Goal: Task Accomplishment & Management: Use online tool/utility

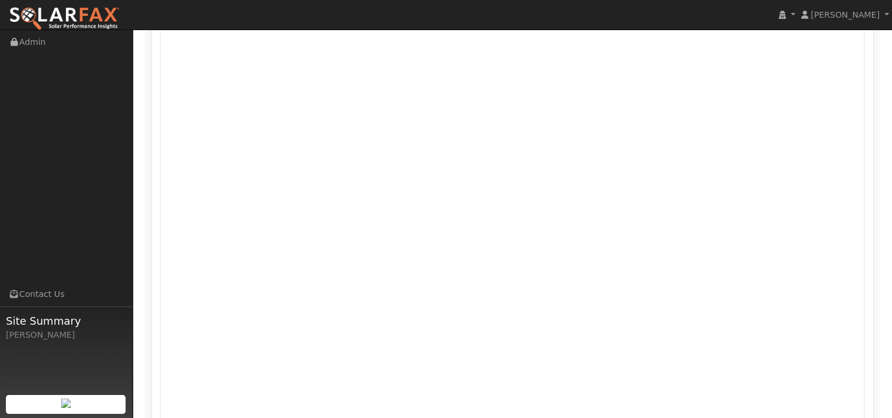
scroll to position [690, 0]
click at [844, 29] on nav "Jon Landsman Jon Landsman Profile My Company Help Center Terms Of Service See W…" at bounding box center [446, 15] width 892 height 30
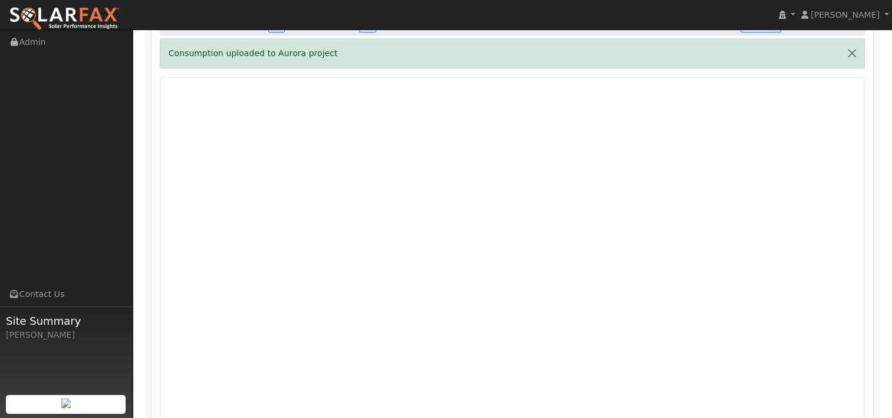
scroll to position [583, 0]
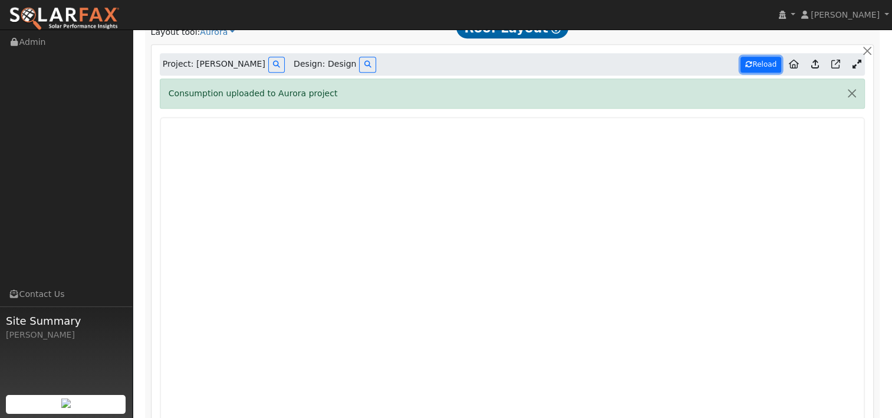
click at [752, 61] on icon at bounding box center [748, 64] width 7 height 7
type input "12314"
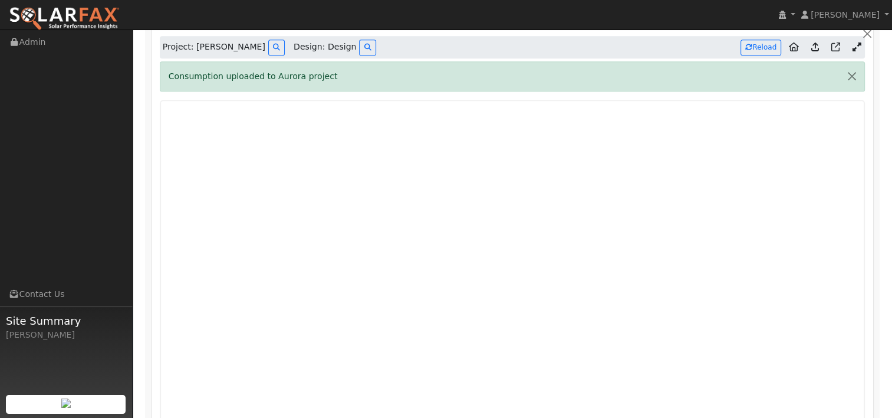
scroll to position [599, 0]
click at [763, 43] on button "Reload" at bounding box center [761, 49] width 41 height 16
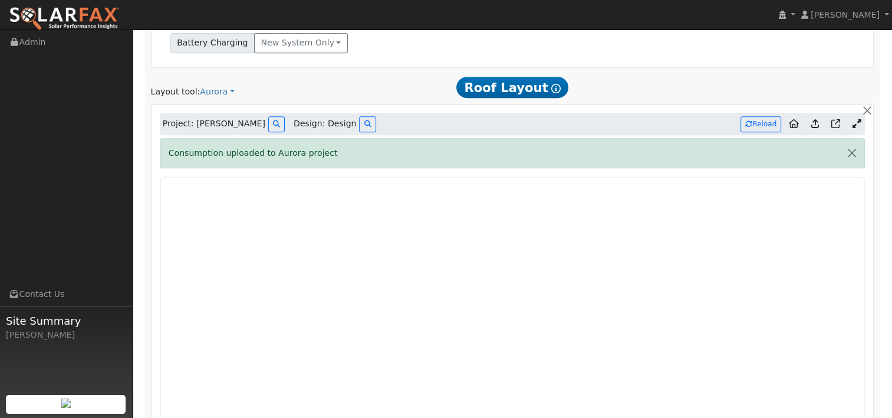
scroll to position [515, 0]
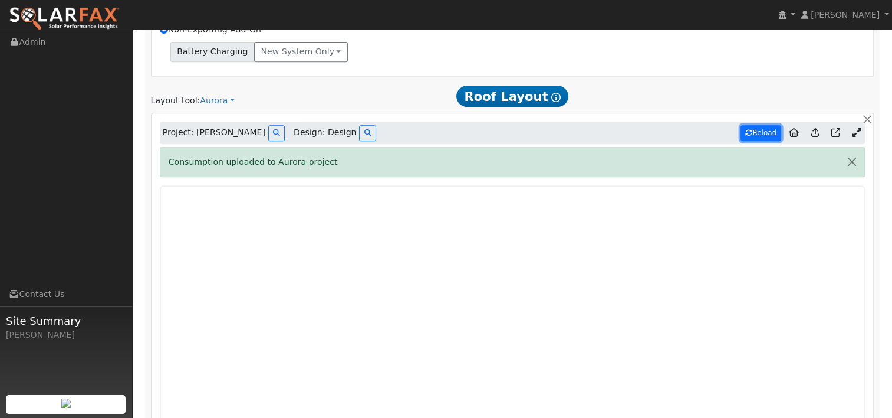
click at [762, 127] on button "Reload" at bounding box center [761, 133] width 41 height 16
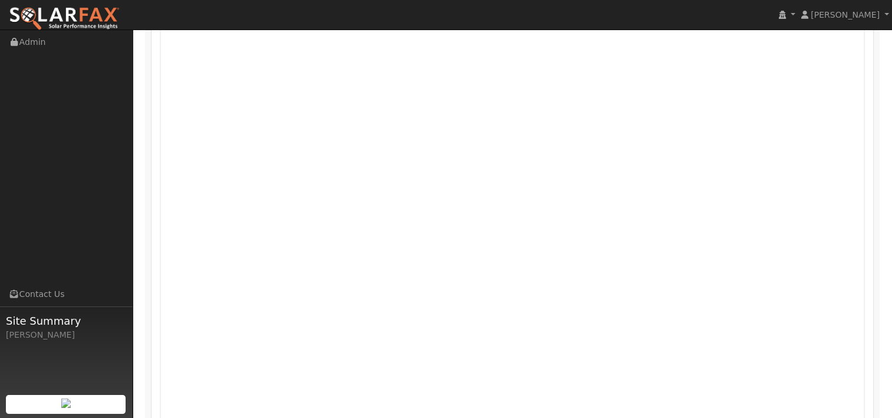
scroll to position [711, 0]
drag, startPoint x: 889, startPoint y: 269, endPoint x: 890, endPoint y: 246, distance: 23.1
drag, startPoint x: 892, startPoint y: 261, endPoint x: 893, endPoint y: 241, distance: 19.5
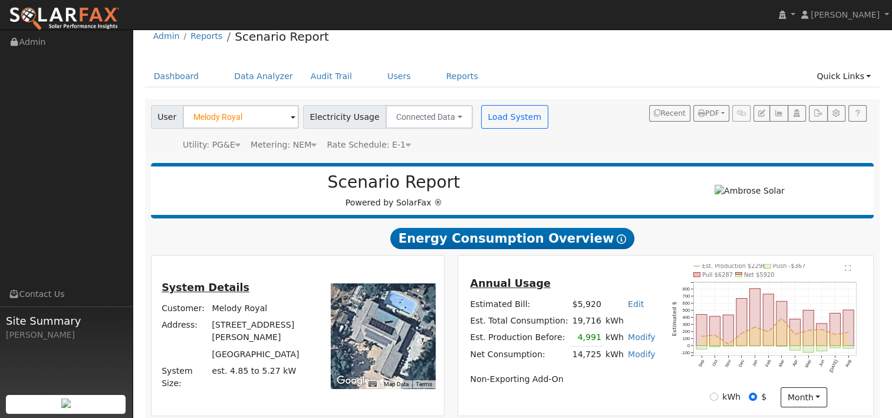
scroll to position [0, 0]
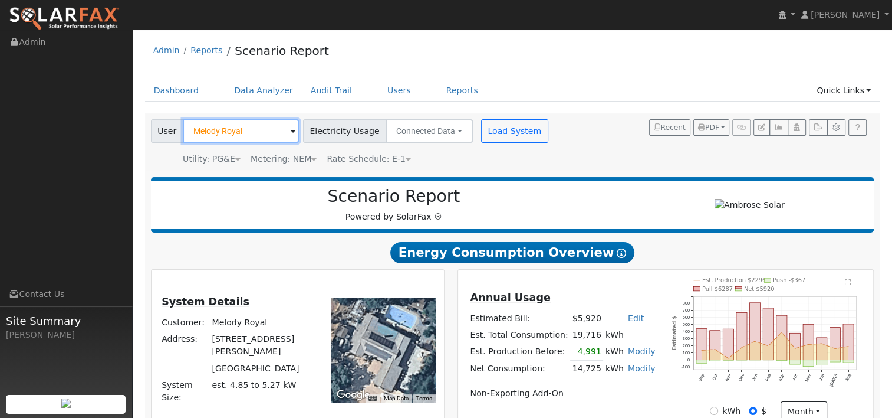
click at [248, 132] on input "Melody Royal" at bounding box center [241, 131] width 116 height 24
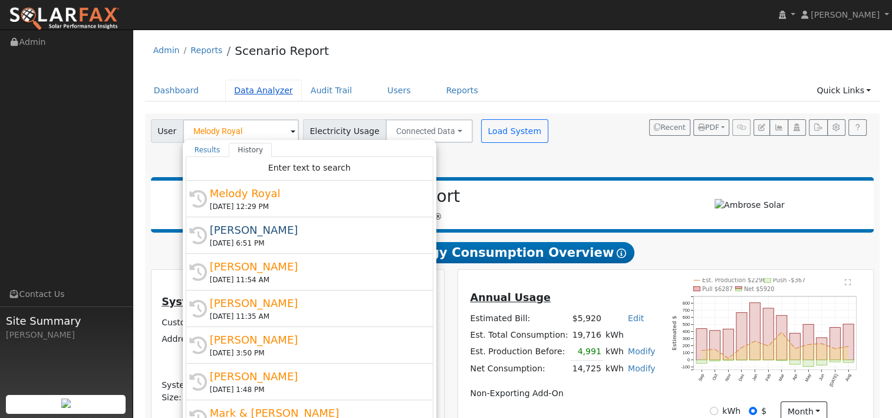
click at [250, 97] on link "Data Analyzer" at bounding box center [263, 91] width 77 height 22
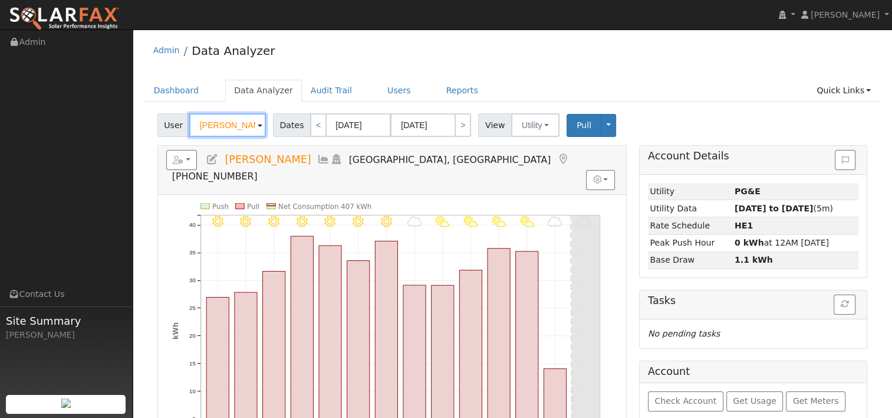
drag, startPoint x: 249, startPoint y: 123, endPoint x: 158, endPoint y: 111, distance: 91.7
click at [158, 111] on div "User Michael Cook Account Default Account Default Account 420 Cypress Drive, Ri…" at bounding box center [512, 123] width 715 height 28
paste input "Kenneth Liu"
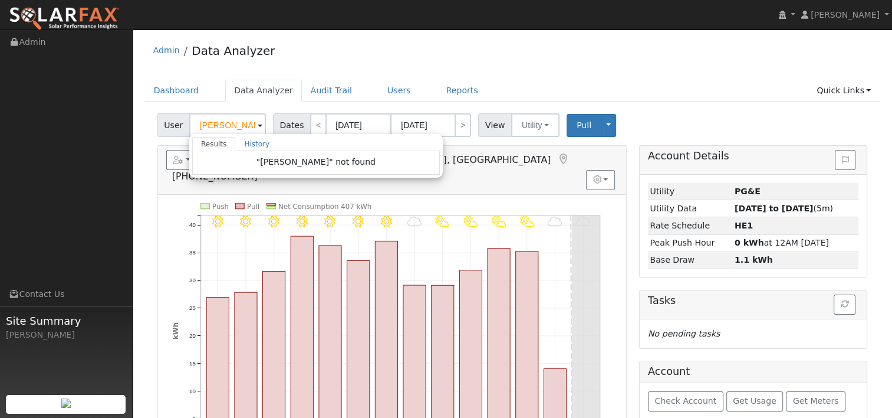
click at [493, 64] on div "Admin Data Analyzer" at bounding box center [512, 53] width 735 height 36
type input "Michael Cook"
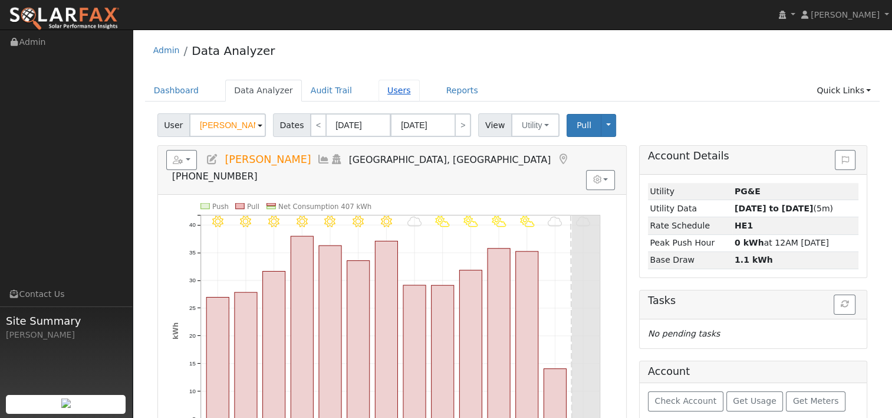
click at [384, 88] on link "Users" at bounding box center [399, 91] width 41 height 22
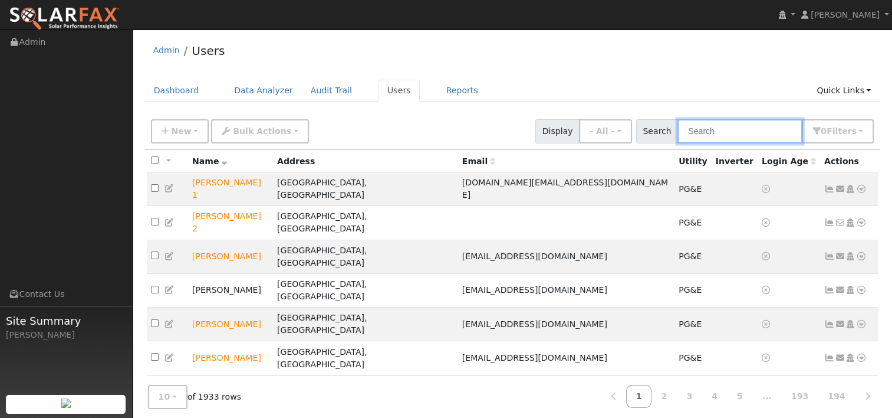
click at [743, 127] on input "text" at bounding box center [740, 131] width 125 height 24
paste input "6729892943-0"
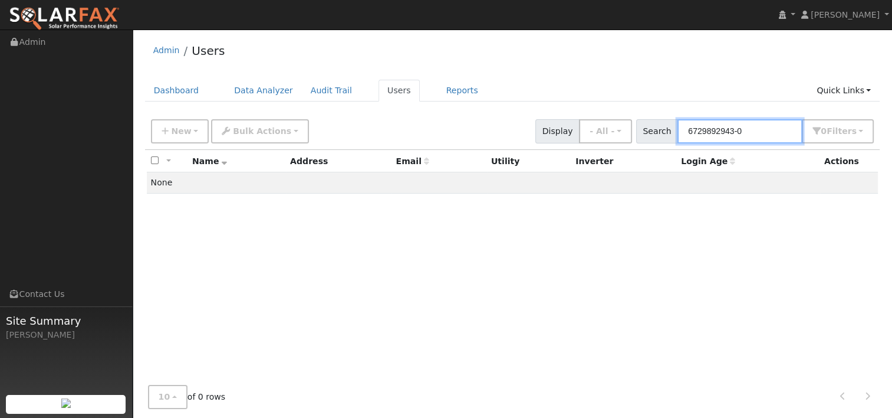
drag, startPoint x: 715, startPoint y: 129, endPoint x: 658, endPoint y: 127, distance: 56.6
click at [658, 127] on div "Search 6729892943-0 0 Filter s My accounts Role Show - All - Show Leads Admin B…" at bounding box center [755, 131] width 238 height 24
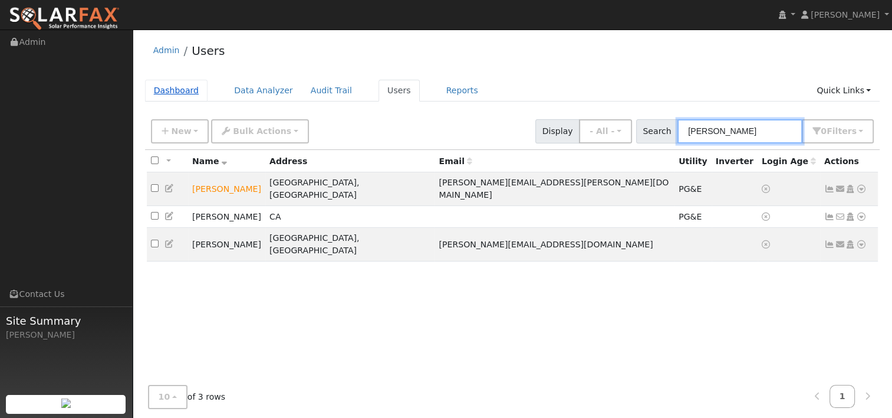
type input "kenneth"
click at [177, 85] on link "Dashboard" at bounding box center [176, 91] width 63 height 22
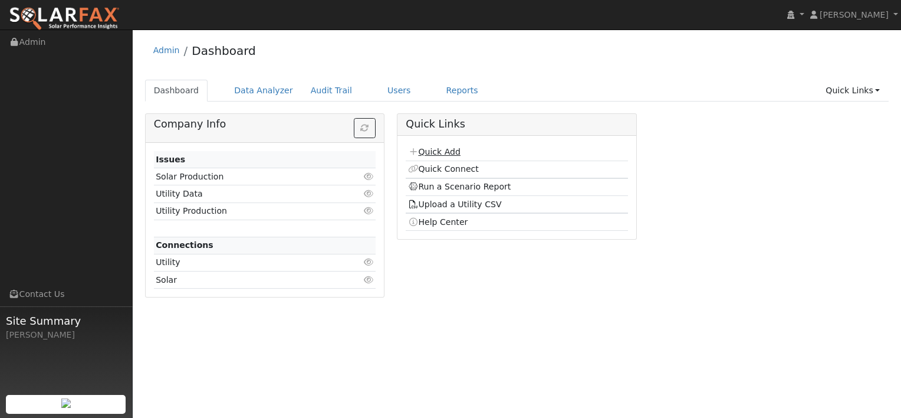
click at [445, 153] on link "Quick Add" at bounding box center [434, 151] width 52 height 9
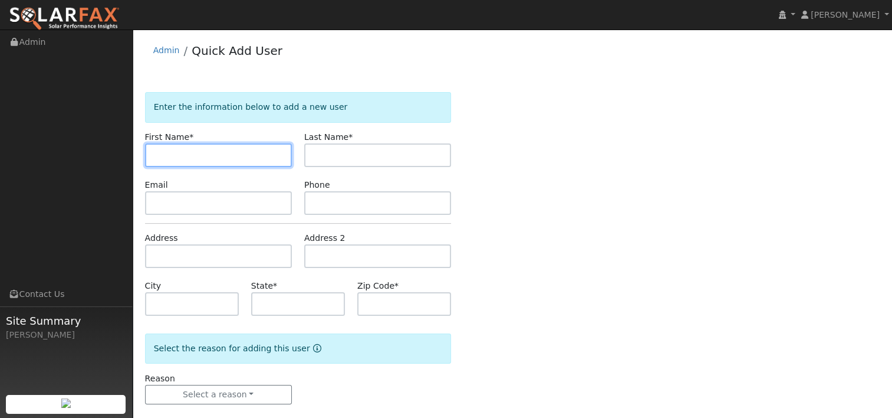
click at [243, 152] on input "text" at bounding box center [218, 155] width 147 height 24
type input "[PERSON_NAME]"
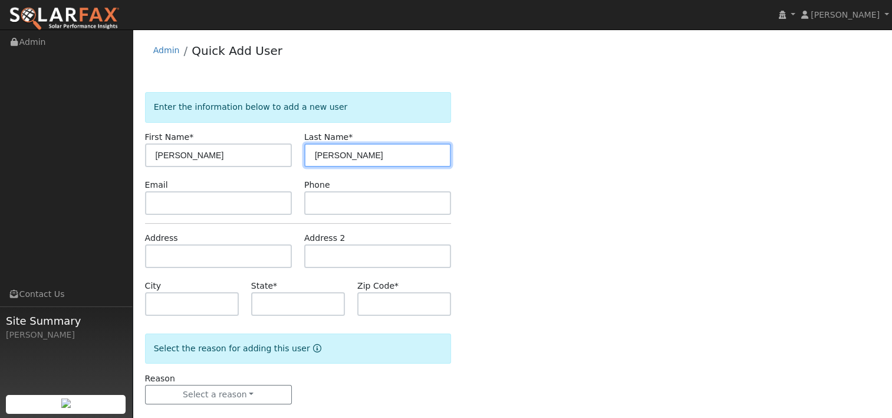
type input "[PERSON_NAME]"
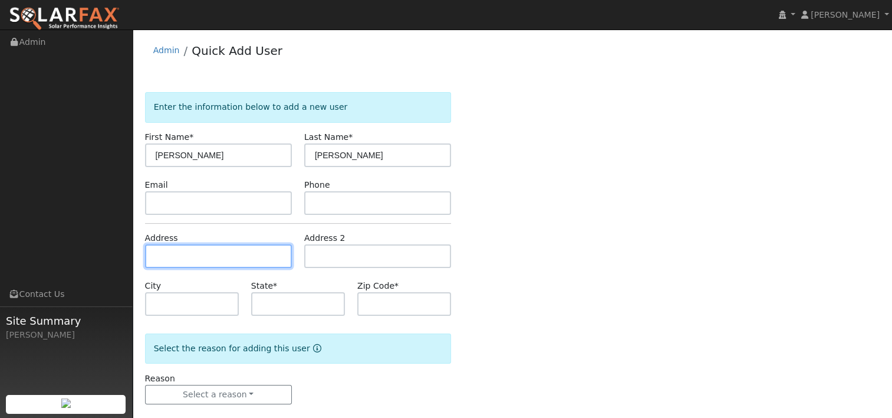
paste input "[STREET_ADDRESS][PERSON_NAME]"
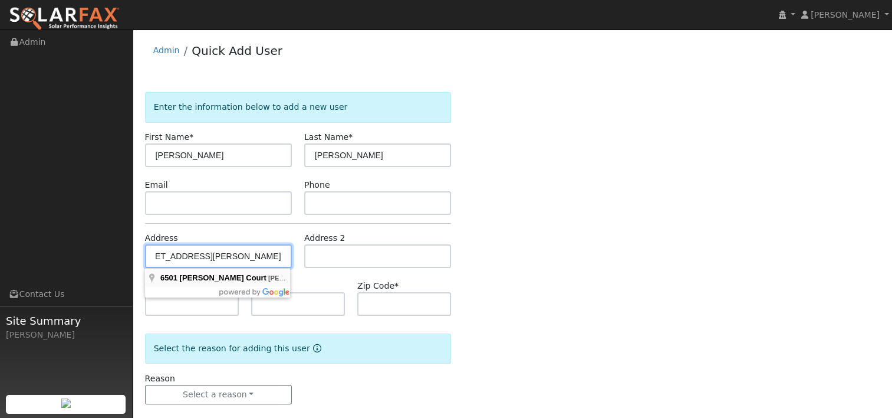
type input "[STREET_ADDRESS][PERSON_NAME]"
type input "[PERSON_NAME][GEOGRAPHIC_DATA]"
type input "CA"
type input "94552"
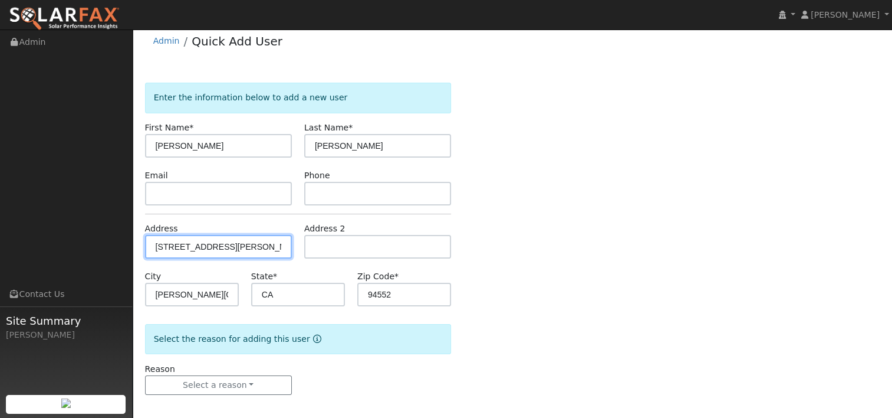
scroll to position [15, 0]
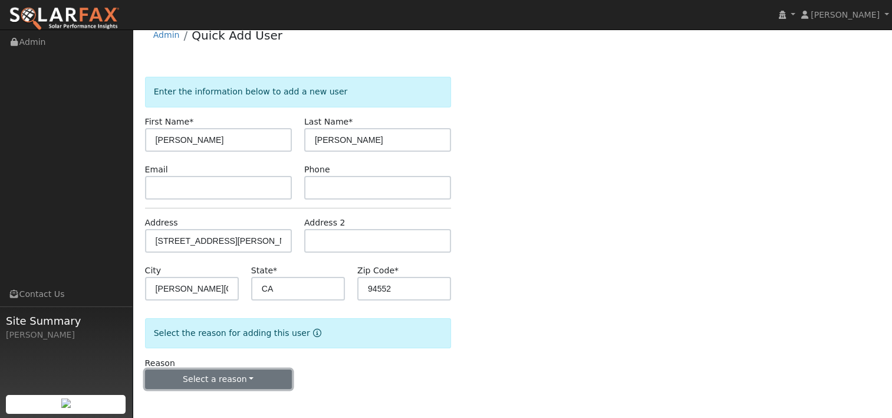
drag, startPoint x: 241, startPoint y: 379, endPoint x: 236, endPoint y: 374, distance: 6.3
click at [241, 377] on button "Select a reason" at bounding box center [218, 379] width 147 height 20
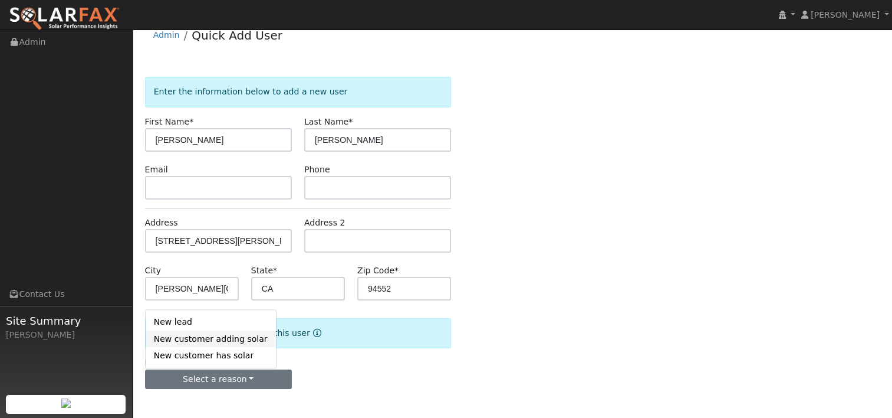
click at [211, 341] on link "New customer adding solar" at bounding box center [211, 338] width 130 height 17
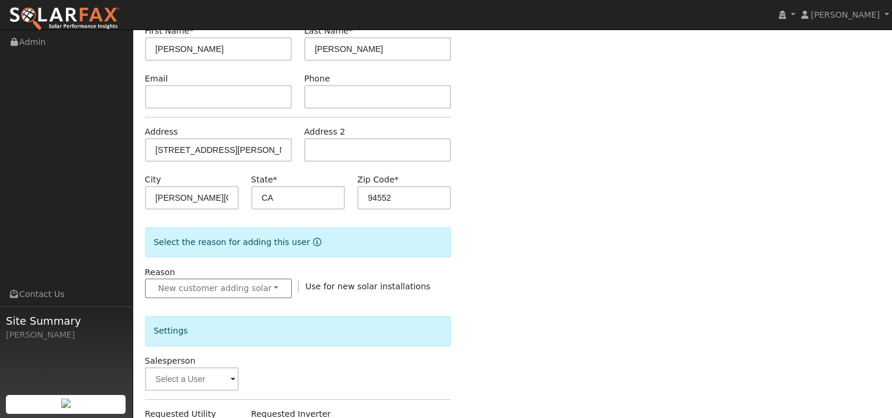
scroll to position [192, 0]
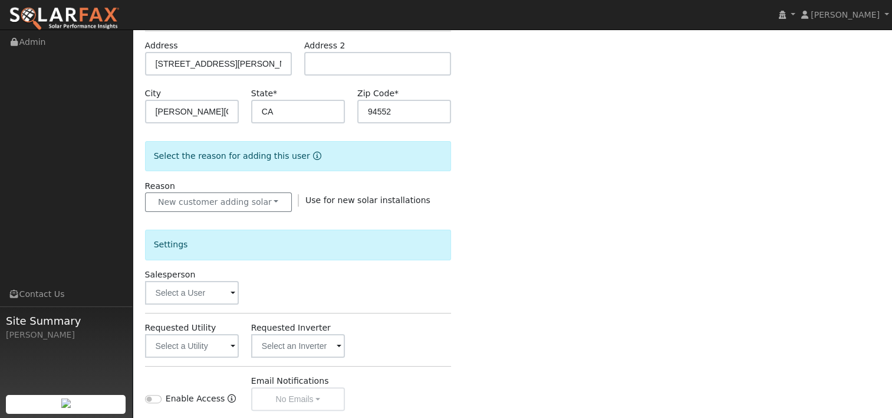
click at [231, 287] on span at bounding box center [233, 294] width 5 height 14
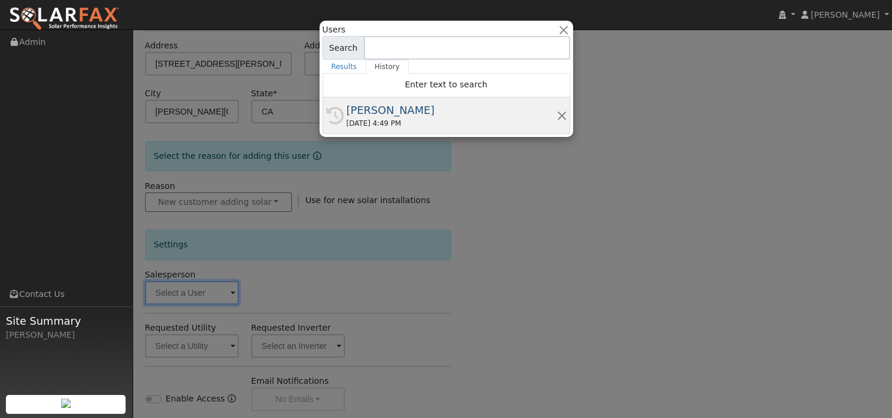
click at [386, 110] on div "[PERSON_NAME]" at bounding box center [452, 110] width 210 height 16
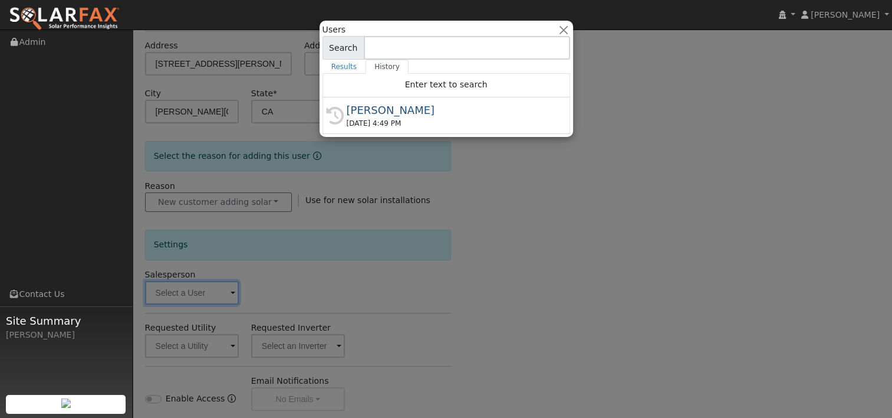
type input "[PERSON_NAME]"
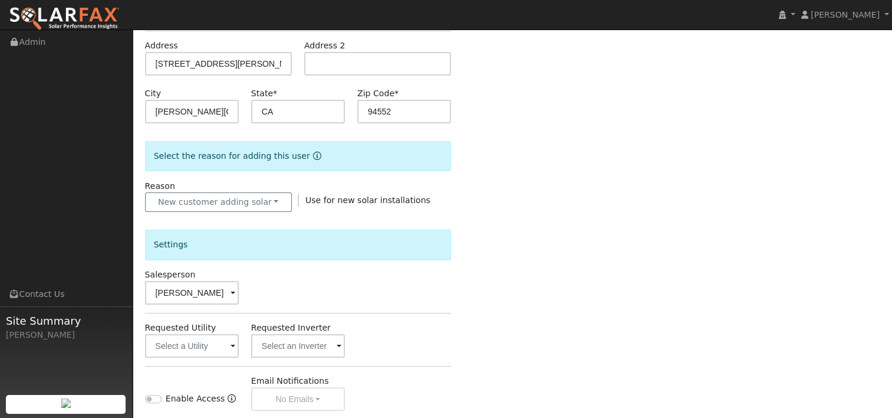
click at [231, 345] on span at bounding box center [233, 347] width 5 height 14
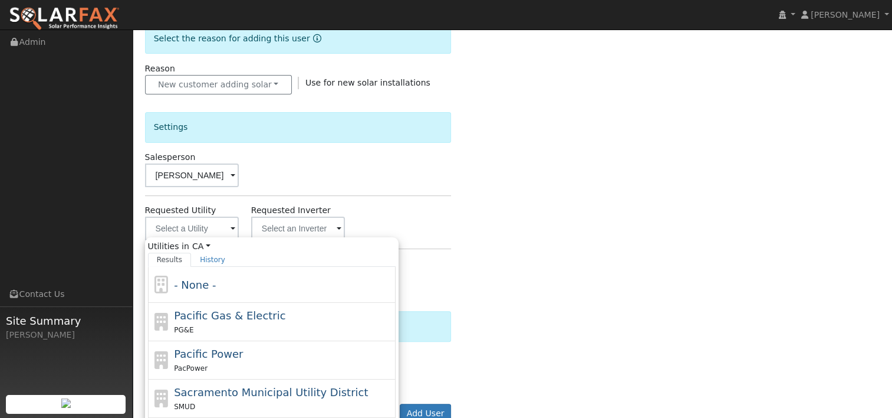
scroll to position [310, 0]
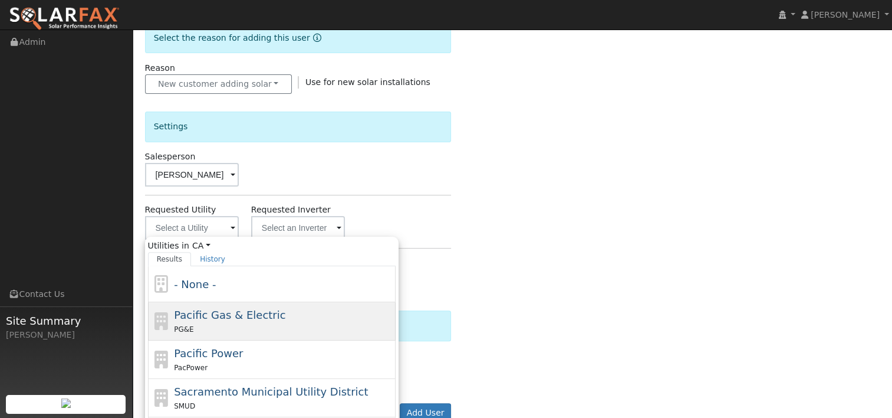
click at [211, 317] on span "Pacific Gas & Electric" at bounding box center [229, 314] width 111 height 12
type input "Pacific Gas & Electric"
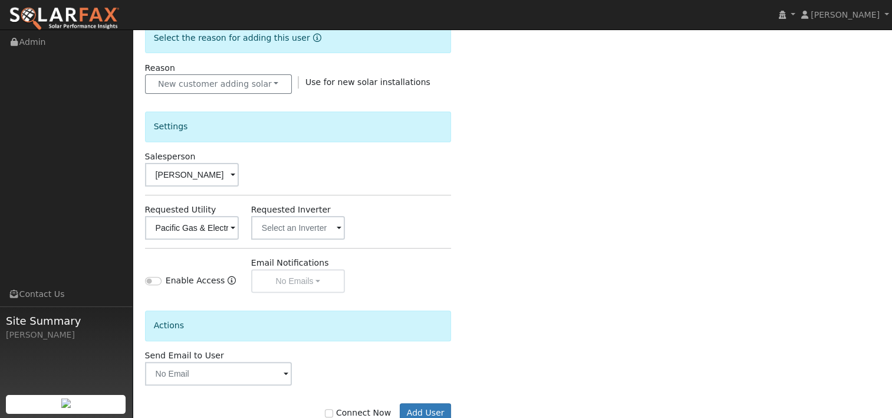
scroll to position [343, 0]
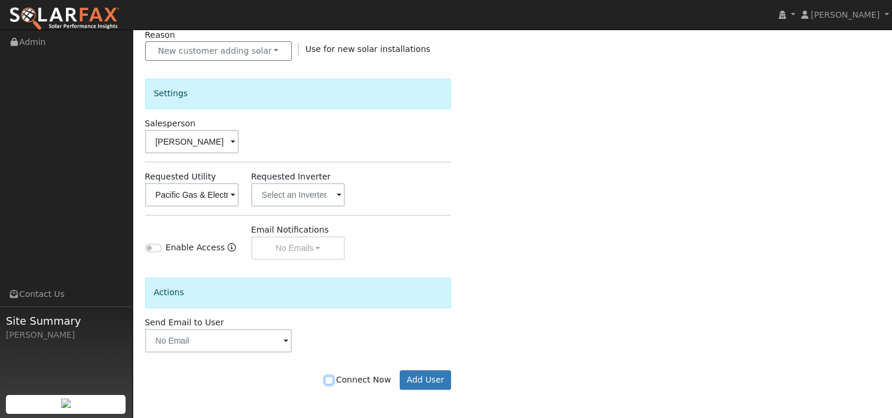
click at [333, 377] on input "Connect Now" at bounding box center [329, 380] width 8 height 8
checkbox input "true"
click at [419, 379] on button "Add User" at bounding box center [425, 380] width 51 height 20
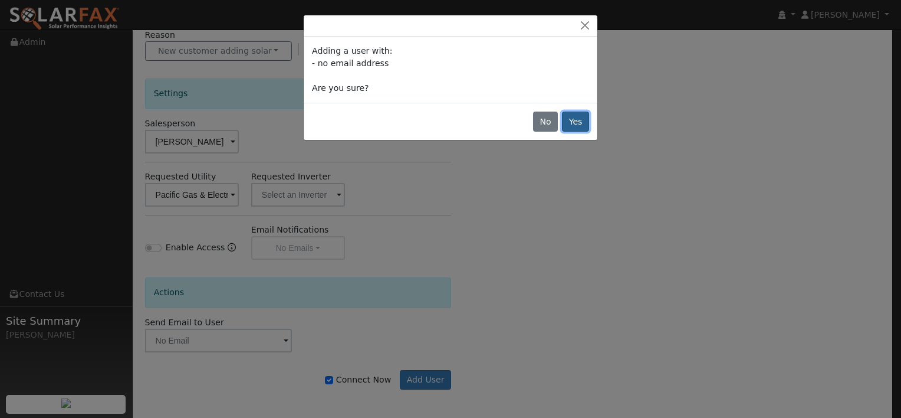
click at [565, 116] on button "Yes" at bounding box center [575, 121] width 27 height 20
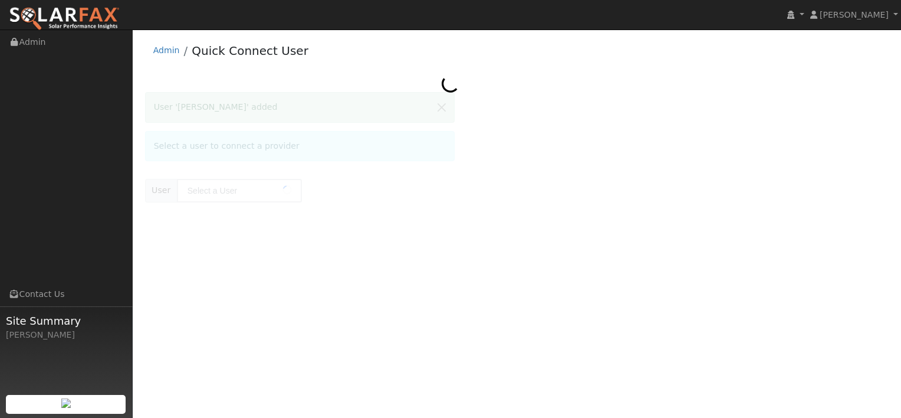
type input "[PERSON_NAME]"
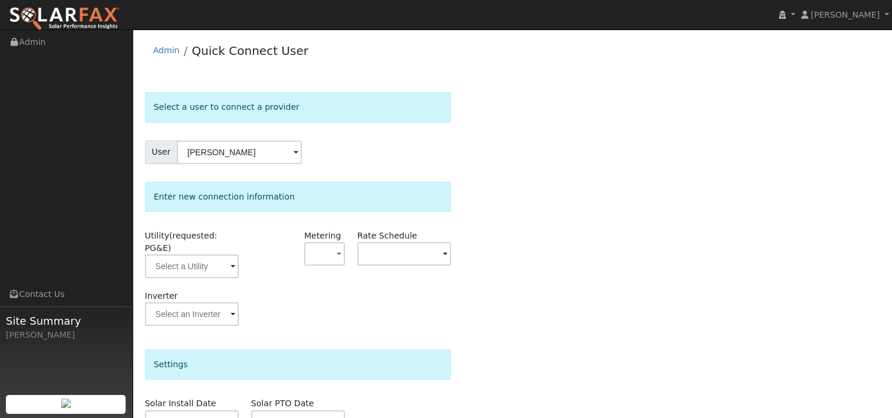
click at [234, 260] on span at bounding box center [233, 267] width 5 height 14
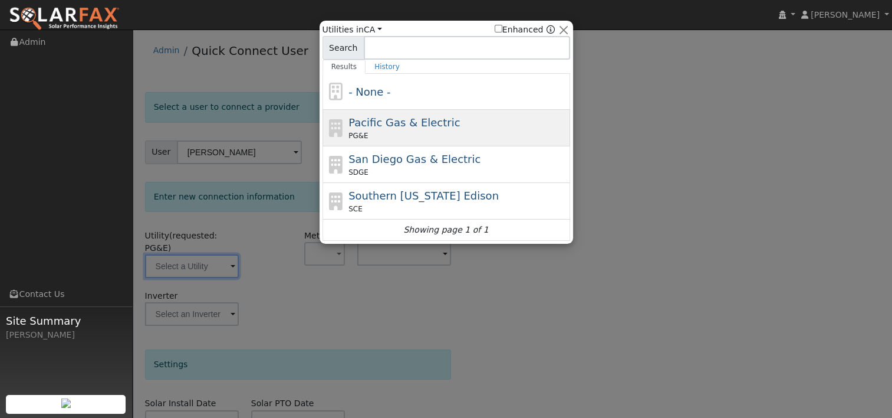
click at [344, 124] on div "Pacific Gas & Electric PG&E" at bounding box center [447, 128] width 248 height 37
type input "PG&E"
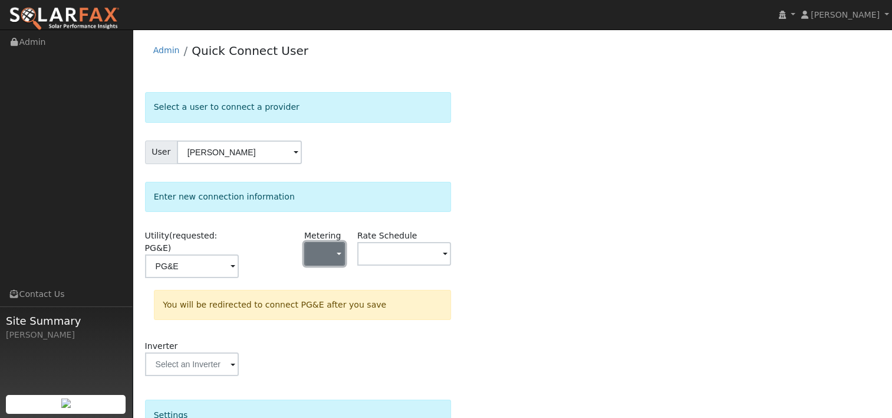
click at [341, 257] on span "button" at bounding box center [339, 254] width 5 height 12
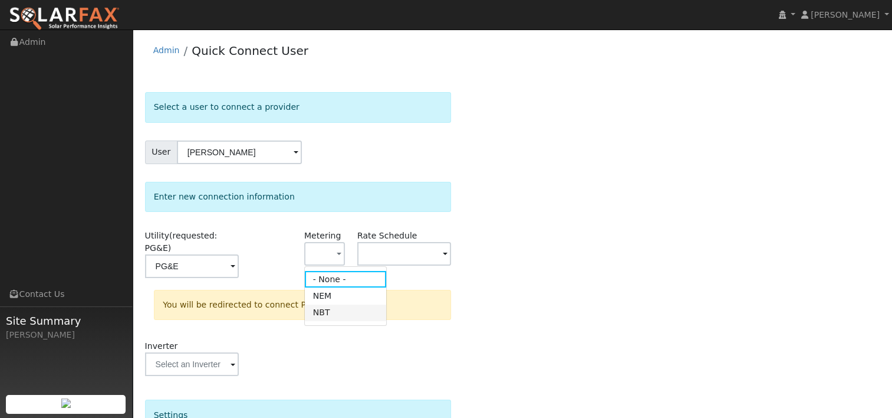
click at [320, 315] on link "NBT" at bounding box center [346, 312] width 82 height 17
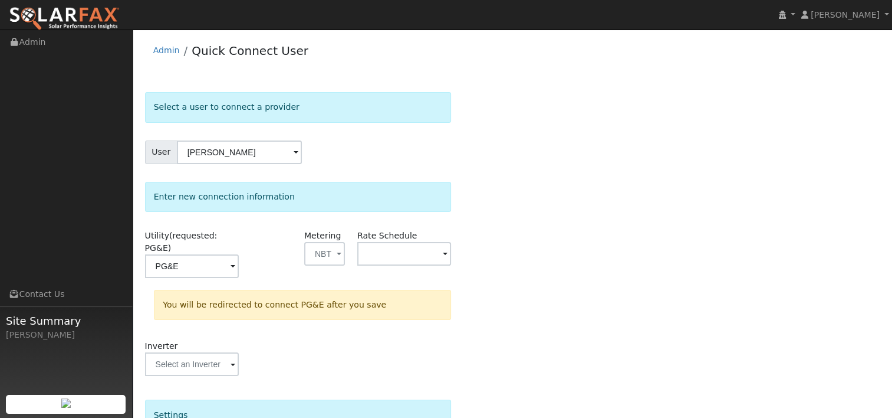
click at [446, 253] on span at bounding box center [445, 255] width 5 height 14
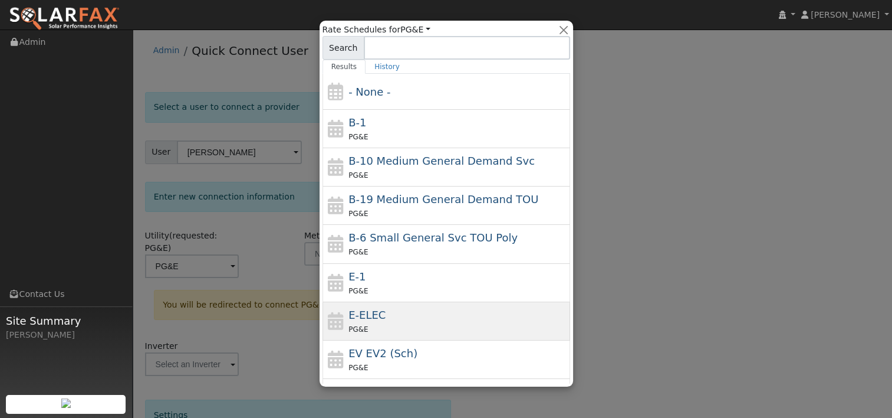
click at [387, 317] on div "E-ELEC PG&E" at bounding box center [458, 321] width 219 height 28
type input "E-ELEC"
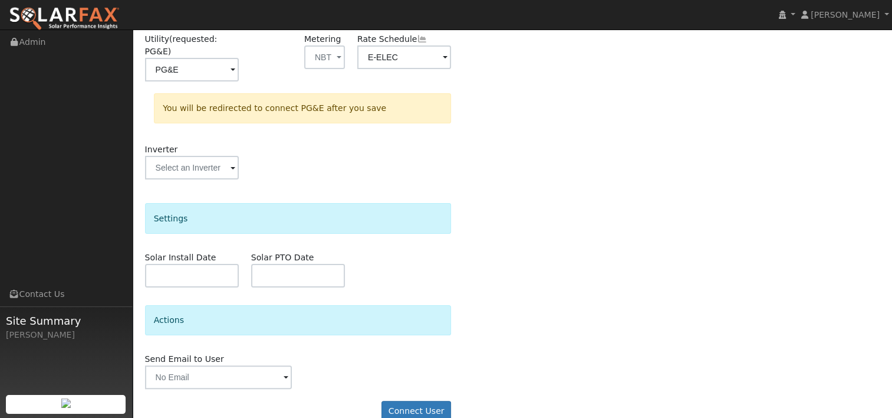
scroll to position [203, 0]
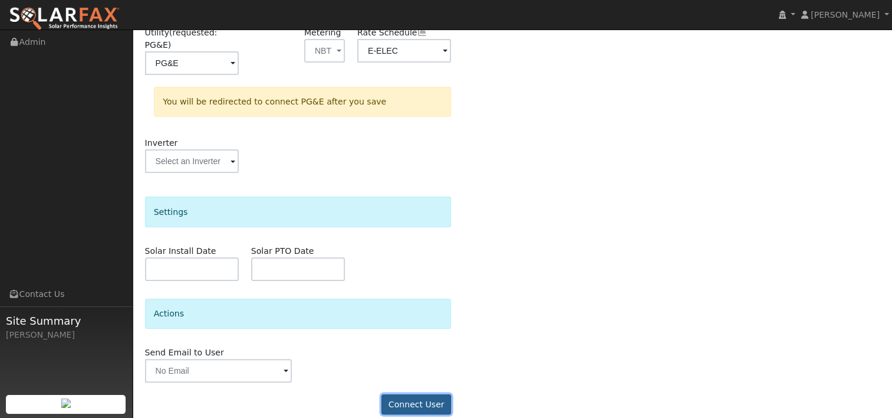
click at [425, 394] on button "Connect User" at bounding box center [417, 404] width 70 height 20
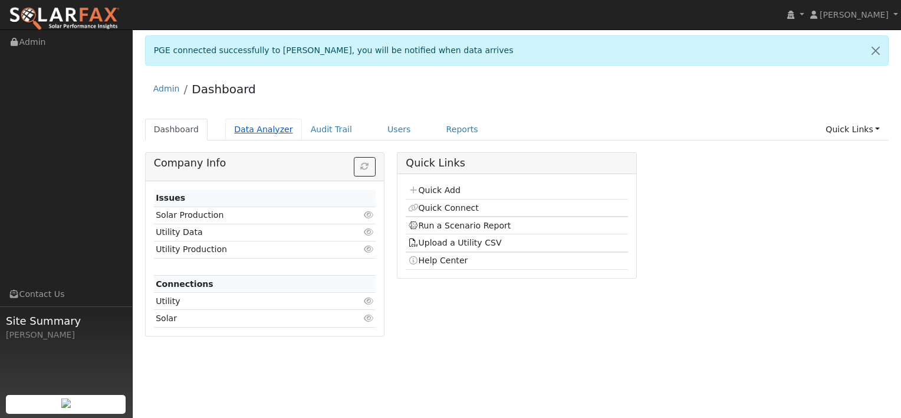
click at [252, 127] on link "Data Analyzer" at bounding box center [263, 130] width 77 height 22
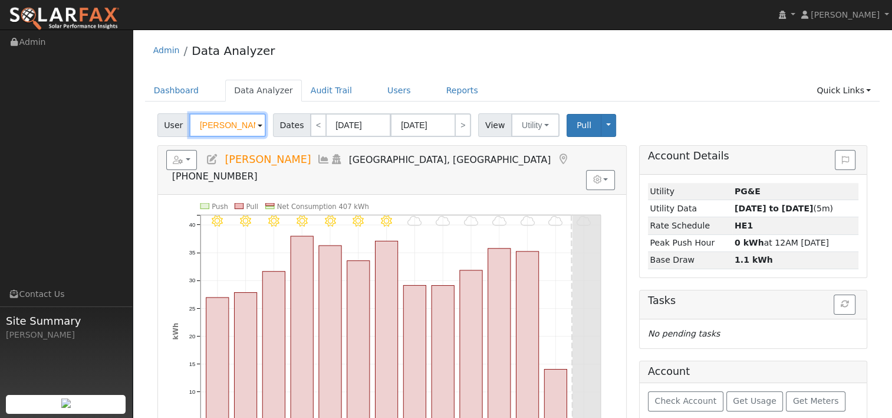
drag, startPoint x: 248, startPoint y: 124, endPoint x: 153, endPoint y: 116, distance: 95.3
click at [153, 116] on div "User Michael Cook Account Default Account Default Account 420 Cypress Drive, Ri…" at bounding box center [512, 369] width 735 height 521
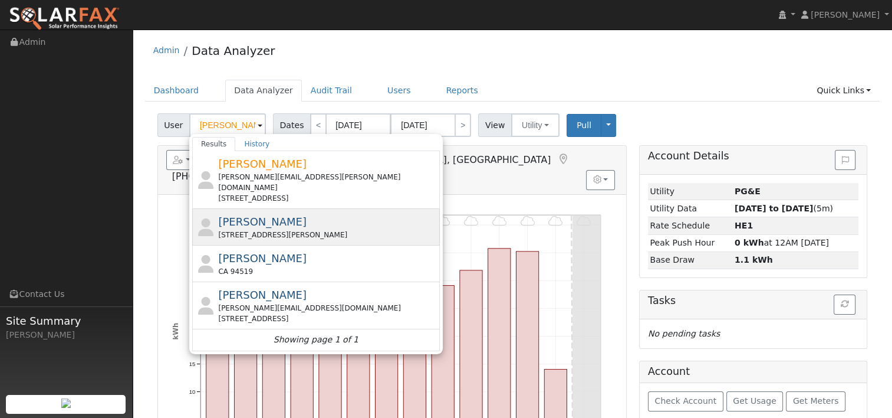
click at [252, 215] on span "[PERSON_NAME]" at bounding box center [262, 221] width 88 height 12
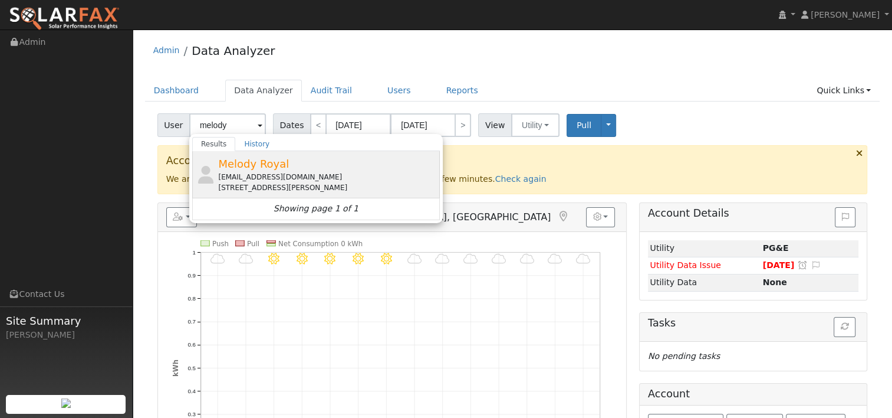
click at [255, 176] on div "Royal.melody.g@gmail.com" at bounding box center [327, 177] width 219 height 11
type input "Melody Royal"
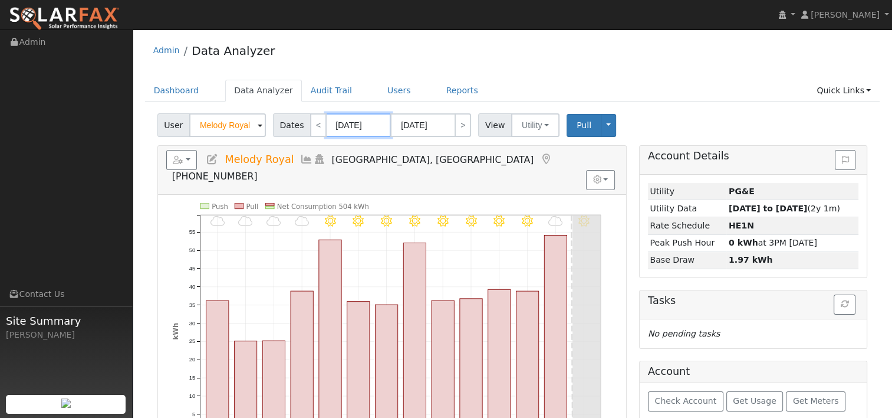
click at [356, 127] on input "[DATE]" at bounding box center [358, 125] width 65 height 24
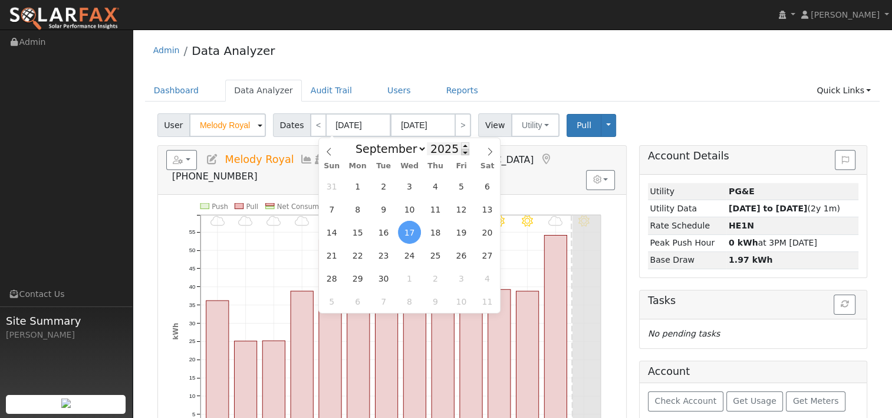
click at [461, 152] on span at bounding box center [465, 152] width 8 height 6
type input "2024"
click at [358, 275] on span "30" at bounding box center [357, 278] width 23 height 23
type input "09/30/2024"
type input "10/13/2024"
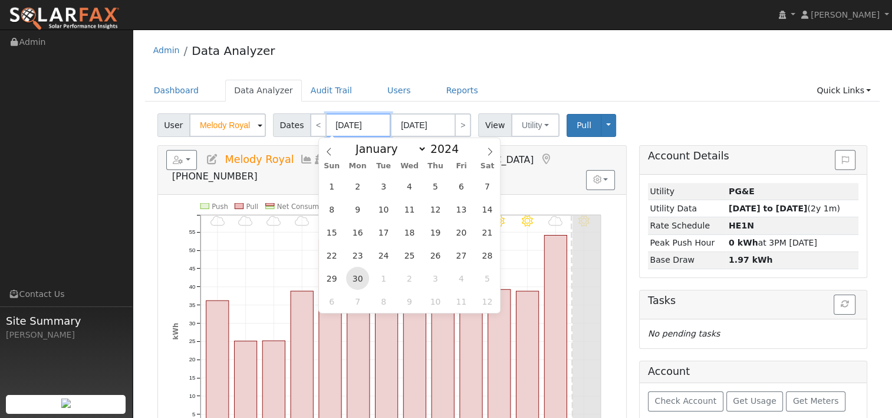
type input "2024"
select select "9"
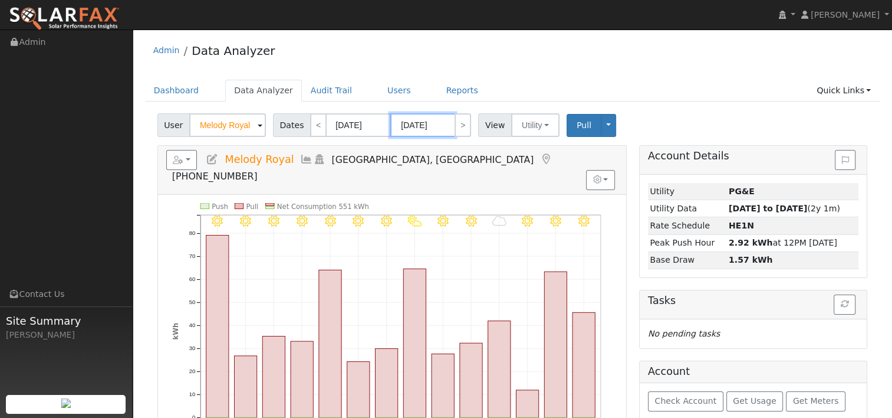
click at [429, 117] on input "10/13/2024" at bounding box center [422, 125] width 65 height 24
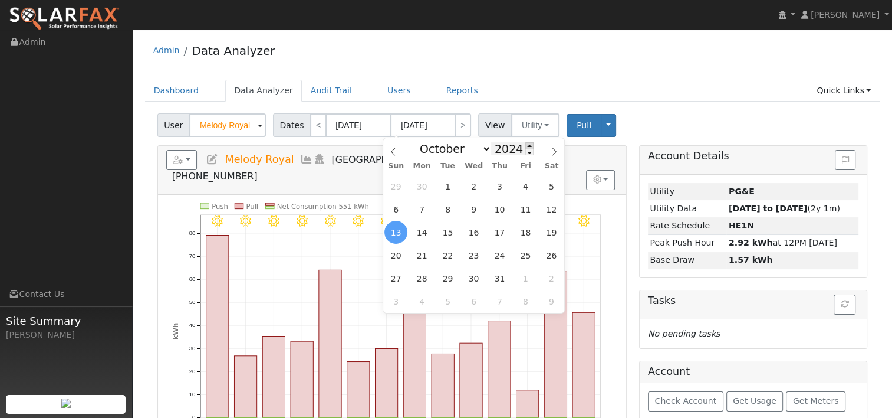
click at [525, 146] on span at bounding box center [529, 145] width 8 height 6
type input "2025"
click at [390, 150] on icon at bounding box center [393, 151] width 8 height 8
select select "8"
click at [424, 276] on span "29" at bounding box center [421, 278] width 23 height 23
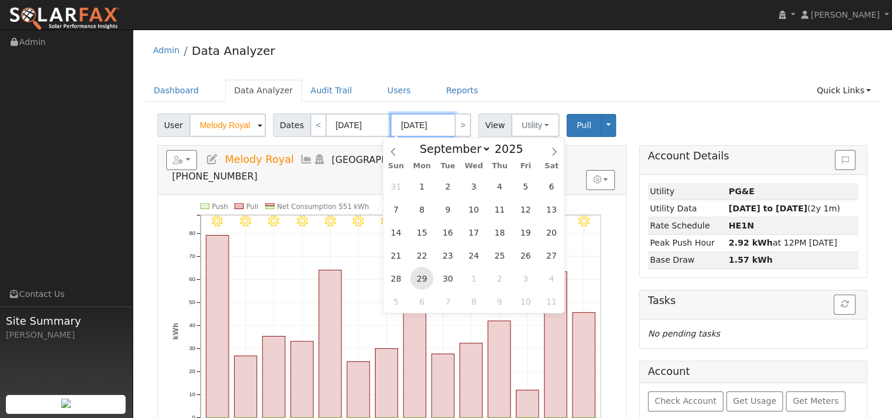
type input "[DATE]"
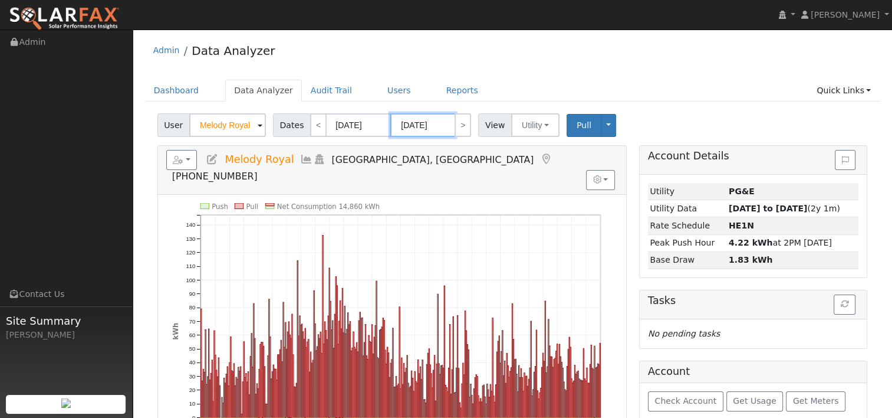
scroll to position [59, 0]
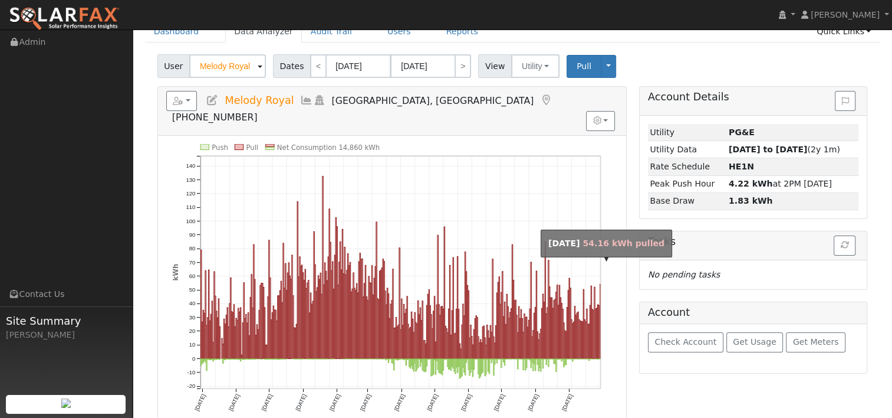
click at [600, 315] on rect "onclick=""" at bounding box center [600, 321] width 1 height 74
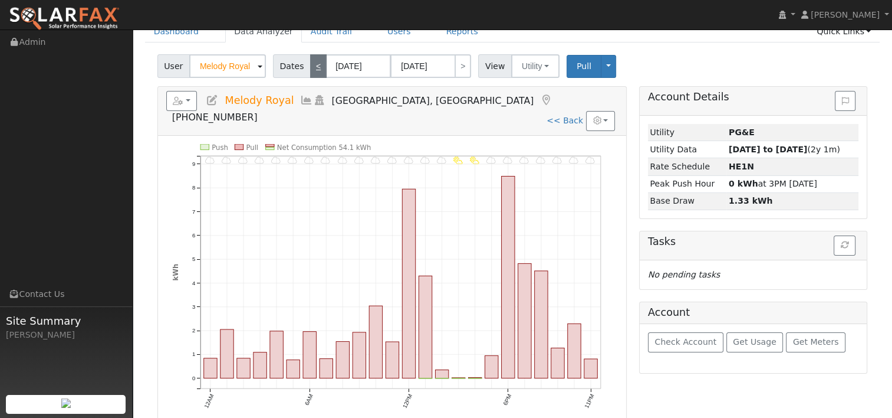
click at [316, 72] on link "<" at bounding box center [318, 66] width 17 height 24
type input "09/28/2025"
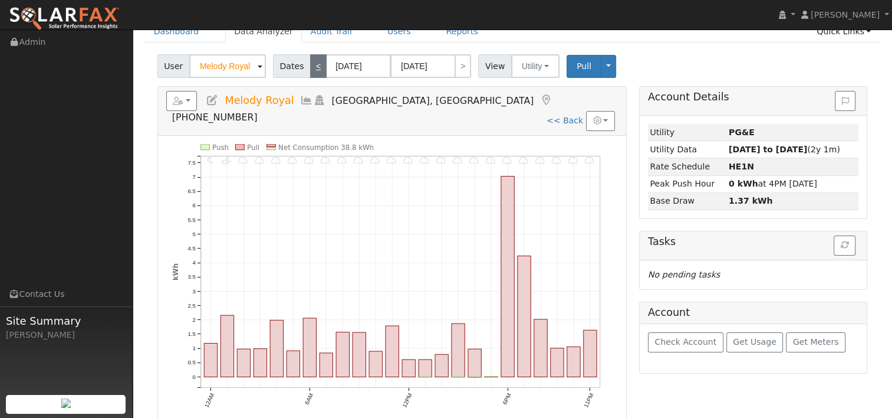
click at [314, 68] on link "<" at bounding box center [318, 66] width 17 height 24
type input "09/27/2025"
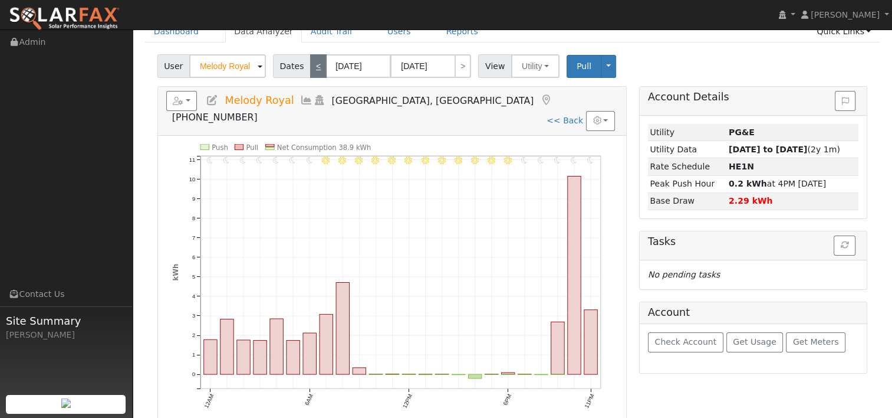
click at [313, 70] on link "<" at bounding box center [318, 66] width 17 height 24
type input "09/26/2025"
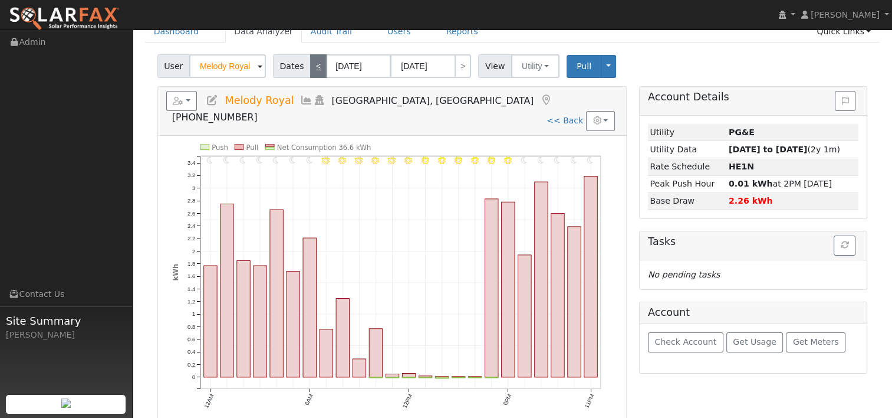
click at [312, 64] on link "<" at bounding box center [318, 66] width 17 height 24
type input "09/25/2025"
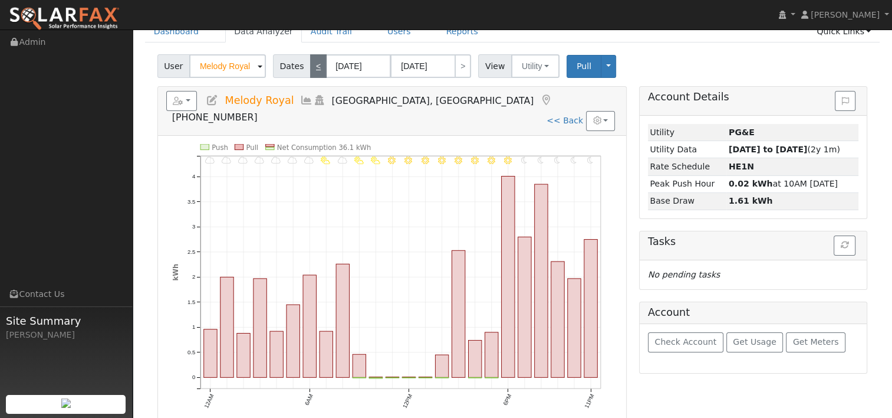
click at [310, 66] on link "<" at bounding box center [318, 66] width 17 height 24
type input "09/24/2025"
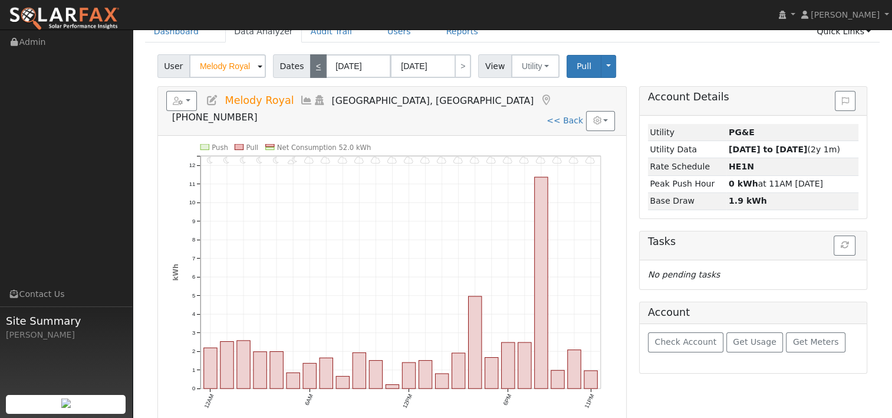
click at [315, 66] on link "<" at bounding box center [318, 66] width 17 height 24
type input "[DATE]"
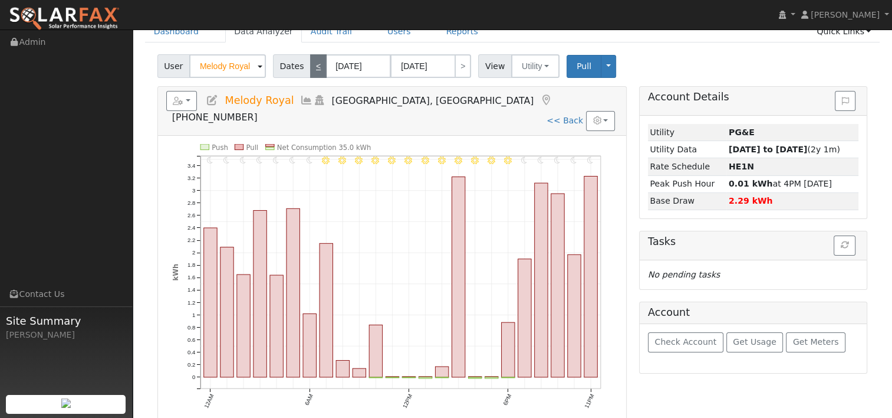
click at [314, 61] on link "<" at bounding box center [318, 66] width 17 height 24
type input "[DATE]"
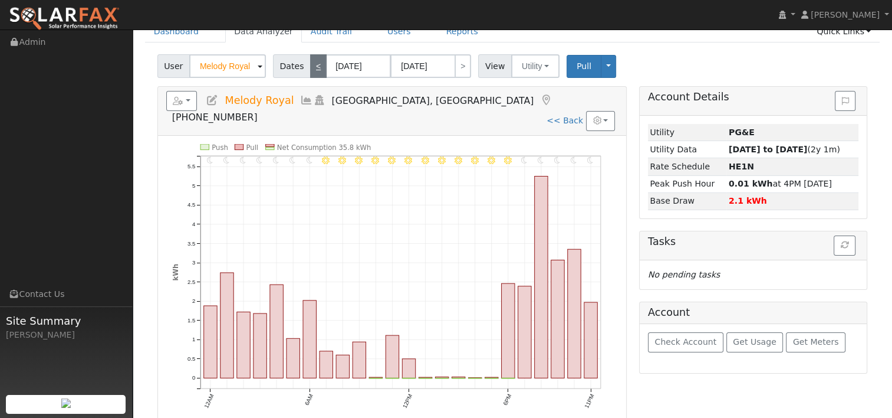
click at [316, 65] on link "<" at bounding box center [318, 66] width 17 height 24
type input "09/21/2025"
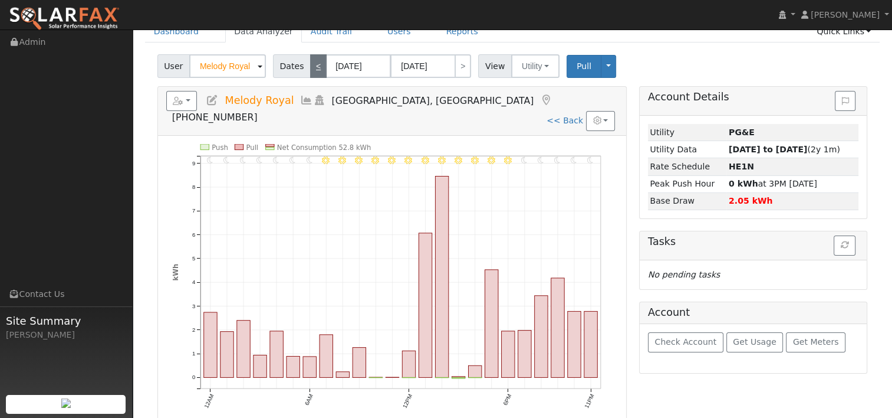
click at [310, 70] on link "<" at bounding box center [318, 66] width 17 height 24
type input "[DATE]"
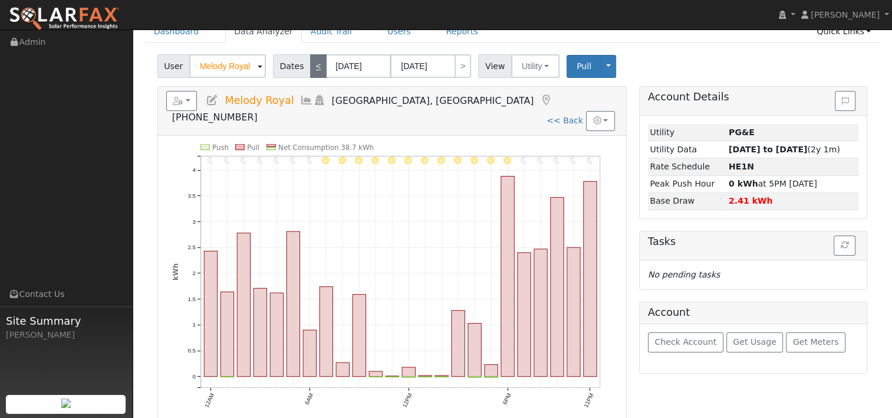
click at [314, 65] on link "<" at bounding box center [318, 66] width 17 height 24
type input "[DATE]"
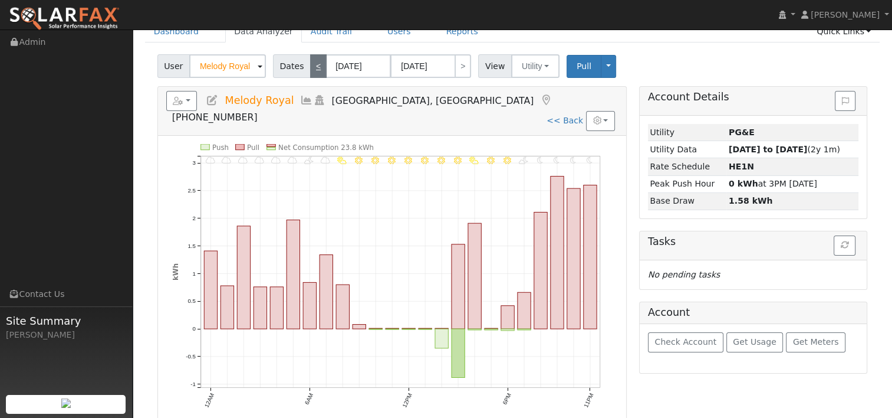
click at [310, 65] on link "<" at bounding box center [318, 66] width 17 height 24
type input "[DATE]"
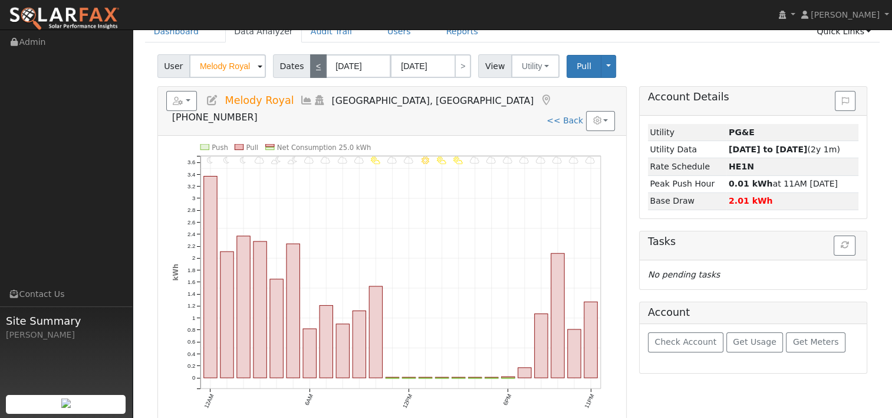
click at [313, 67] on link "<" at bounding box center [318, 66] width 17 height 24
type input "[DATE]"
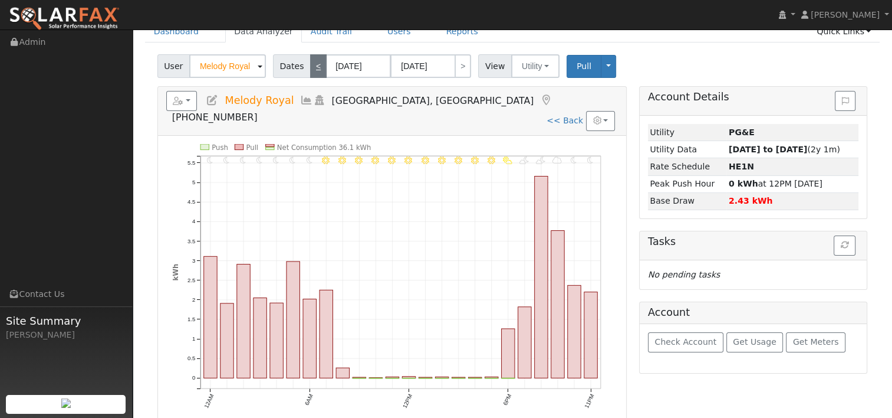
click at [317, 67] on link "<" at bounding box center [318, 66] width 17 height 24
type input "[DATE]"
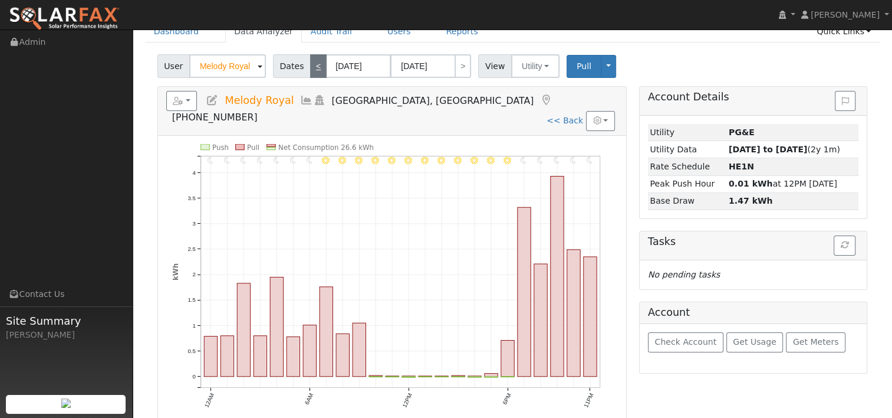
click at [310, 63] on link "<" at bounding box center [318, 66] width 17 height 24
type input "[DATE]"
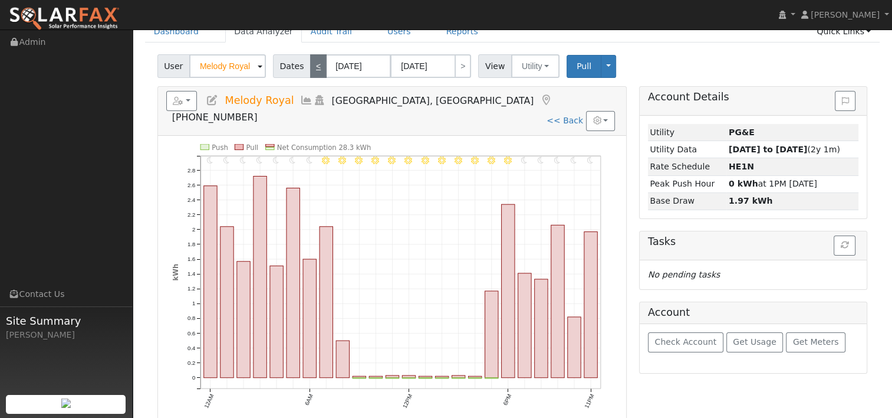
click at [313, 67] on link "<" at bounding box center [318, 66] width 17 height 24
type input "[DATE]"
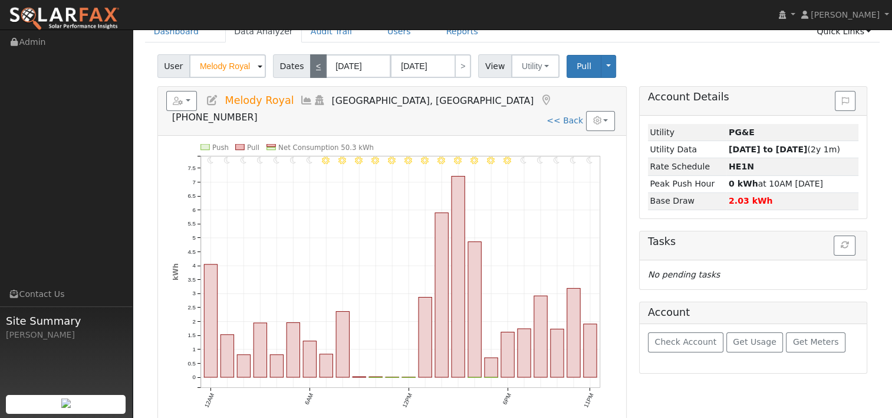
click at [310, 63] on link "<" at bounding box center [318, 66] width 17 height 24
type input "[DATE]"
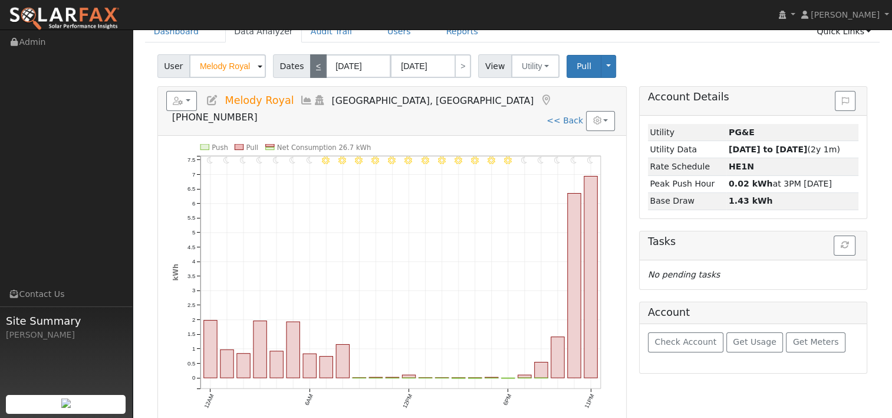
click at [314, 68] on link "<" at bounding box center [318, 66] width 17 height 24
type input "[DATE]"
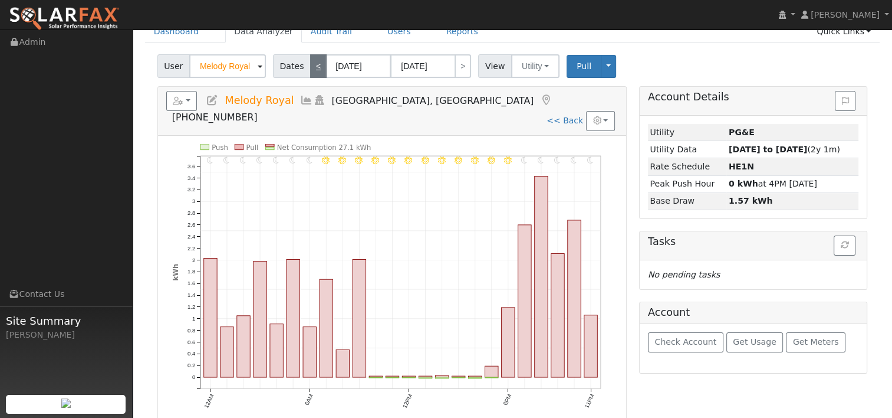
click at [316, 66] on link "<" at bounding box center [318, 66] width 17 height 24
type input "[DATE]"
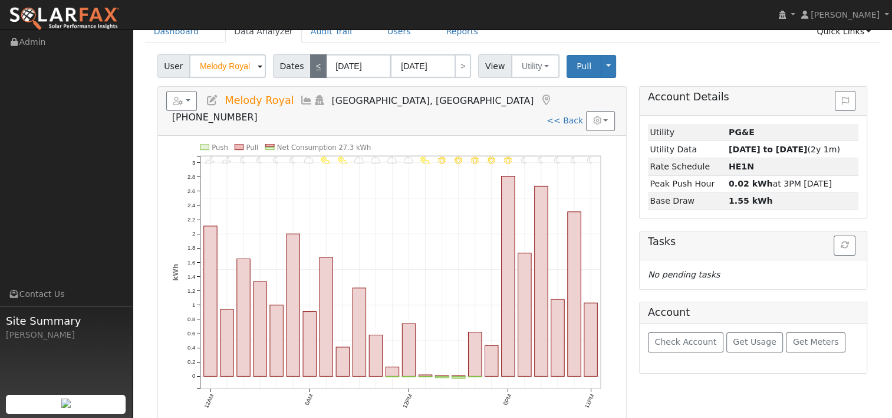
click at [310, 66] on link "<" at bounding box center [318, 66] width 17 height 24
type input "[DATE]"
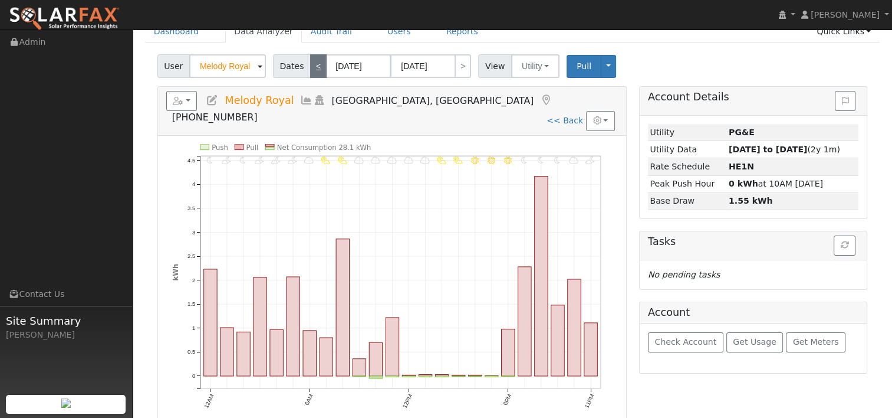
click at [311, 66] on link "<" at bounding box center [318, 66] width 17 height 24
type input "[DATE]"
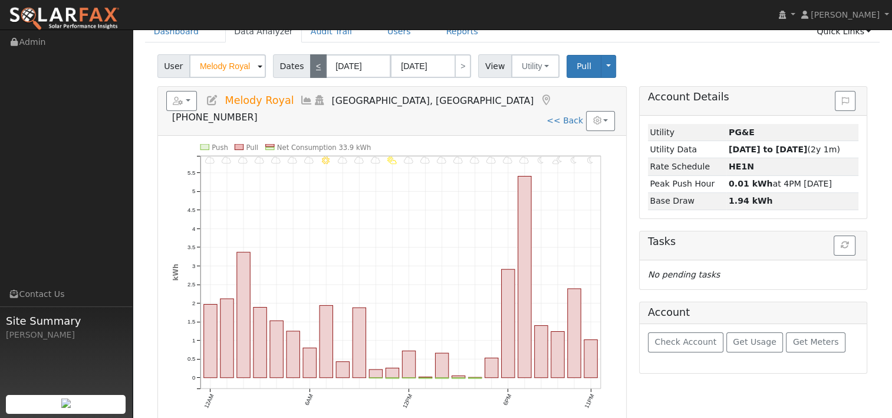
click at [313, 67] on link "<" at bounding box center [318, 66] width 17 height 24
type input "[DATE]"
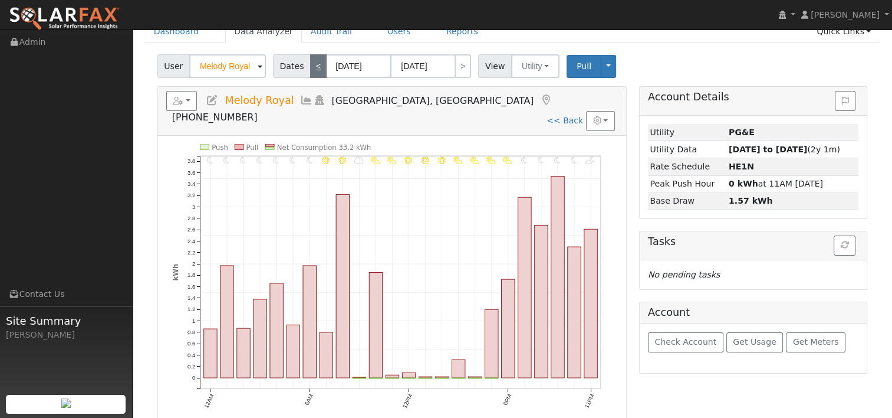
click at [310, 66] on link "<" at bounding box center [318, 66] width 17 height 24
type input "[DATE]"
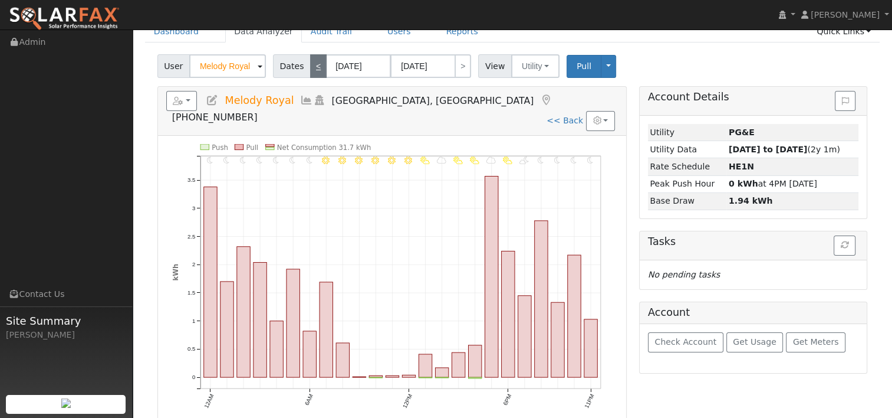
click at [310, 62] on link "<" at bounding box center [318, 66] width 17 height 24
type input "[DATE]"
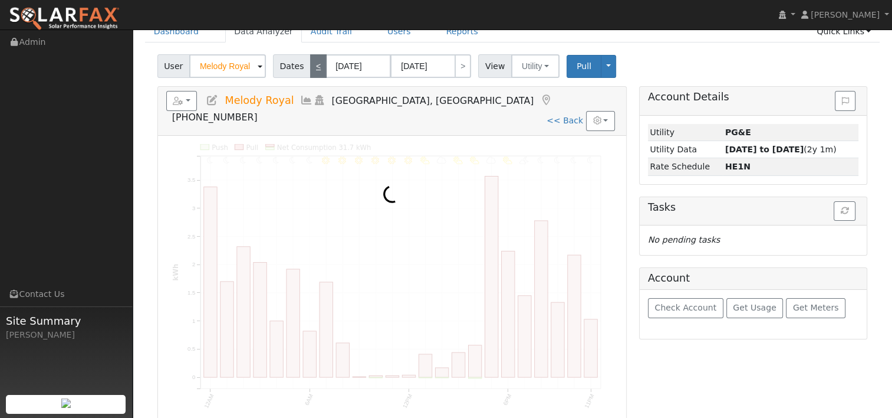
scroll to position [0, 0]
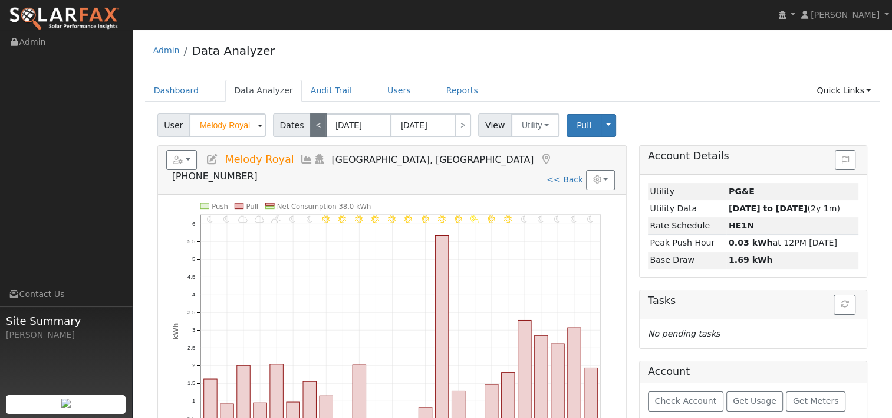
click at [313, 127] on link "<" at bounding box center [318, 125] width 17 height 24
type input "[DATE]"
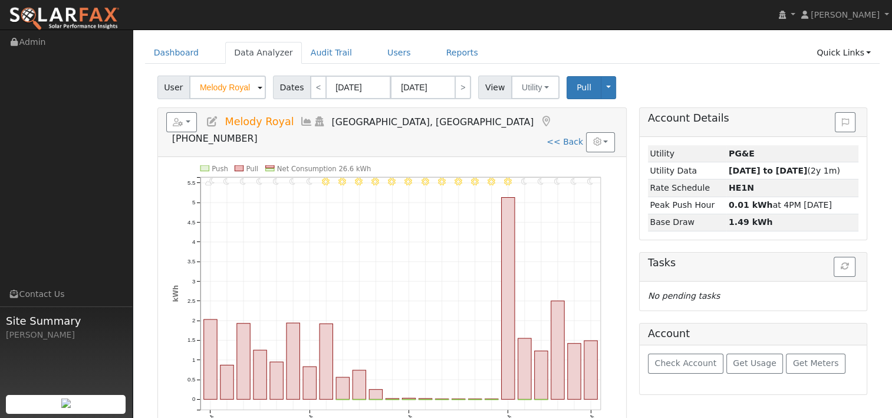
scroll to position [59, 0]
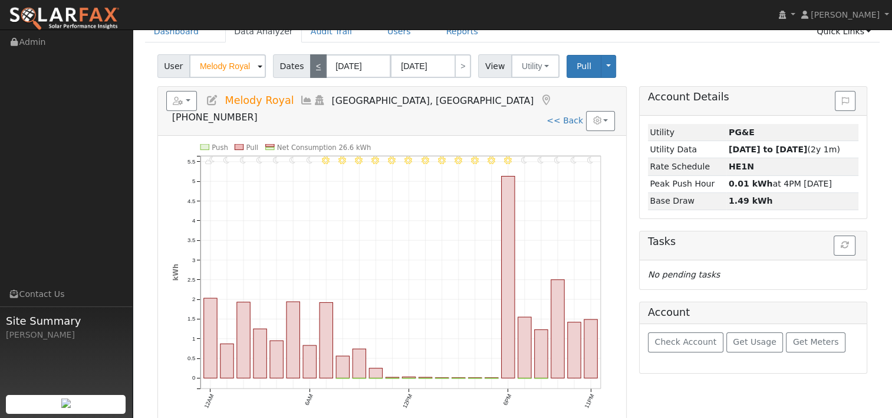
click at [316, 69] on link "<" at bounding box center [318, 66] width 17 height 24
type input "[DATE]"
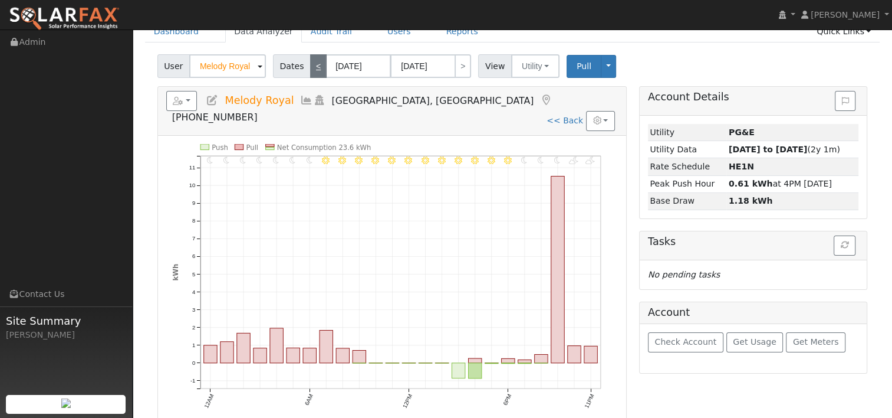
click at [314, 65] on link "<" at bounding box center [318, 66] width 17 height 24
type input "[DATE]"
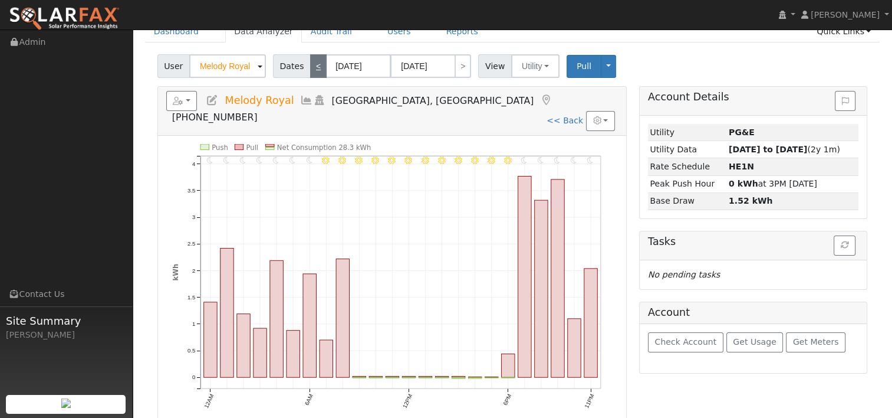
click at [315, 71] on link "<" at bounding box center [318, 66] width 17 height 24
type input "[DATE]"
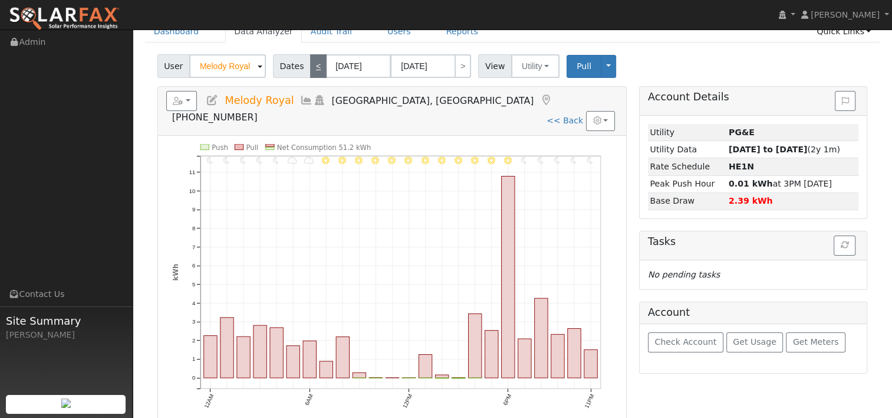
click at [315, 73] on link "<" at bounding box center [318, 66] width 17 height 24
type input "[DATE]"
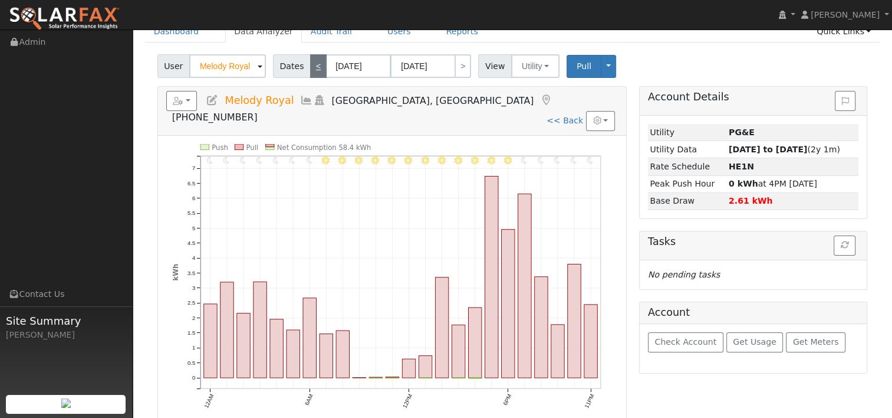
scroll to position [0, 0]
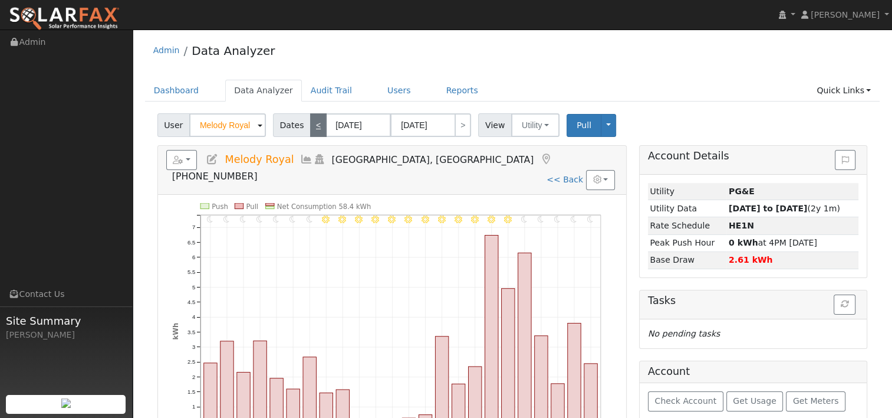
click at [317, 124] on link "<" at bounding box center [318, 125] width 17 height 24
type input "[DATE]"
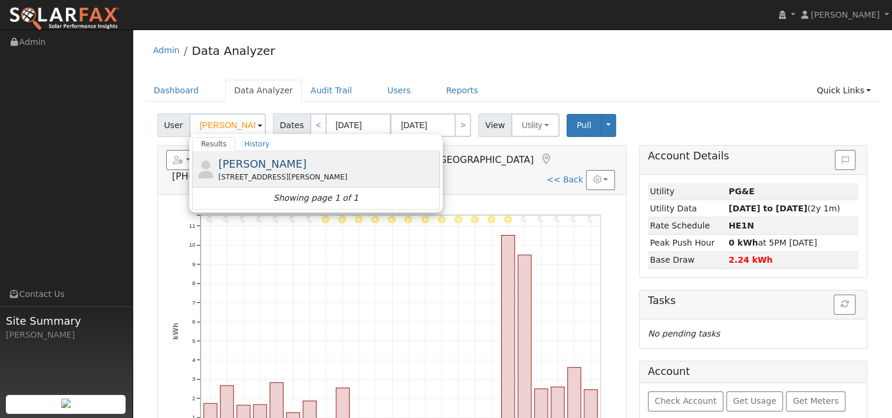
click at [250, 160] on span "[PERSON_NAME]" at bounding box center [262, 163] width 88 height 12
type input "[PERSON_NAME]"
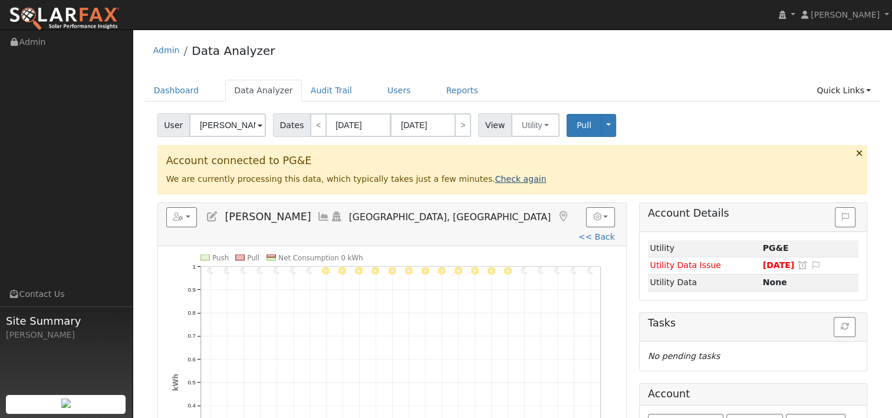
click at [495, 180] on link "Check again" at bounding box center [520, 178] width 51 height 9
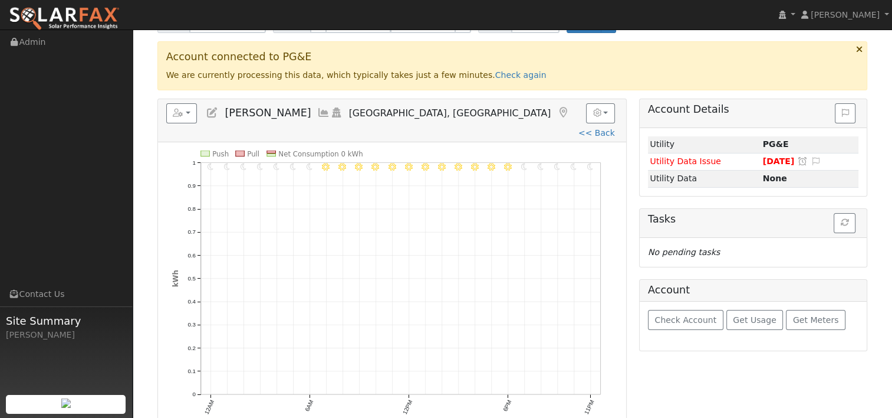
scroll to position [118, 0]
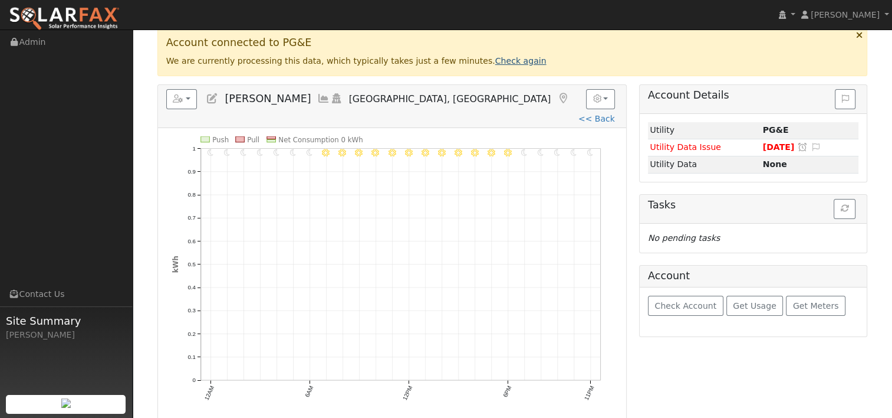
click at [495, 64] on link "Check again" at bounding box center [520, 60] width 51 height 9
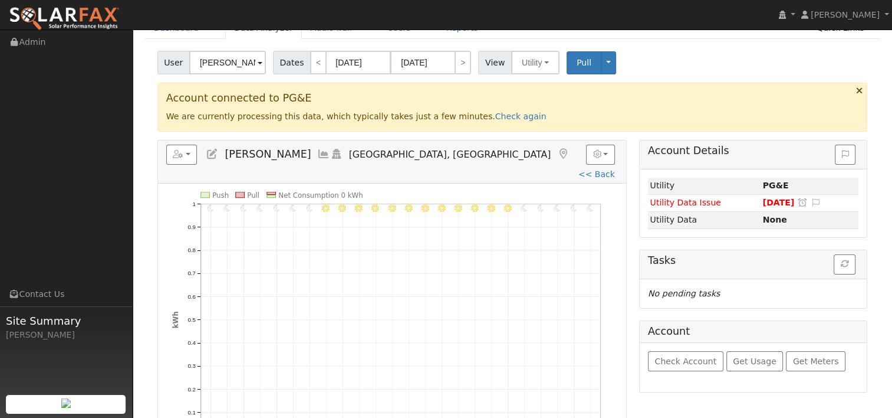
scroll to position [0, 0]
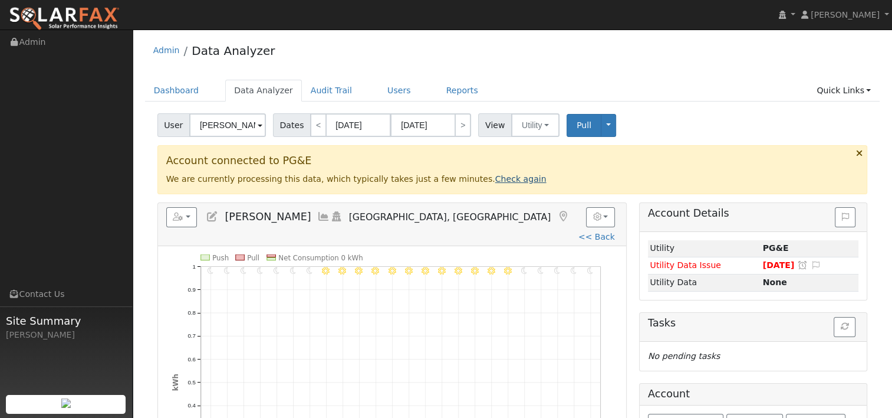
click at [495, 179] on link "Check again" at bounding box center [520, 178] width 51 height 9
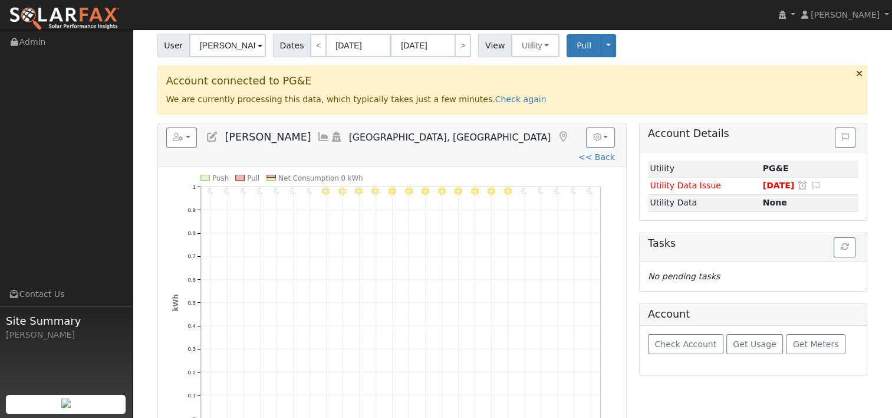
scroll to position [59, 0]
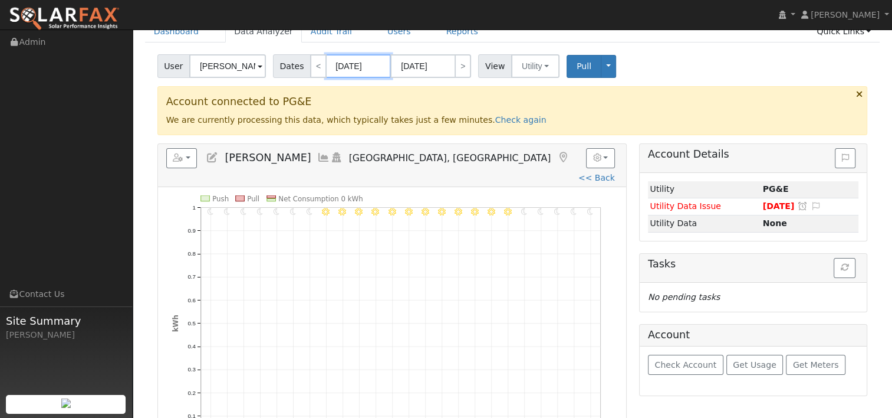
click at [351, 66] on input "[DATE]" at bounding box center [358, 66] width 65 height 24
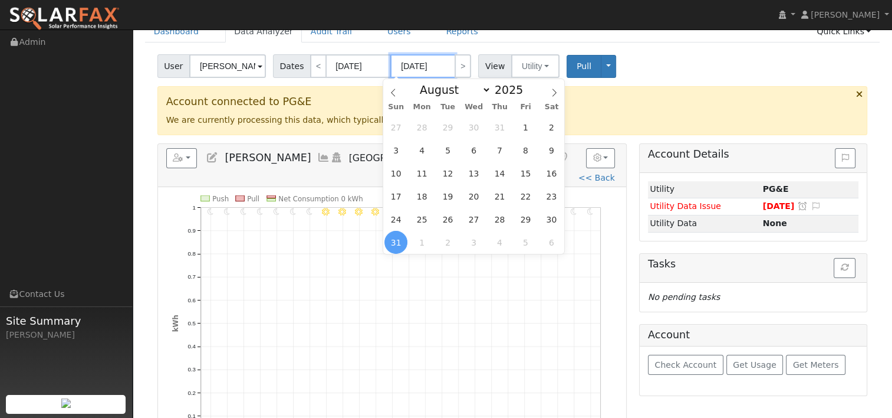
click at [419, 65] on input "[DATE]" at bounding box center [422, 66] width 65 height 24
click at [556, 90] on icon at bounding box center [554, 92] width 8 height 8
select select "8"
click at [423, 216] on span "29" at bounding box center [421, 219] width 23 height 23
type input "[DATE]"
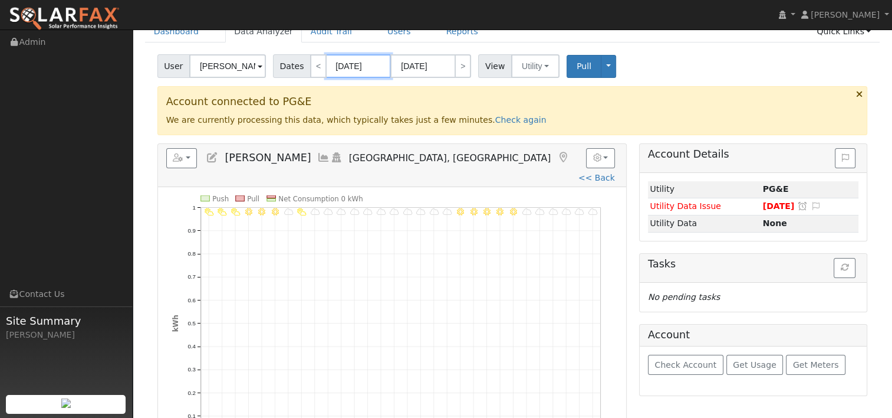
click at [350, 68] on input "[DATE]" at bounding box center [358, 66] width 65 height 24
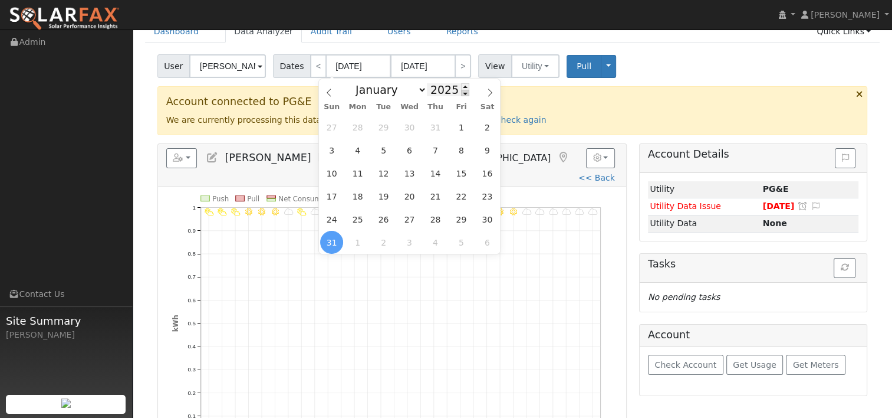
click at [461, 93] on span at bounding box center [465, 93] width 8 height 6
type input "2024"
click at [494, 94] on icon at bounding box center [490, 92] width 8 height 8
select select "8"
click at [328, 213] on span "29" at bounding box center [331, 219] width 23 height 23
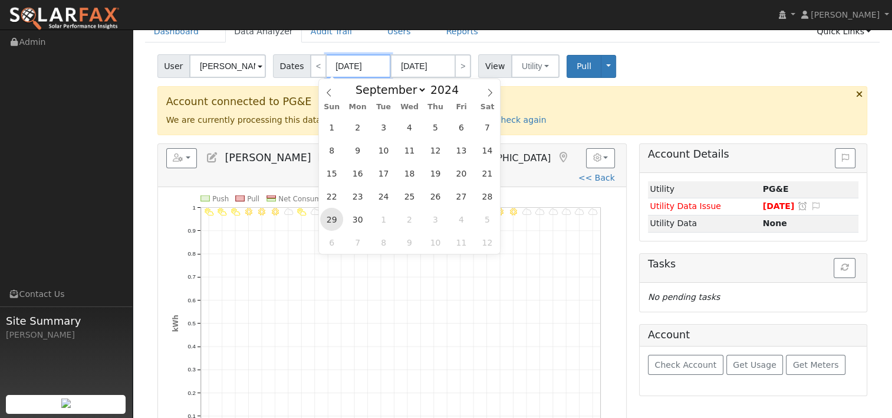
type input "09/29/2024"
type input "10/28/2024"
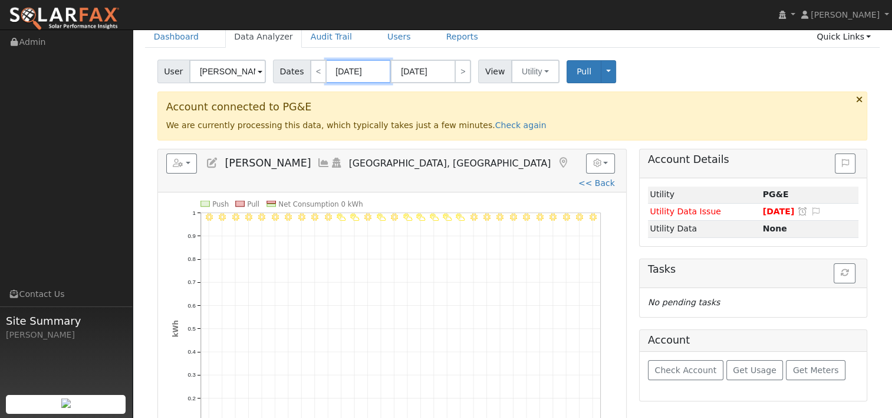
scroll to position [51, 0]
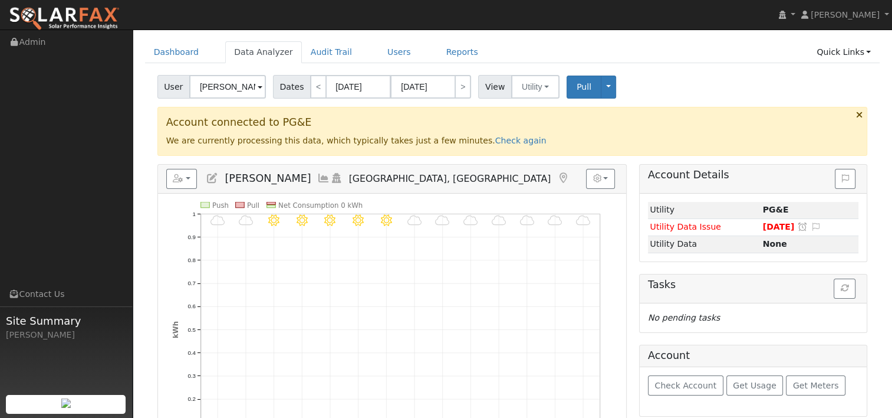
scroll to position [59, 0]
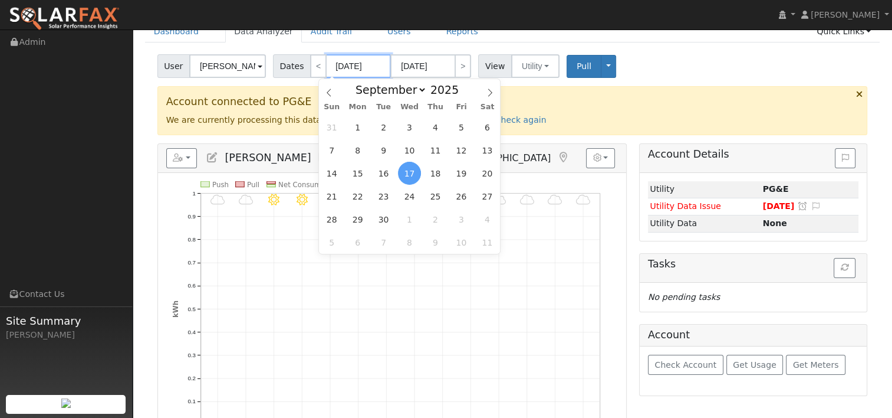
click at [363, 64] on input "[DATE]" at bounding box center [358, 66] width 65 height 24
click at [461, 96] on span at bounding box center [465, 93] width 8 height 6
type input "2024"
click at [336, 217] on span "29" at bounding box center [331, 219] width 23 height 23
type input "[DATE]"
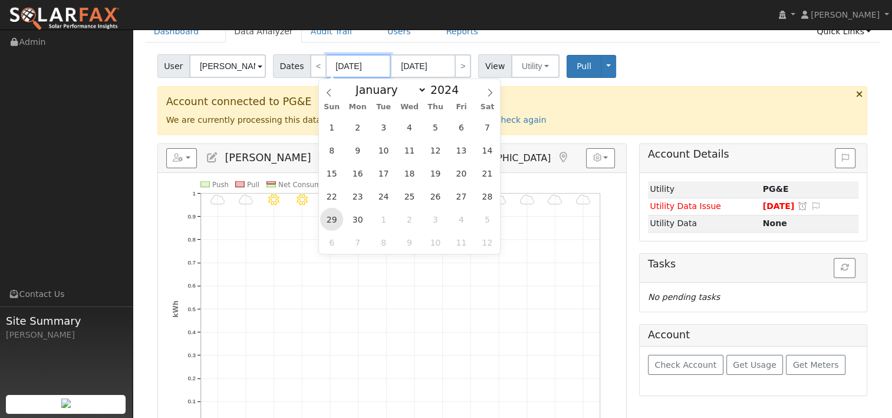
type input "[DATE]"
type input "2024"
select select "9"
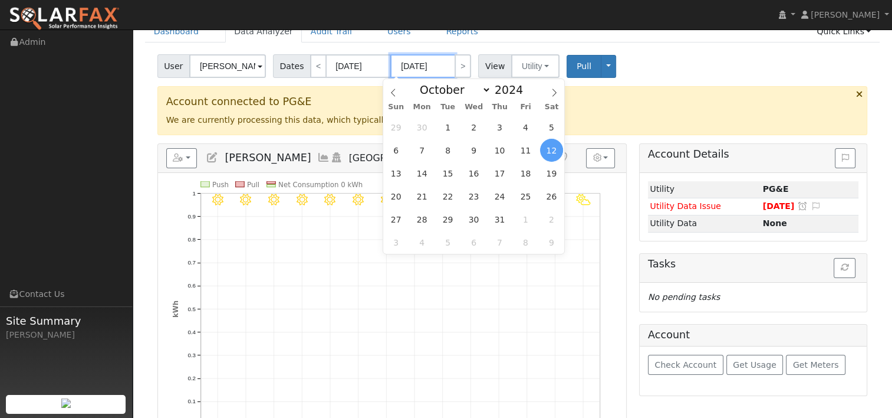
click at [429, 64] on input "[DATE]" at bounding box center [422, 66] width 65 height 24
click at [525, 86] on span at bounding box center [529, 86] width 8 height 6
type input "2025"
click at [395, 91] on icon at bounding box center [393, 92] width 8 height 8
select select "8"
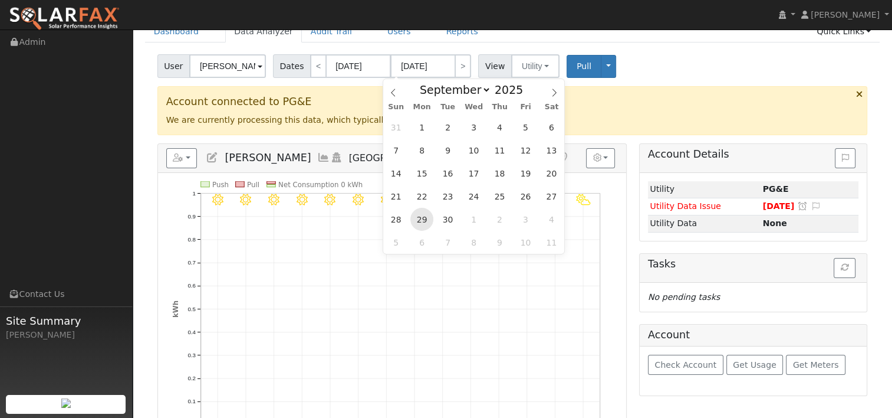
click at [423, 219] on span "29" at bounding box center [421, 219] width 23 height 23
type input "[DATE]"
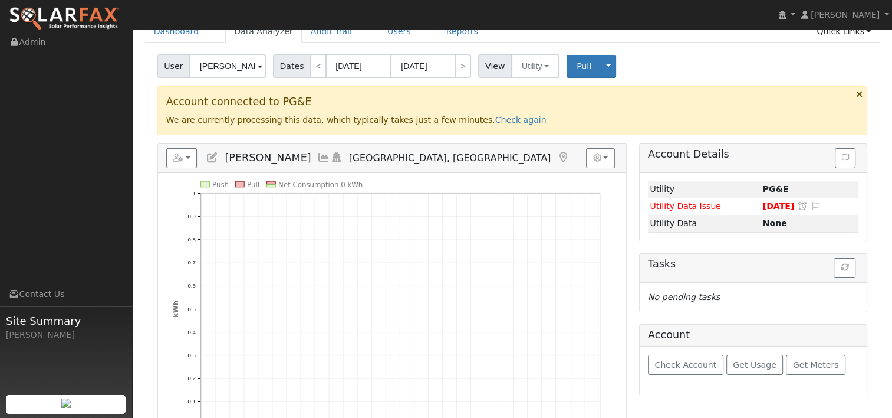
click at [857, 91] on icon at bounding box center [859, 94] width 6 height 9
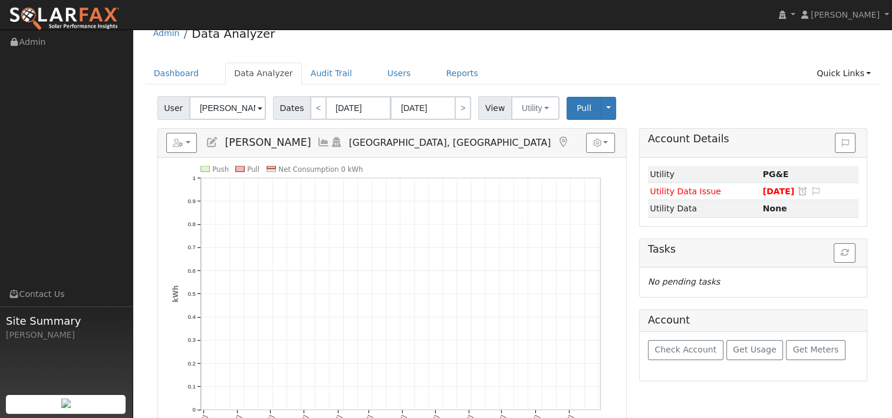
scroll to position [0, 0]
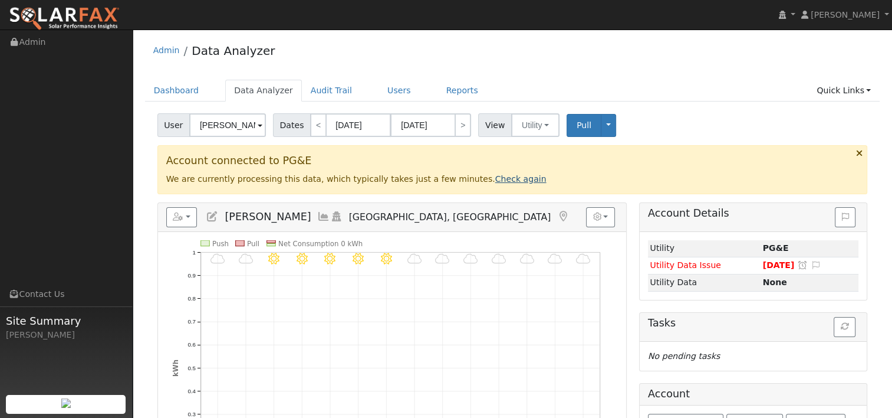
click at [495, 176] on link "Check again" at bounding box center [520, 178] width 51 height 9
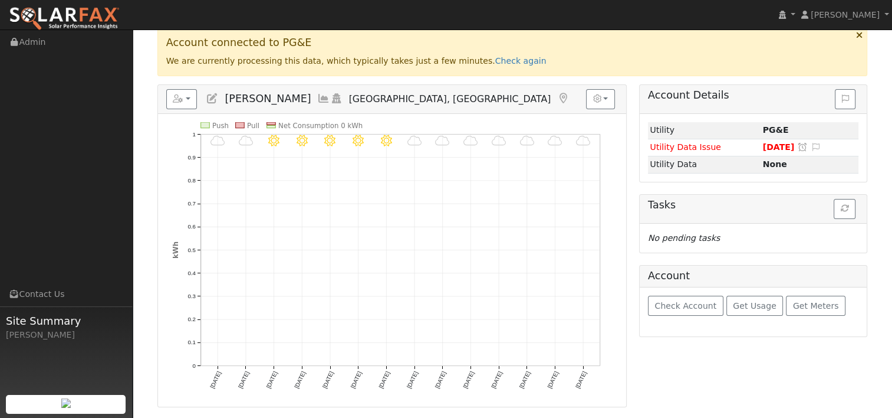
scroll to position [59, 0]
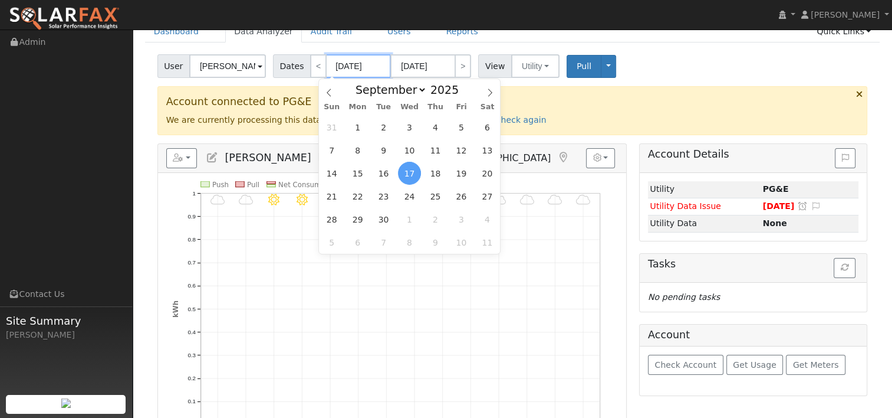
click at [352, 63] on input "[DATE]" at bounding box center [358, 66] width 65 height 24
click at [325, 92] on icon at bounding box center [329, 92] width 8 height 8
select select "7"
click at [461, 134] on span "1" at bounding box center [461, 127] width 23 height 23
type input "[DATE]"
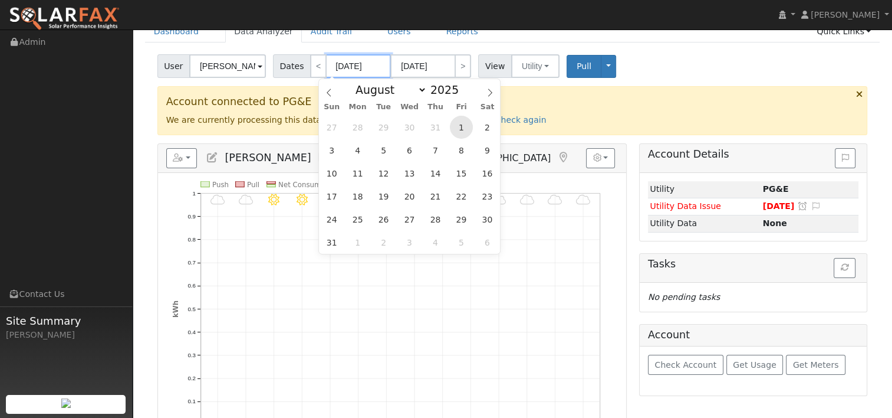
type input "[DATE]"
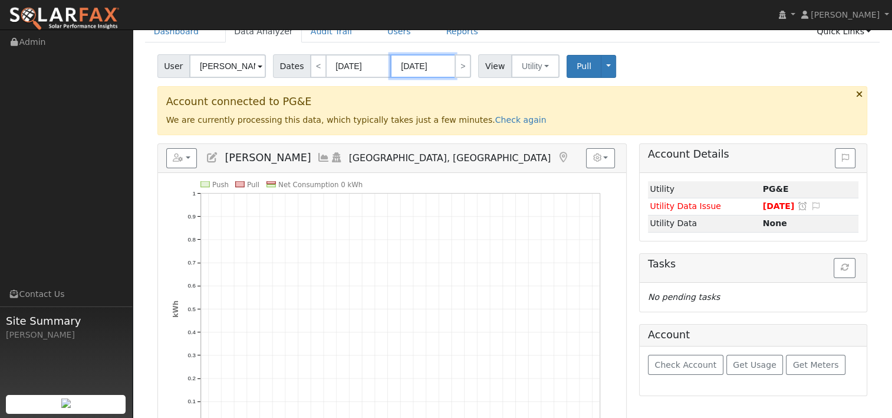
click at [433, 62] on input "[DATE]" at bounding box center [422, 66] width 65 height 24
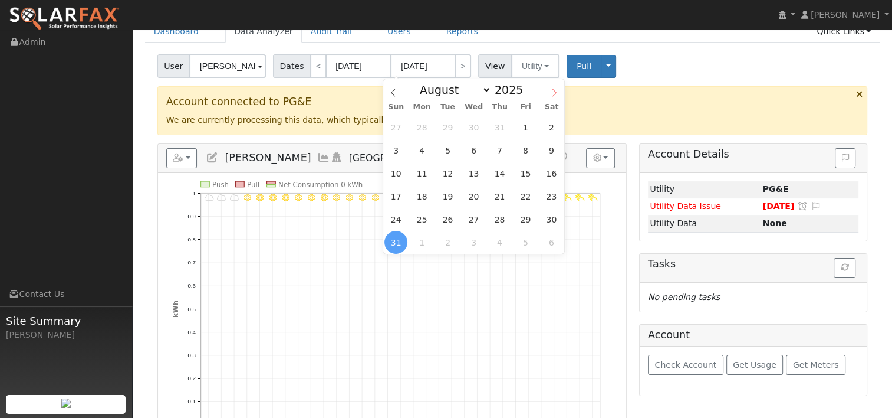
click at [551, 92] on icon at bounding box center [554, 92] width 8 height 8
select select "8"
click at [445, 215] on span "30" at bounding box center [447, 219] width 23 height 23
type input "[DATE]"
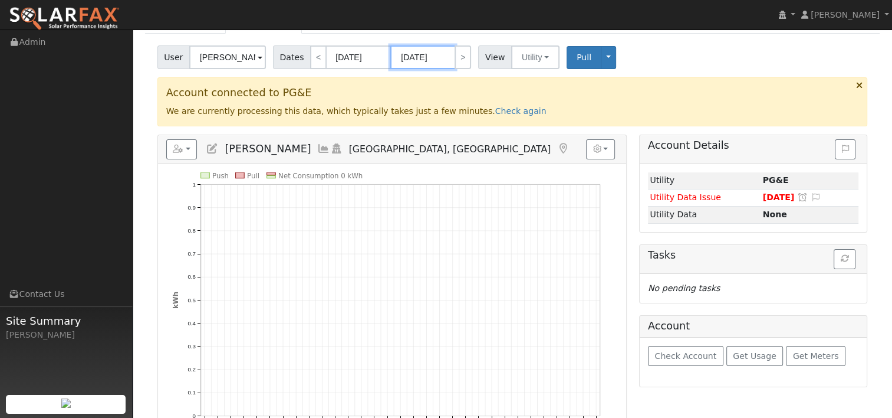
scroll to position [0, 0]
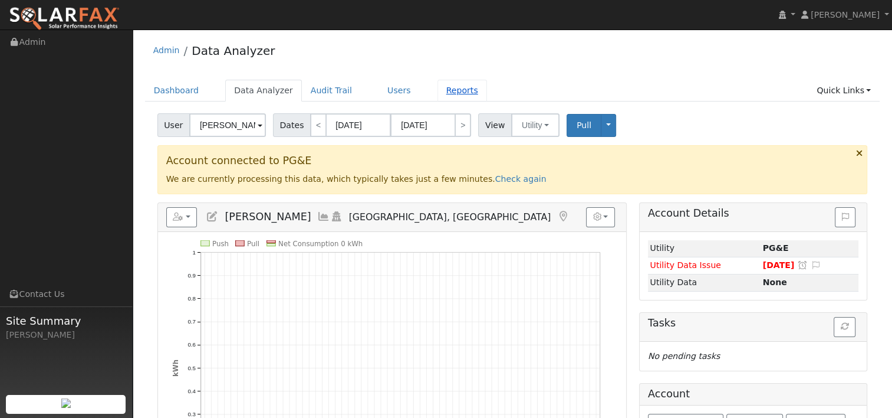
click at [449, 86] on link "Reports" at bounding box center [463, 91] width 50 height 22
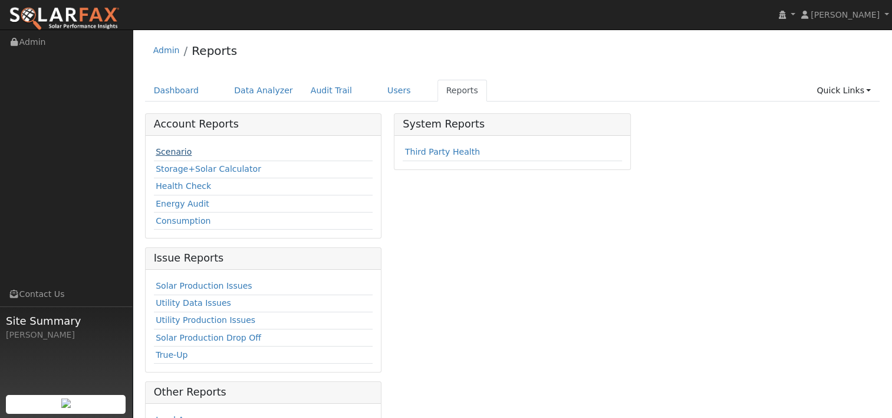
click at [167, 151] on link "Scenario" at bounding box center [174, 151] width 36 height 9
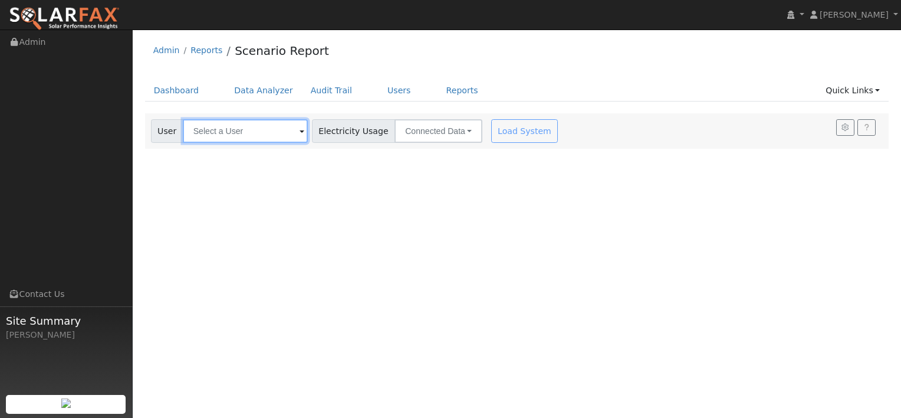
click at [255, 132] on input "text" at bounding box center [245, 131] width 125 height 24
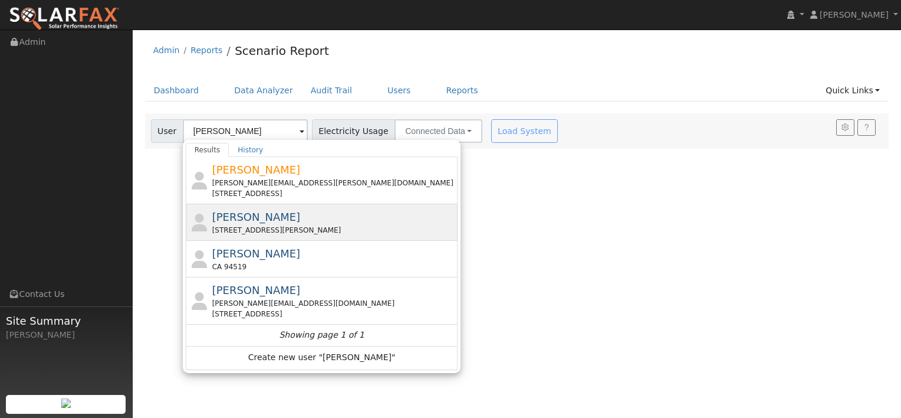
click at [259, 219] on span "[PERSON_NAME]" at bounding box center [256, 217] width 88 height 12
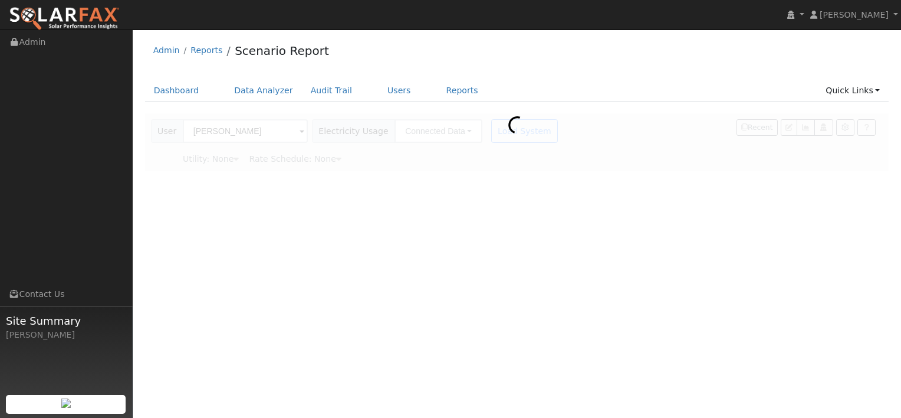
type input "[PERSON_NAME]"
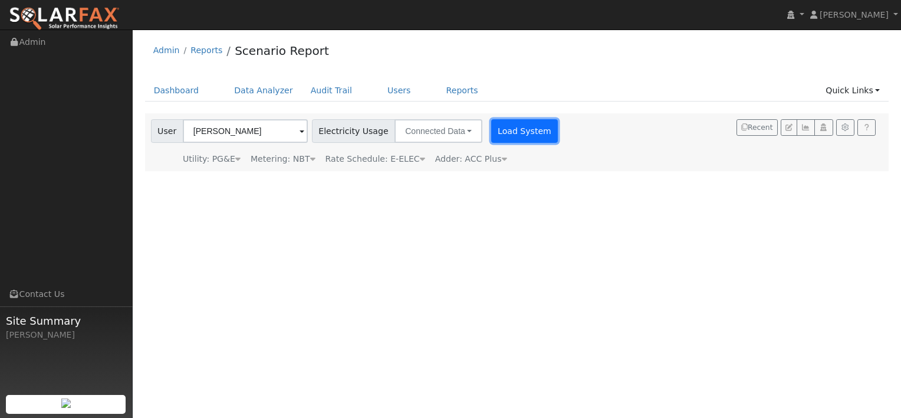
click at [491, 127] on button "Load System" at bounding box center [524, 131] width 67 height 24
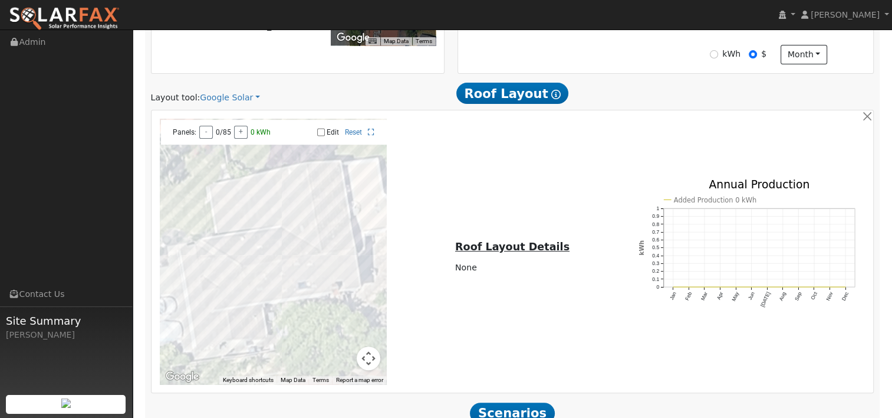
scroll to position [434, 0]
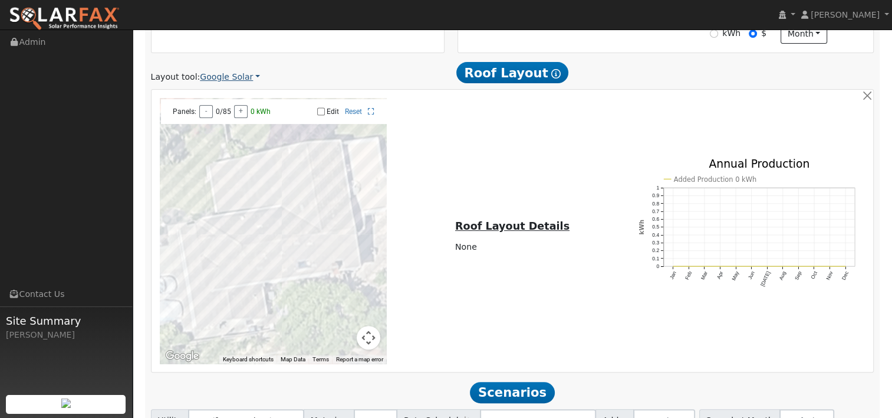
click at [231, 77] on link "Google Solar" at bounding box center [230, 77] width 60 height 12
click at [226, 132] on link "Aurora" at bounding box center [238, 131] width 82 height 17
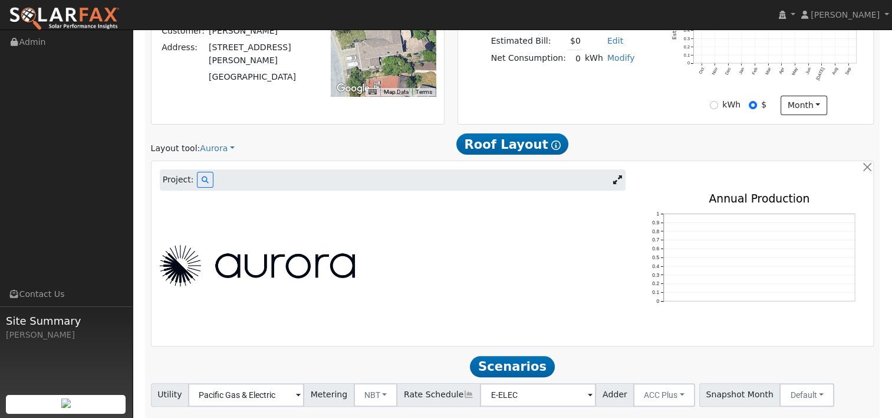
scroll to position [422, 0]
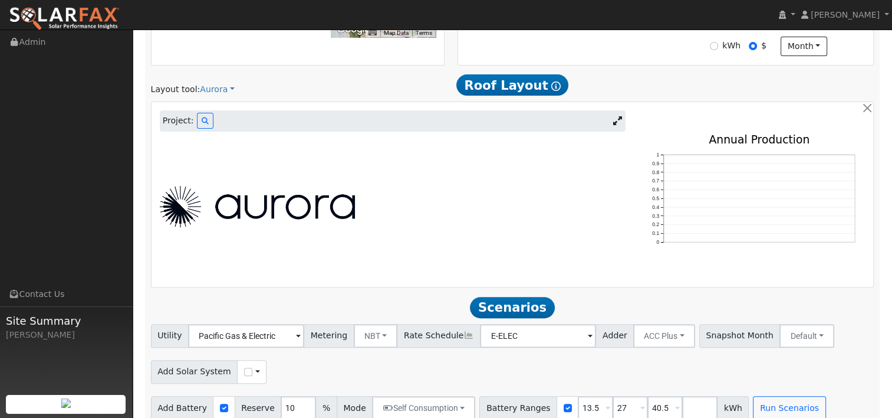
click at [615, 121] on icon at bounding box center [617, 120] width 9 height 9
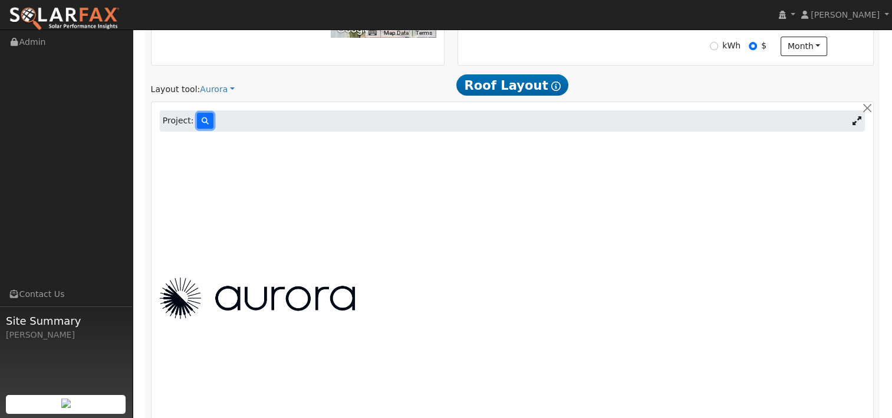
click at [202, 121] on icon at bounding box center [205, 120] width 7 height 7
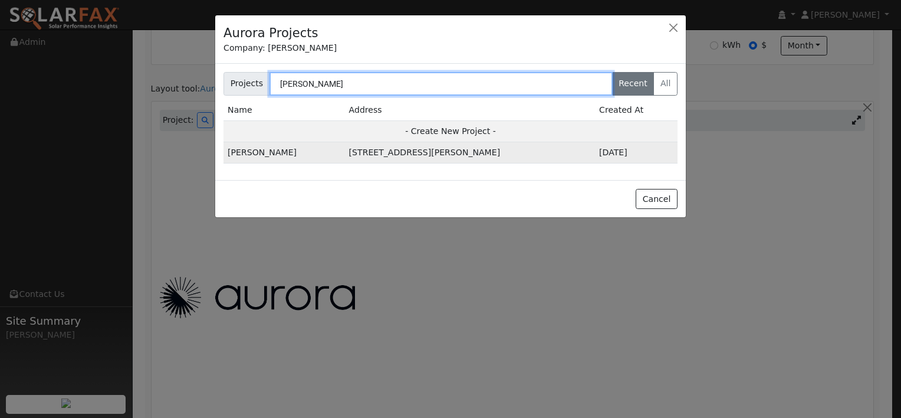
type input "[PERSON_NAME]"
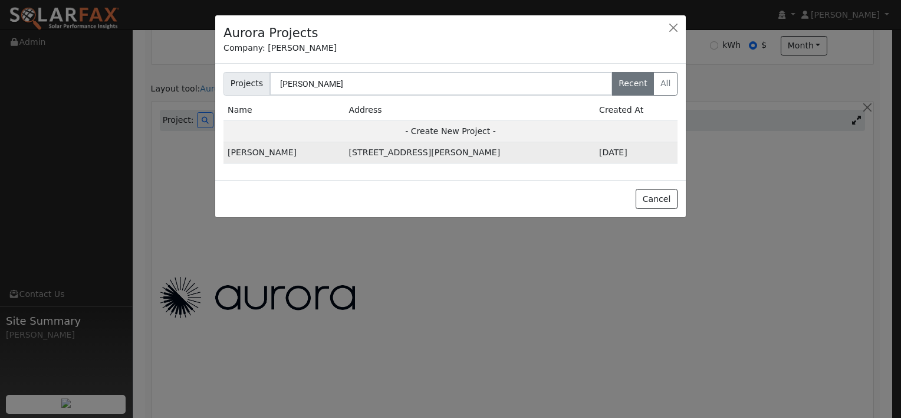
click at [252, 150] on td "[PERSON_NAME]" at bounding box center [284, 152] width 121 height 21
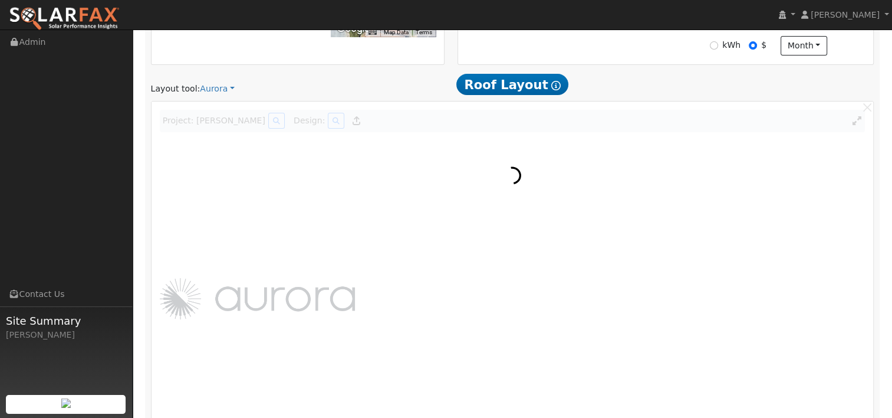
scroll to position [423, 0]
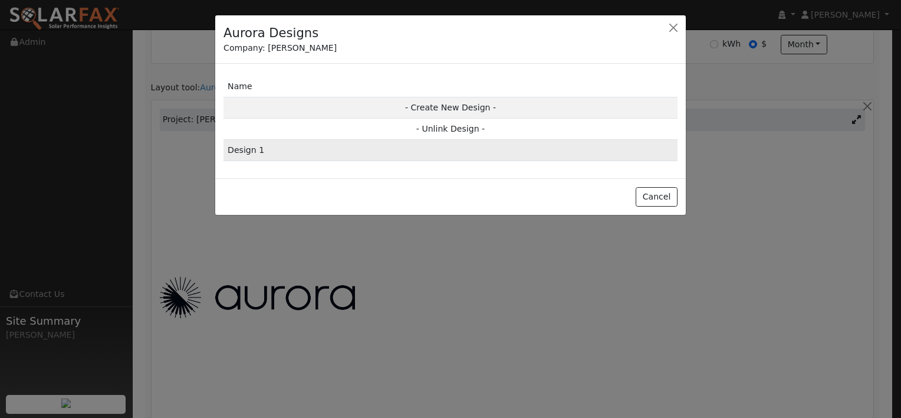
click at [241, 150] on td "Design 1" at bounding box center [451, 150] width 454 height 21
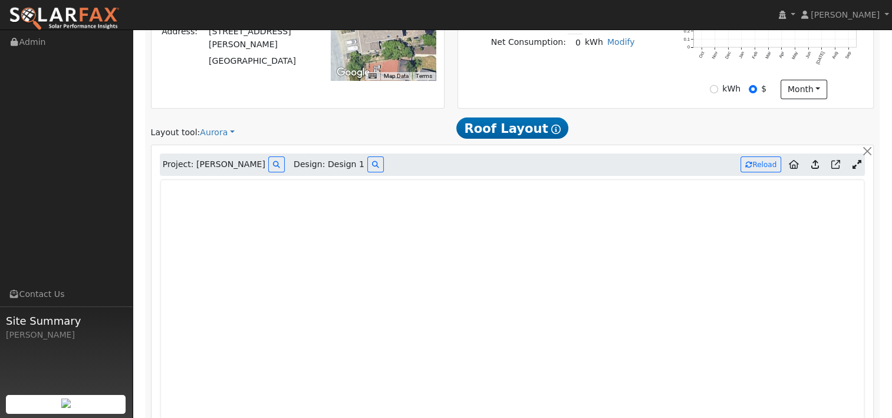
scroll to position [385, 0]
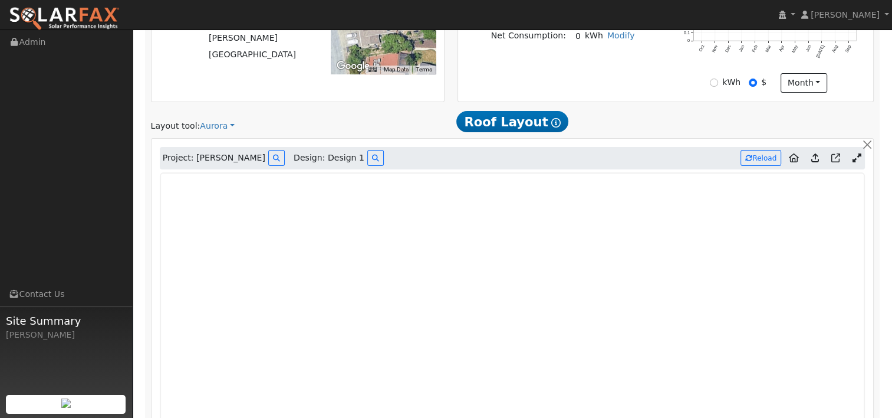
click at [815, 153] on icon at bounding box center [815, 157] width 8 height 9
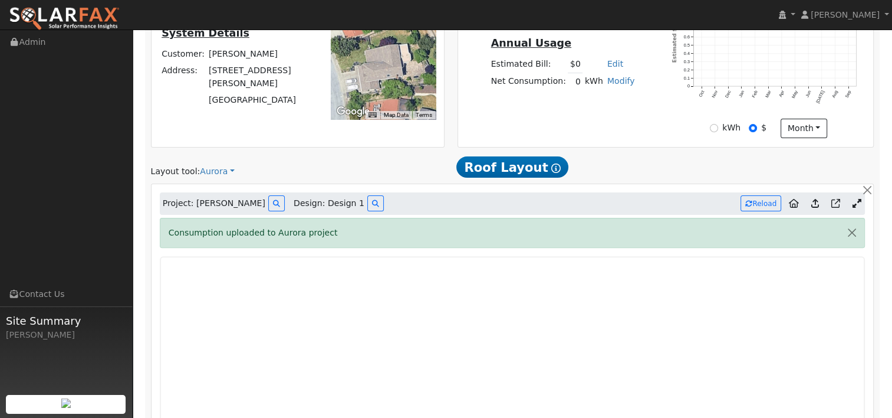
scroll to position [326, 0]
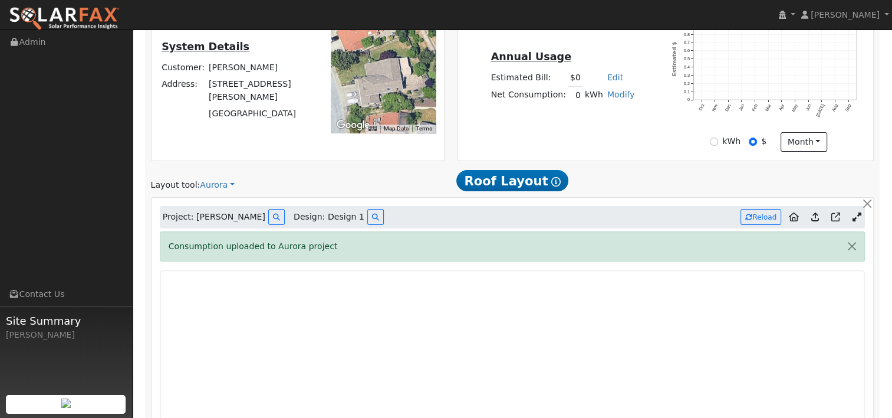
click at [814, 215] on icon at bounding box center [815, 216] width 8 height 9
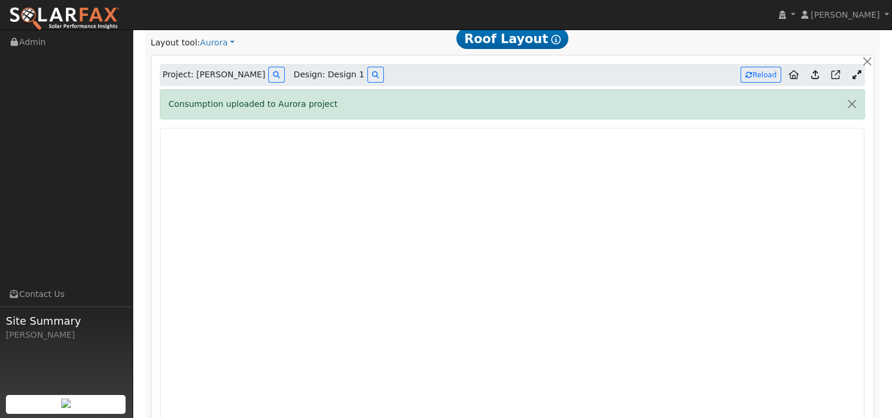
scroll to position [422, 0]
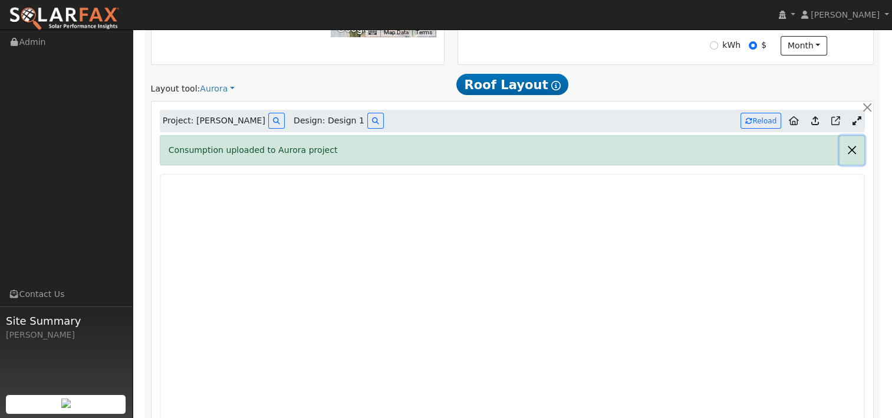
click at [855, 149] on button "button" at bounding box center [852, 150] width 25 height 29
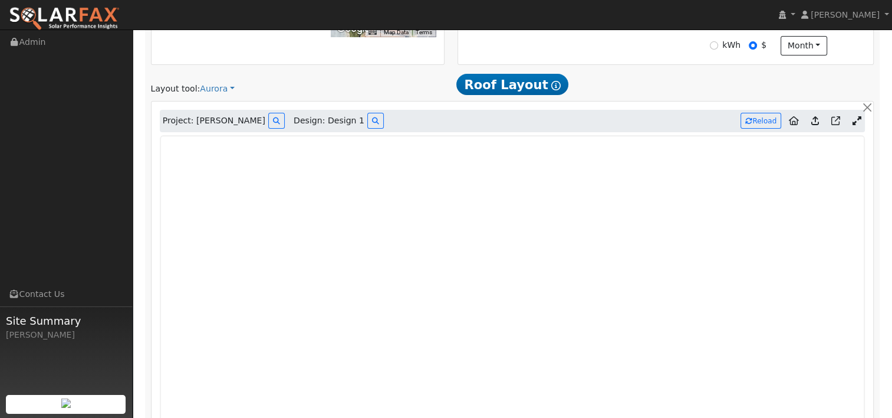
click at [819, 120] on icon at bounding box center [815, 120] width 8 height 9
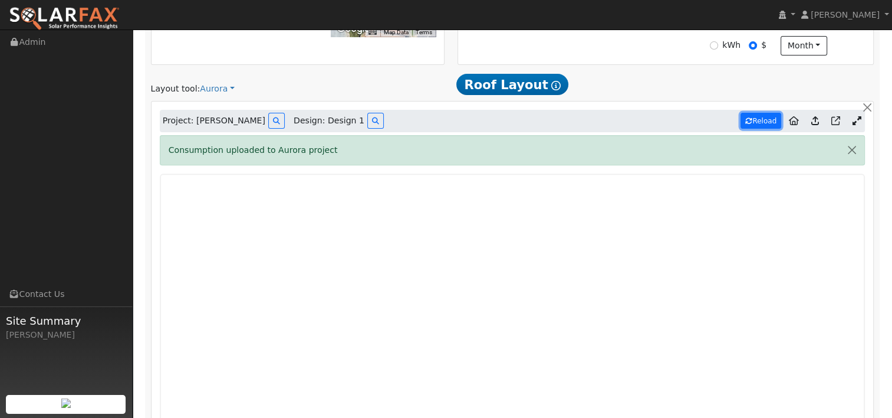
click at [756, 113] on button "Reload" at bounding box center [761, 121] width 41 height 16
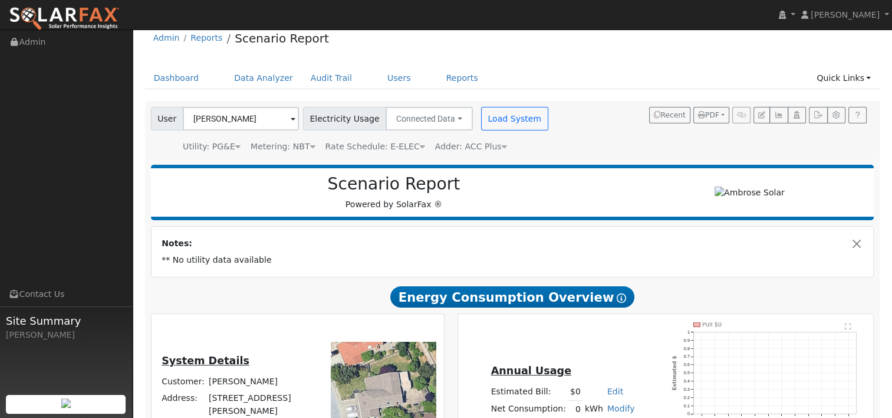
scroll to position [0, 0]
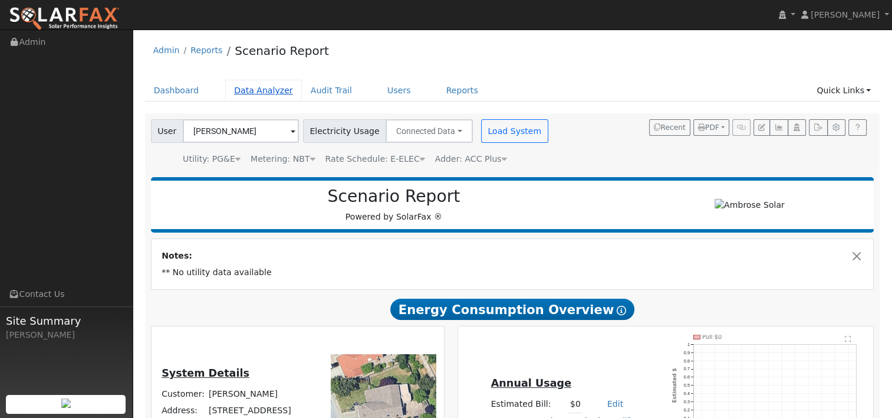
click at [250, 93] on link "Data Analyzer" at bounding box center [263, 91] width 77 height 22
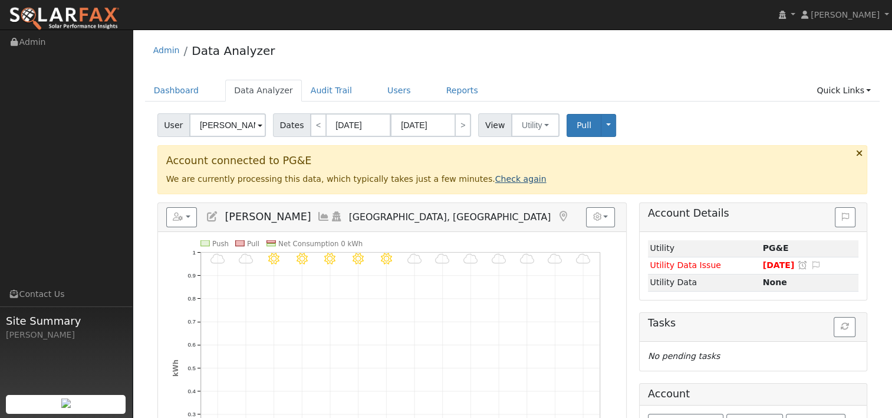
click at [495, 179] on link "Check again" at bounding box center [520, 178] width 51 height 9
click at [366, 130] on input "[DATE]" at bounding box center [358, 125] width 65 height 24
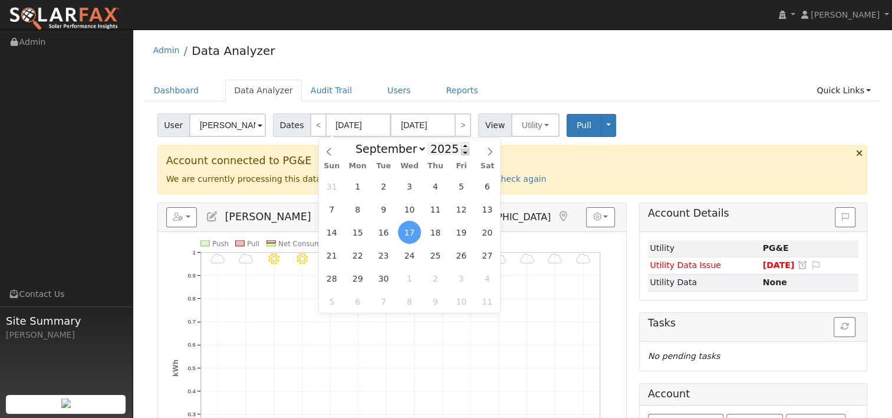
click at [461, 153] on span at bounding box center [465, 152] width 8 height 6
type input "2024"
click at [358, 281] on span "30" at bounding box center [357, 278] width 23 height 23
type input "[DATE]"
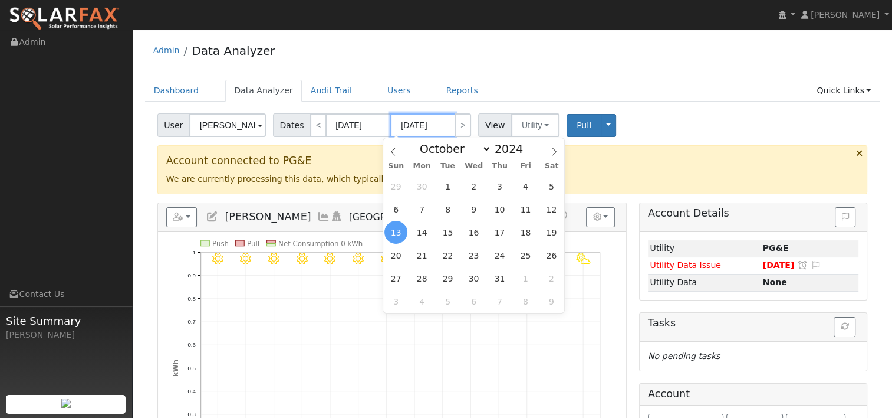
click at [432, 127] on input "[DATE]" at bounding box center [422, 125] width 65 height 24
click at [525, 144] on span at bounding box center [529, 145] width 8 height 6
type input "2025"
click at [552, 149] on icon at bounding box center [554, 151] width 8 height 8
click at [395, 150] on icon at bounding box center [393, 151] width 8 height 8
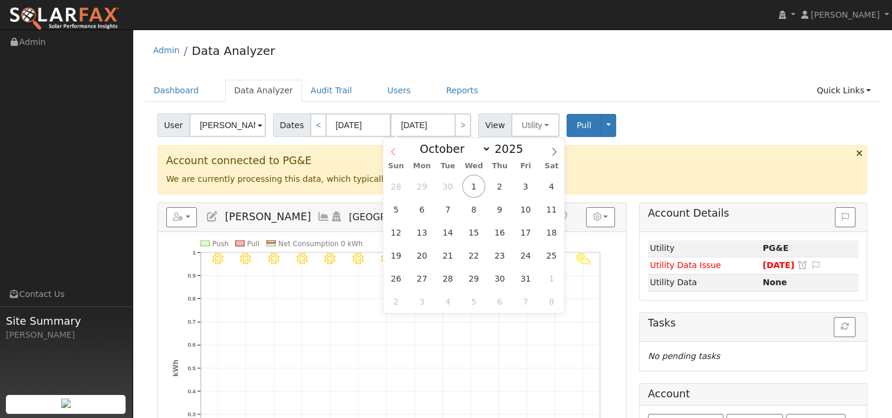
click at [395, 150] on icon at bounding box center [393, 151] width 8 height 8
select select "8"
click at [423, 277] on span "29" at bounding box center [421, 278] width 23 height 23
type input "[DATE]"
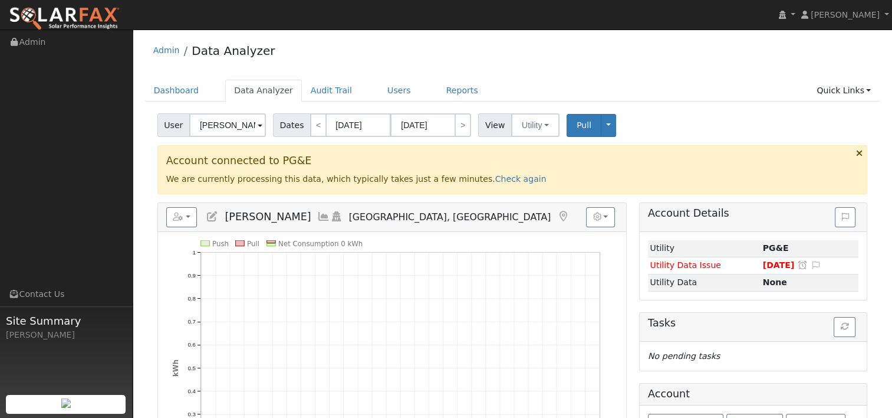
click at [856, 151] on icon at bounding box center [859, 153] width 6 height 9
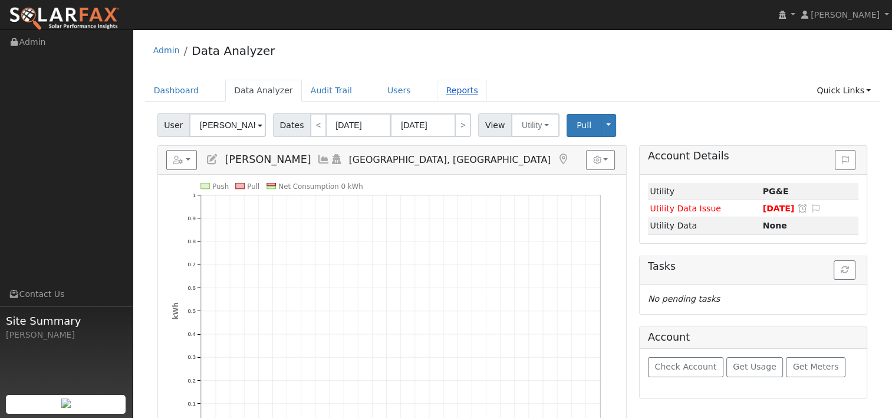
click at [438, 94] on link "Reports" at bounding box center [463, 91] width 50 height 22
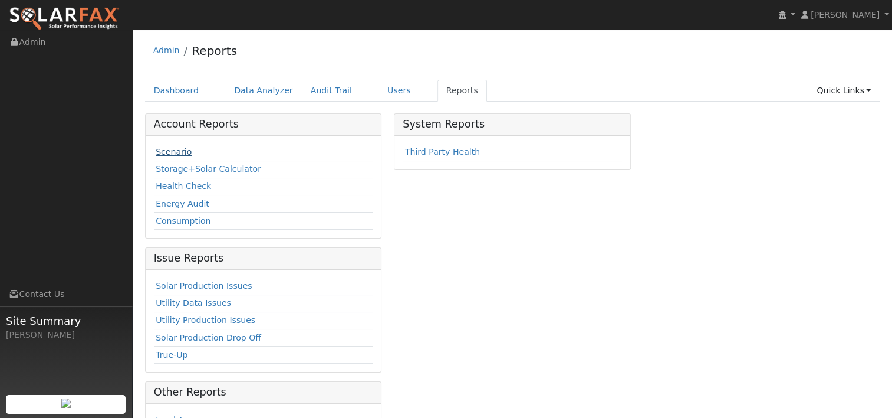
click at [169, 152] on link "Scenario" at bounding box center [174, 151] width 36 height 9
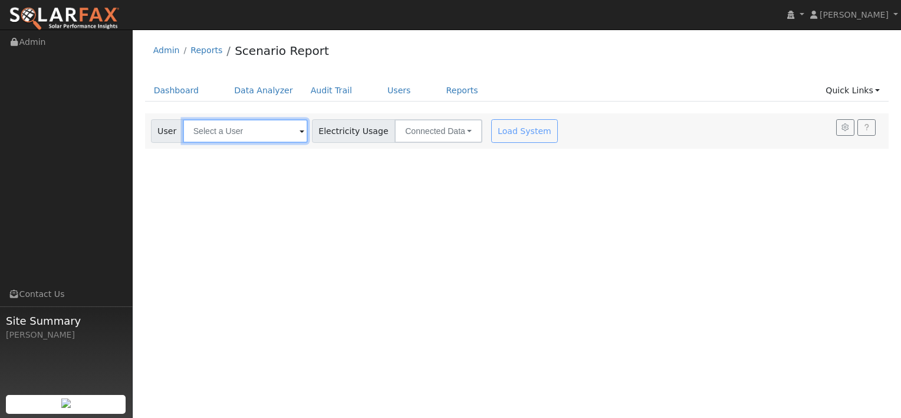
click at [277, 134] on input "text" at bounding box center [245, 131] width 125 height 24
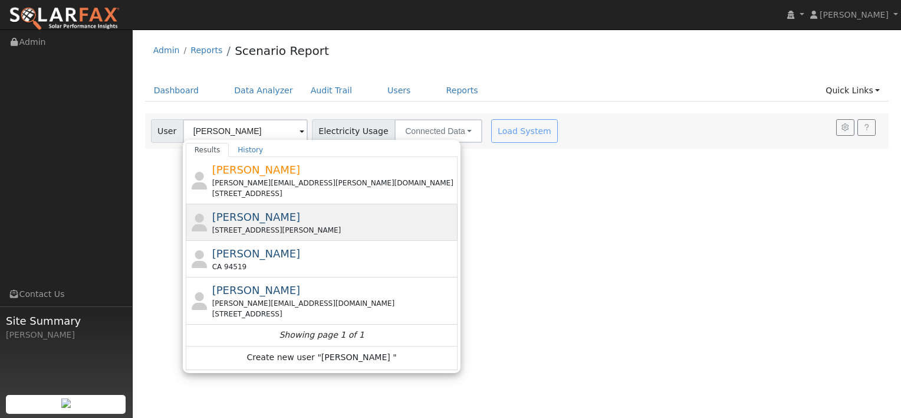
click at [231, 228] on div "[STREET_ADDRESS][PERSON_NAME]" at bounding box center [334, 230] width 244 height 11
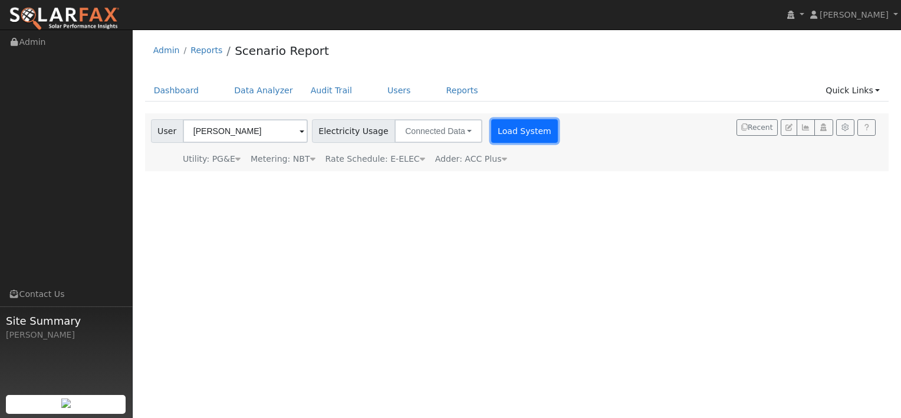
click at [495, 136] on button "Load System" at bounding box center [524, 131] width 67 height 24
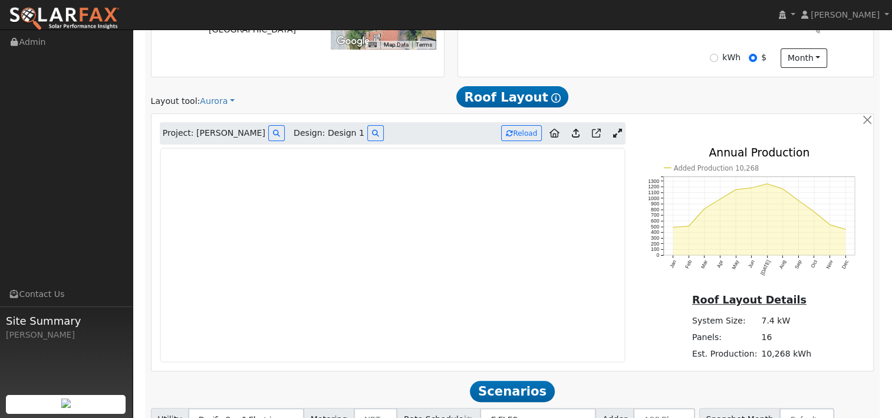
scroll to position [413, 0]
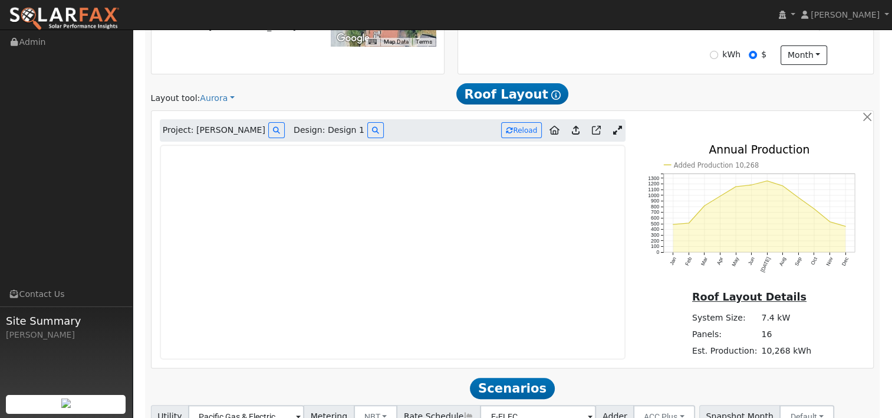
click at [616, 132] on icon at bounding box center [617, 130] width 9 height 9
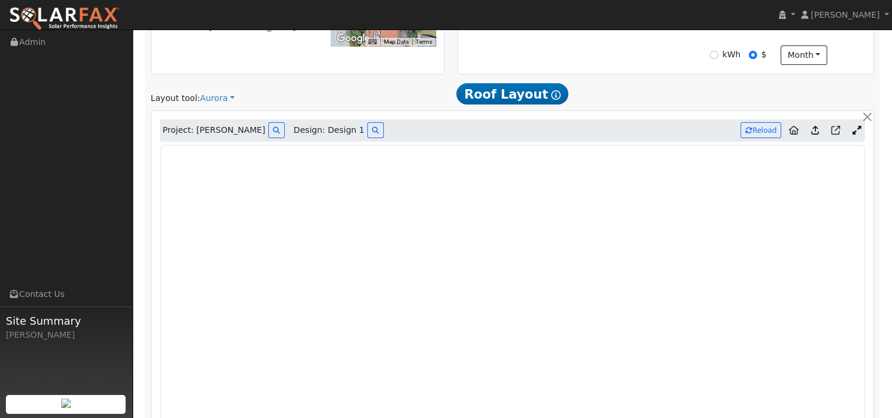
click at [668, 106] on div "Scenario Report Powered by SolarFax ® Notes: ** No utility data available Energ…" at bounding box center [512, 259] width 735 height 1003
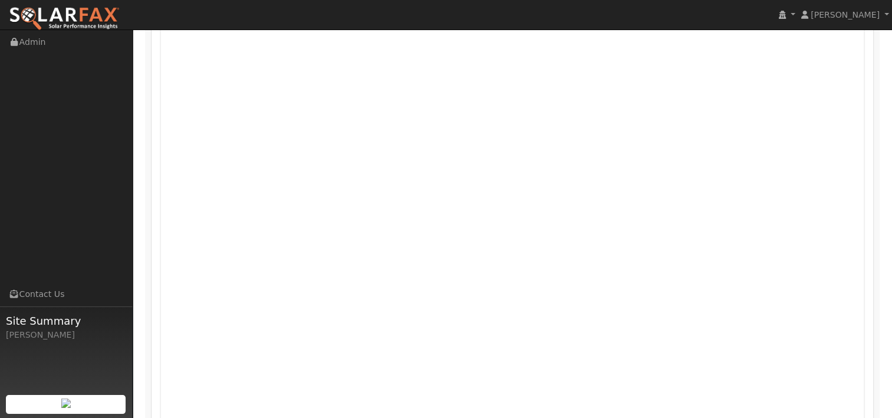
scroll to position [534, 0]
click at [241, 27] on nav "[PERSON_NAME] [PERSON_NAME] Profile My Company Help Center Terms Of Service See…" at bounding box center [446, 15] width 892 height 30
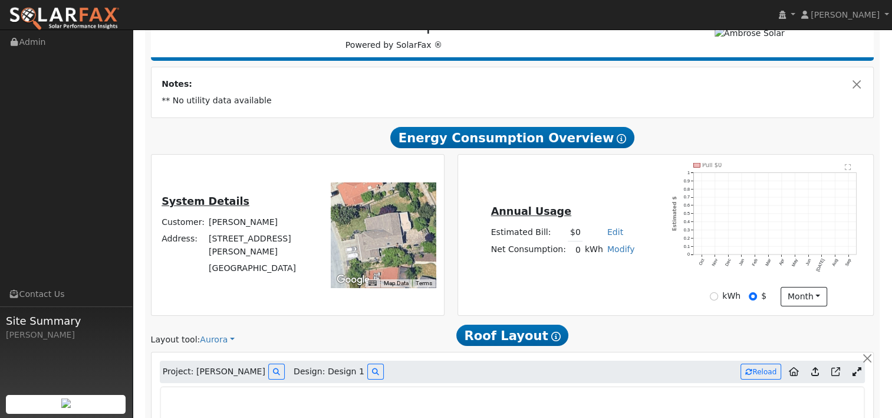
scroll to position [0, 0]
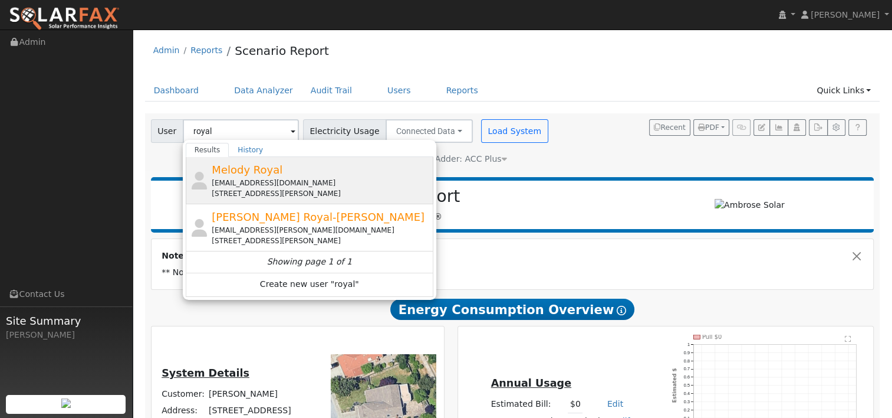
click at [252, 170] on span "Melody Royal" at bounding box center [247, 169] width 71 height 12
type input "Melody Royal"
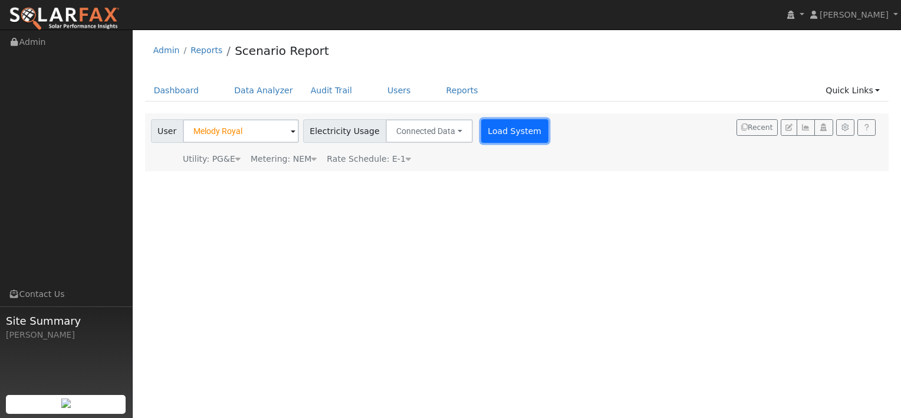
click at [481, 130] on button "Load System" at bounding box center [514, 131] width 67 height 24
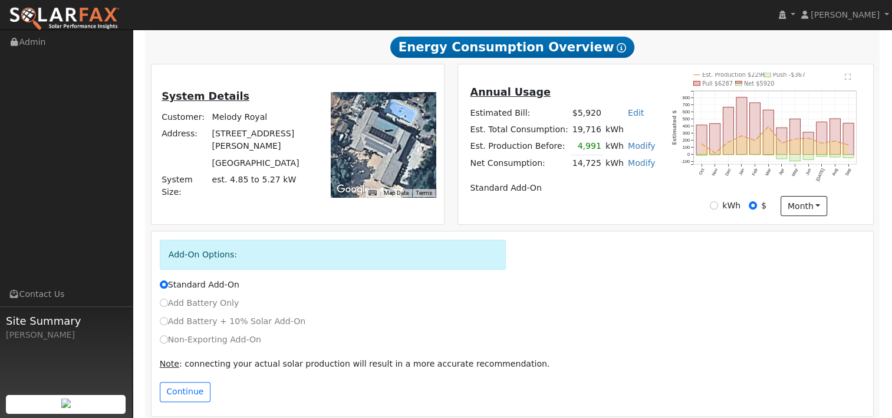
scroll to position [214, 0]
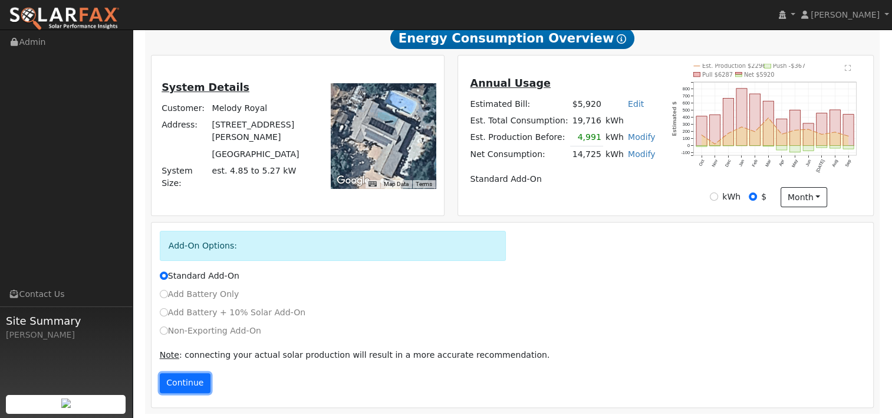
click at [180, 382] on button "Continue" at bounding box center [185, 383] width 51 height 20
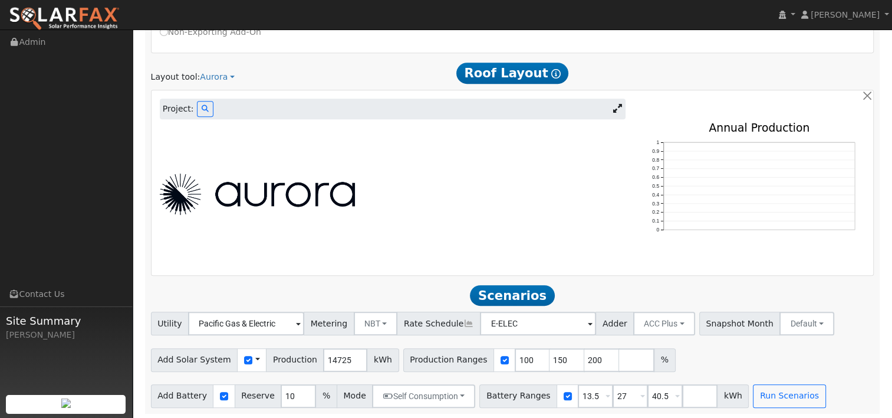
scroll to position [514, 0]
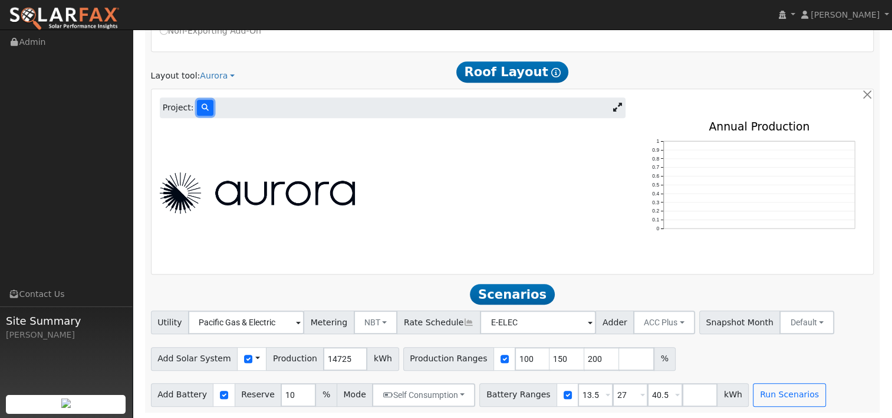
click at [198, 102] on button at bounding box center [205, 108] width 17 height 16
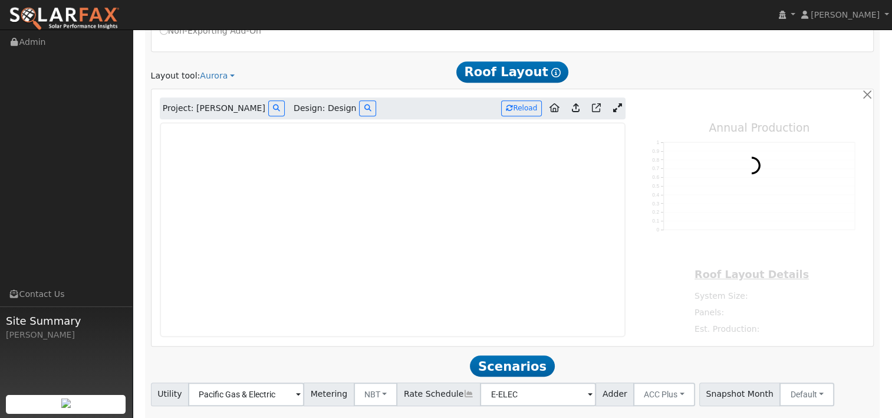
type input "12314"
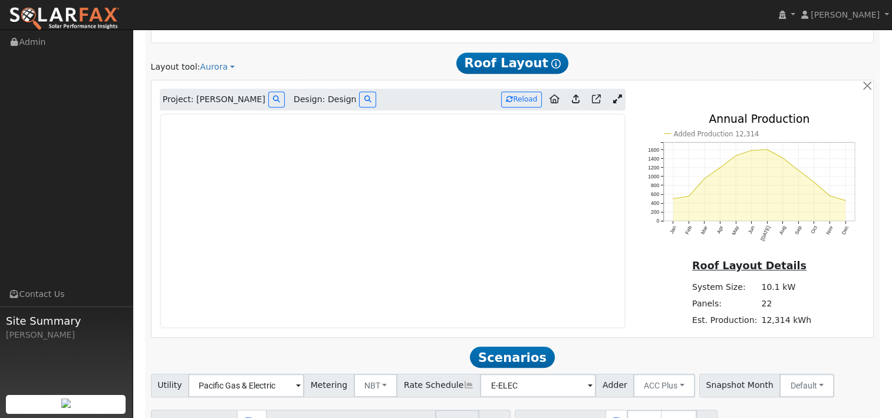
scroll to position [585, 0]
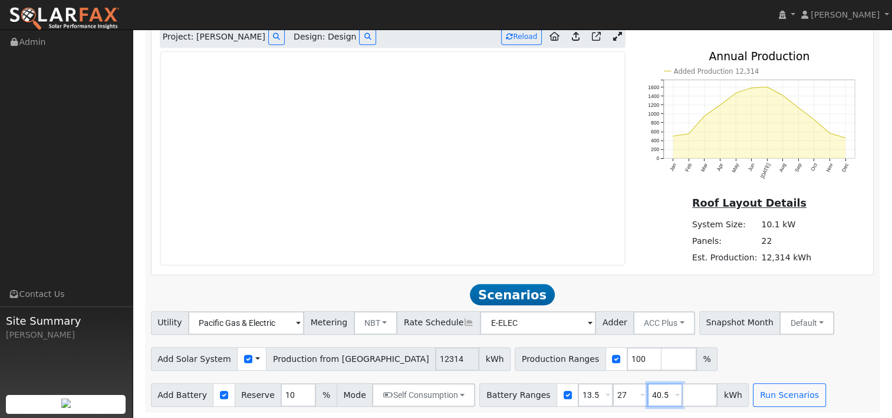
click at [648, 393] on input "40.5" at bounding box center [665, 395] width 35 height 24
click at [689, 349] on div "Add Solar System Use CSV Data Production from [GEOGRAPHIC_DATA] 12314 kWh Produ…" at bounding box center [513, 357] width 728 height 28
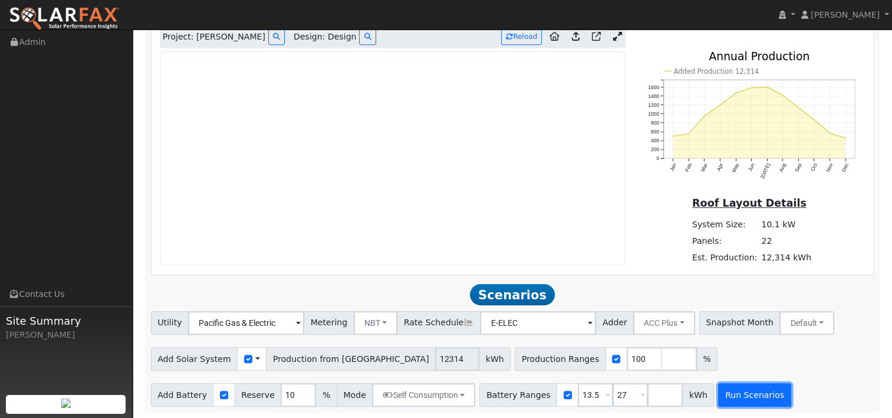
click at [725, 396] on button "Run Scenarios" at bounding box center [754, 395] width 73 height 24
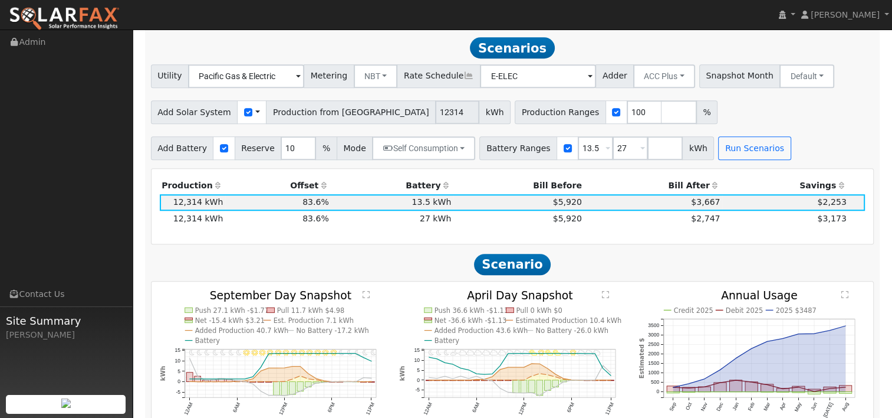
scroll to position [773, 0]
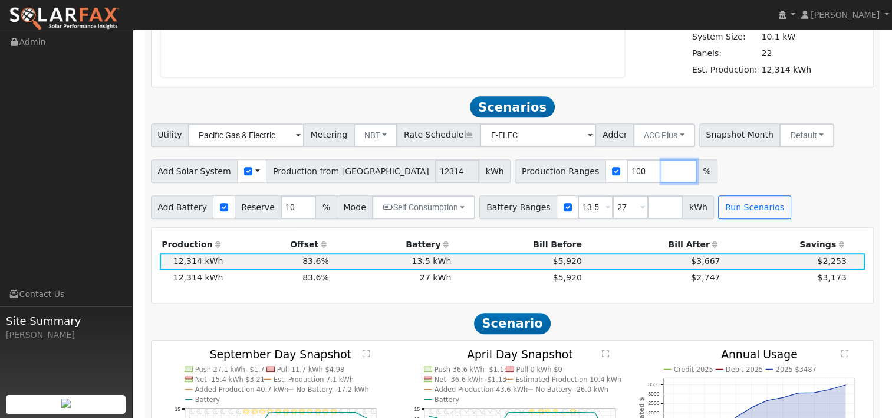
click at [662, 176] on input "number" at bounding box center [679, 171] width 35 height 24
type input "125"
click at [696, 169] on input "number" at bounding box center [713, 171] width 35 height 24
type input "150"
click at [731, 168] on input "number" at bounding box center [748, 171] width 35 height 24
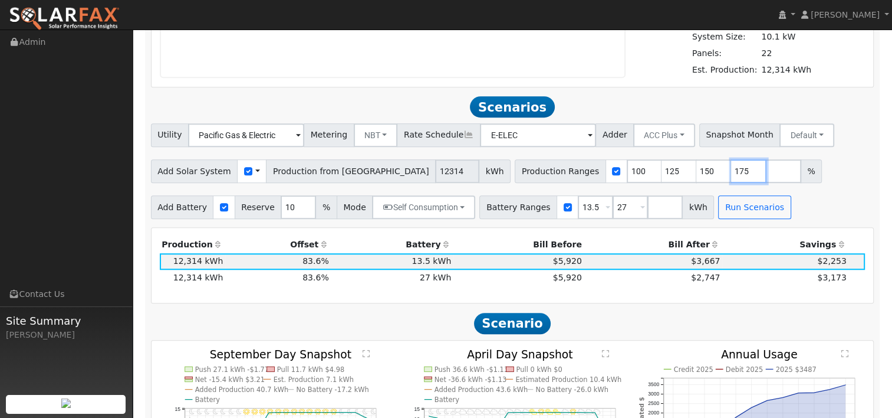
type input "175"
type input "0"
click at [766, 172] on input "0" at bounding box center [783, 171] width 35 height 24
type input "0"
type input "100"
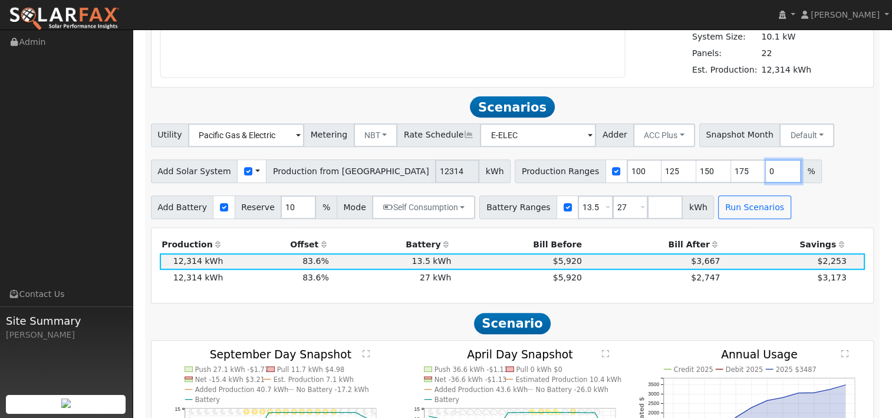
type input "125"
type input "150"
type input "175"
click at [627, 170] on input "0" at bounding box center [644, 171] width 35 height 24
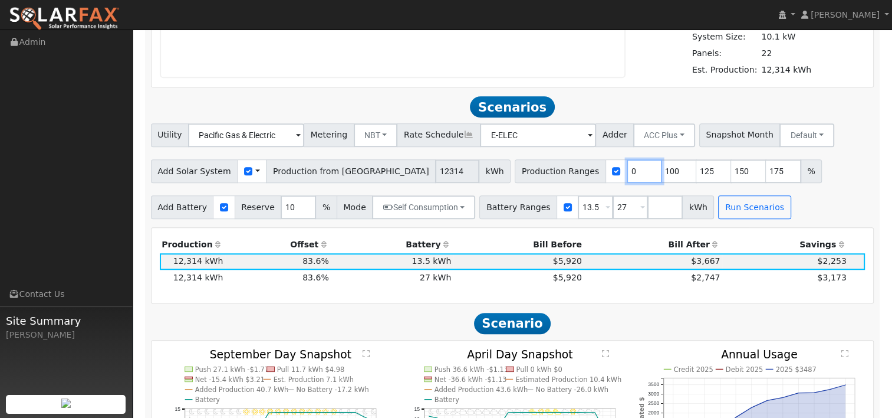
click at [627, 170] on input "0" at bounding box center [644, 171] width 35 height 24
type input "100"
type input "125"
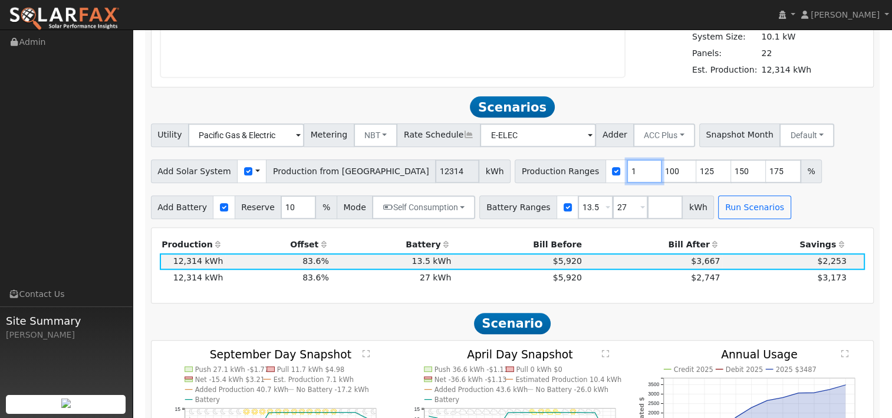
type input "150"
type input "175"
type input "100"
click at [766, 170] on input "number" at bounding box center [783, 171] width 35 height 24
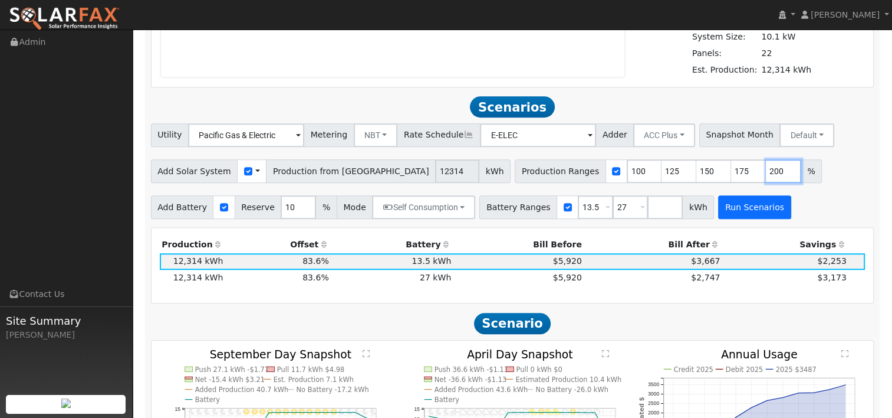
type input "200"
click at [737, 206] on button "Run Scenarios" at bounding box center [754, 207] width 73 height 24
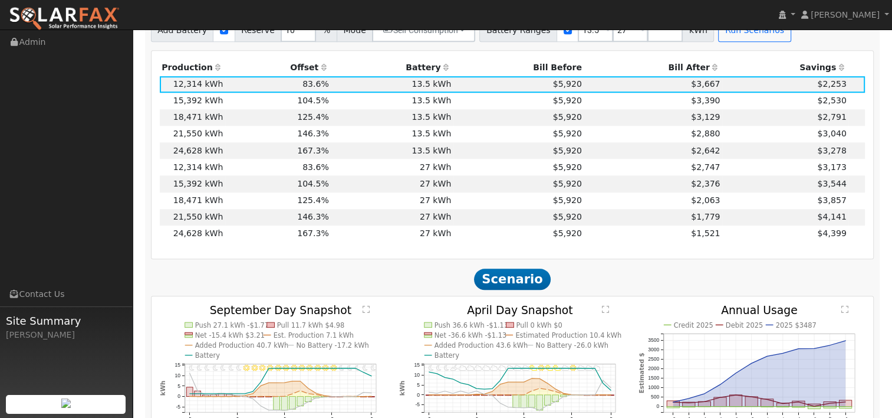
scroll to position [890, 0]
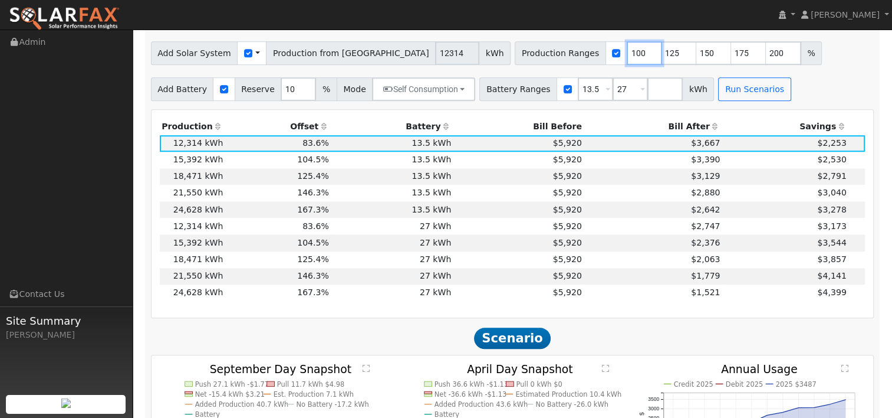
click at [627, 50] on input "100" at bounding box center [644, 53] width 35 height 24
type input "125"
type input "150"
type input "175"
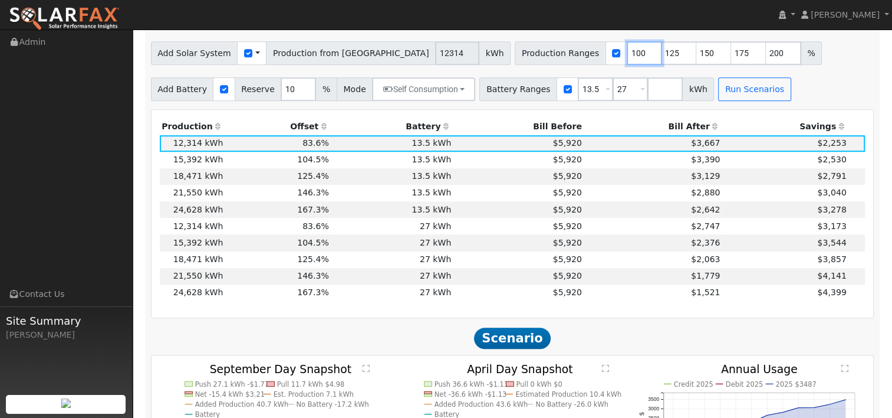
type input "200"
click at [627, 52] on input "125" at bounding box center [644, 53] width 35 height 24
type input "150"
type input "175"
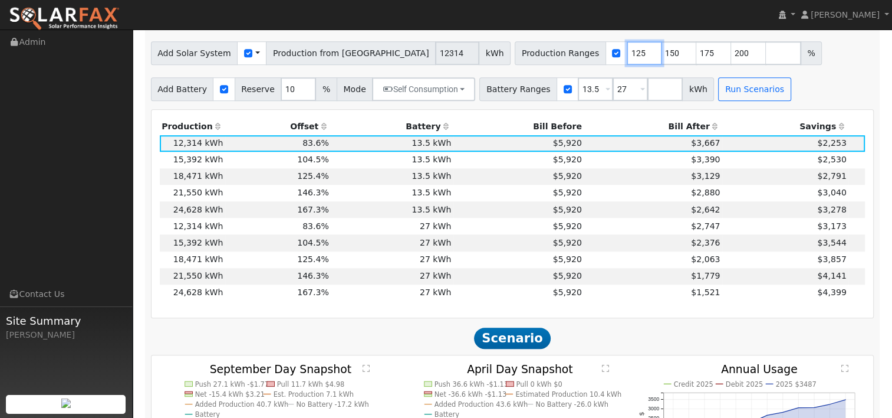
type input "200"
type input "150"
click at [731, 51] on input "number" at bounding box center [748, 53] width 35 height 24
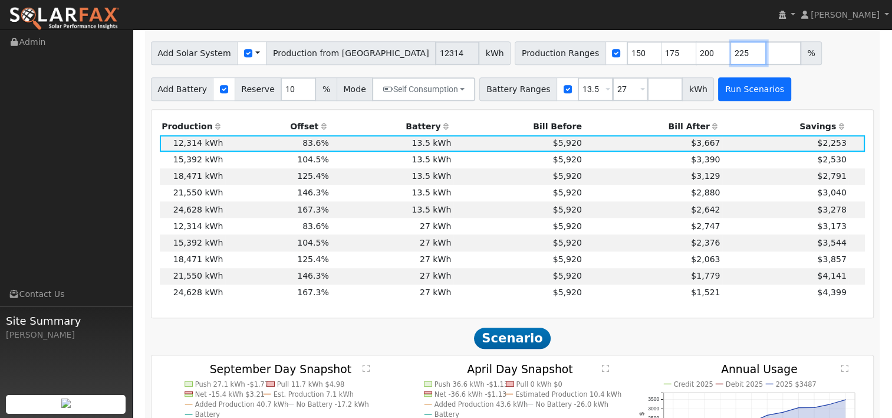
type input "225"
click at [727, 91] on button "Run Scenarios" at bounding box center [754, 89] width 73 height 24
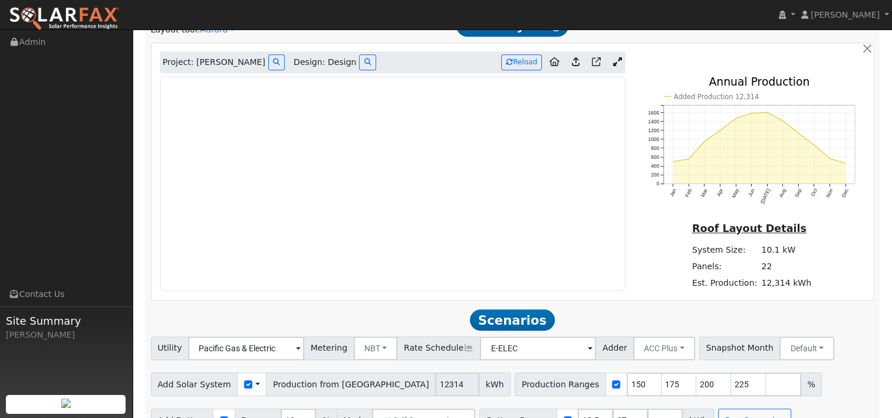
scroll to position [537, 0]
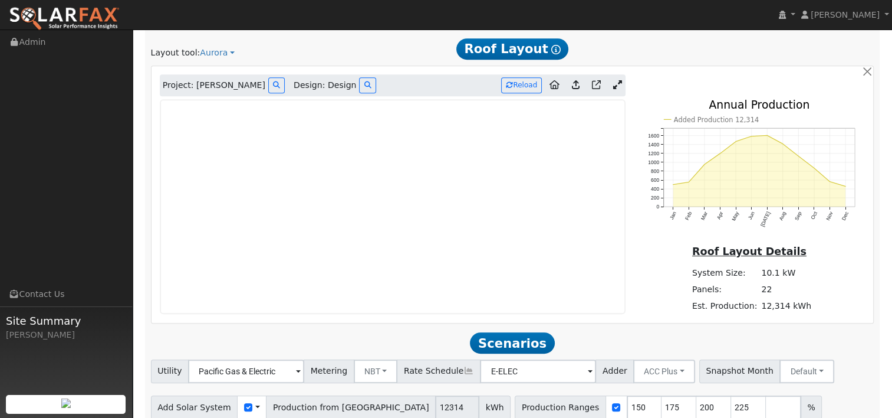
click at [613, 86] on icon at bounding box center [617, 84] width 9 height 9
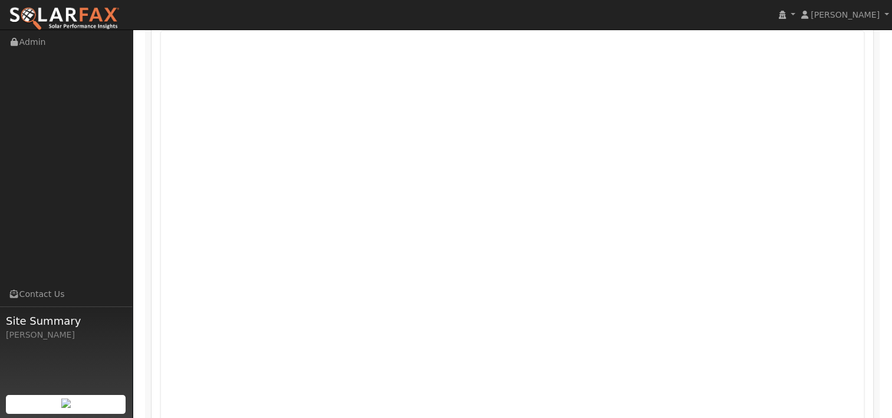
scroll to position [594, 0]
